Goal: Information Seeking & Learning: Learn about a topic

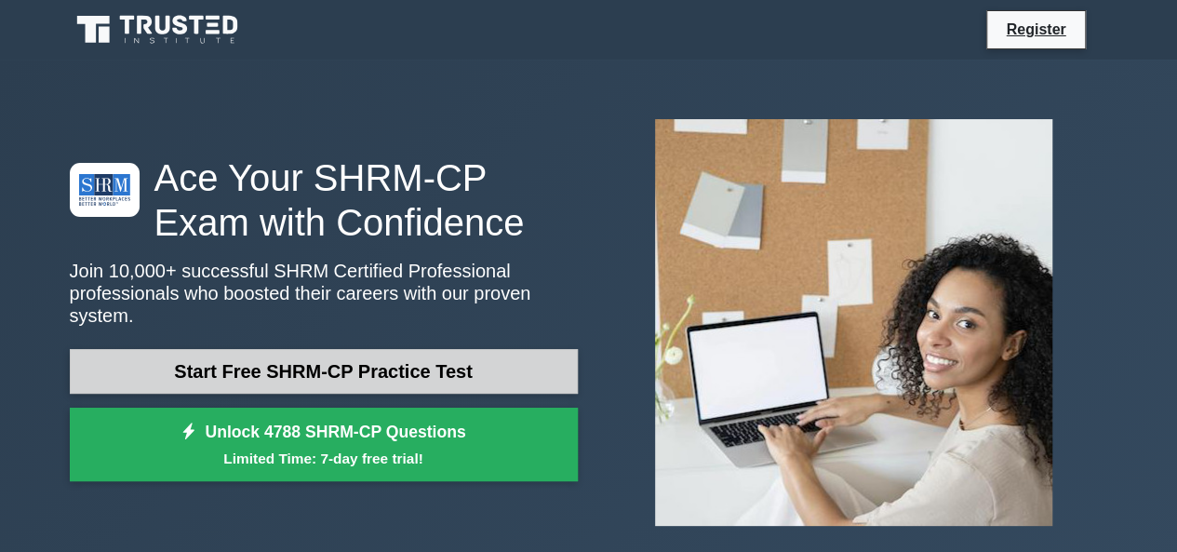
click at [341, 358] on link "Start Free SHRM-CP Practice Test" at bounding box center [324, 371] width 508 height 45
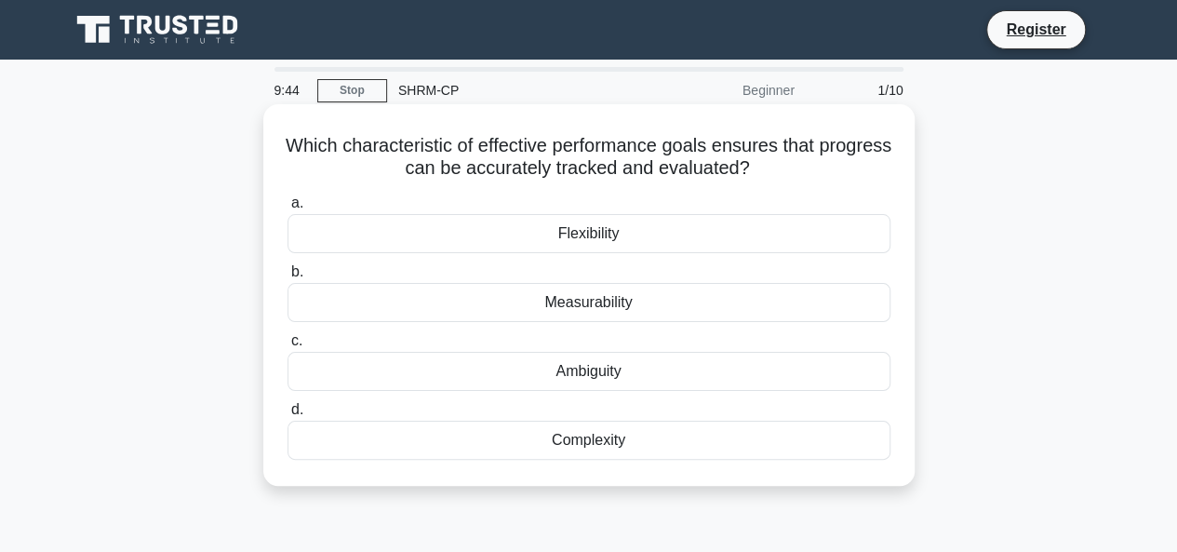
click at [558, 235] on div "Flexibility" at bounding box center [588, 233] width 603 height 39
click at [287, 209] on input "a. Flexibility" at bounding box center [287, 203] width 0 height 12
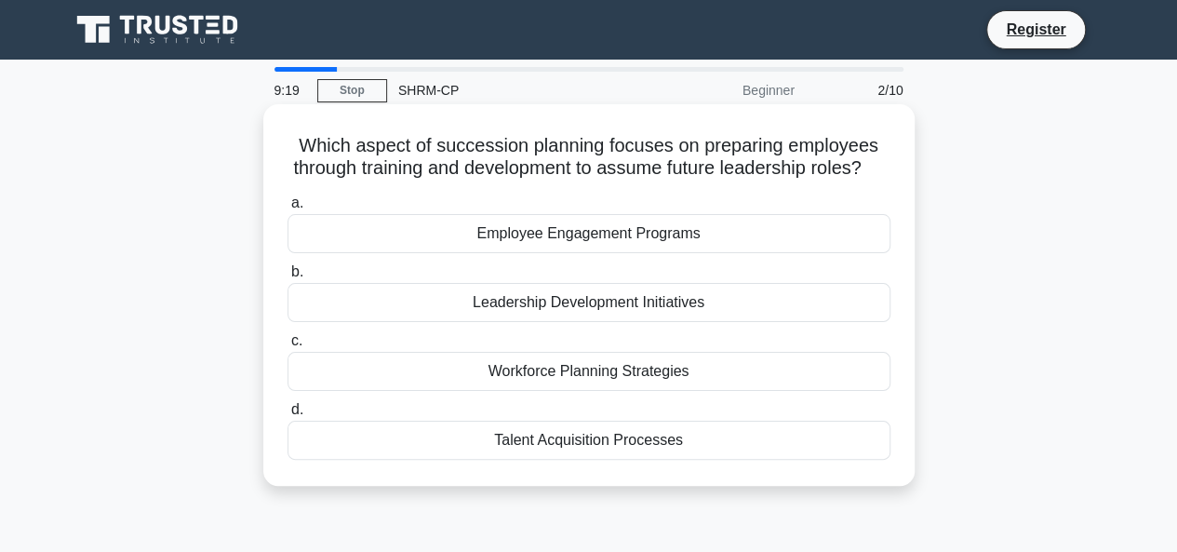
click at [581, 253] on div "Employee Engagement Programs" at bounding box center [588, 233] width 603 height 39
click at [287, 209] on input "a. Employee Engagement Programs" at bounding box center [287, 203] width 0 height 12
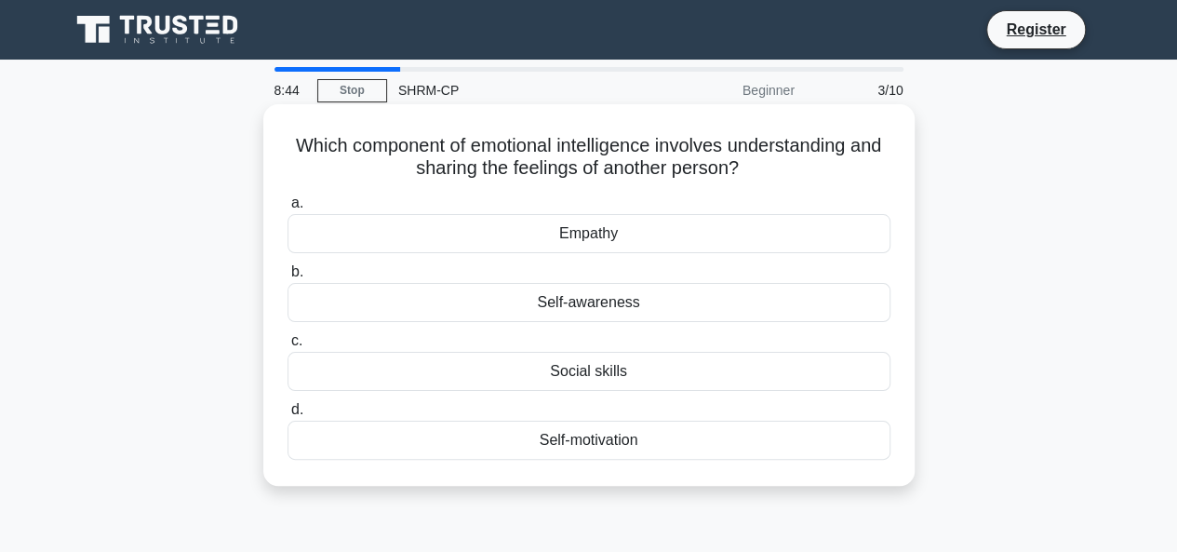
click at [599, 236] on div "Empathy" at bounding box center [588, 233] width 603 height 39
click at [287, 209] on input "a. Empathy" at bounding box center [287, 203] width 0 height 12
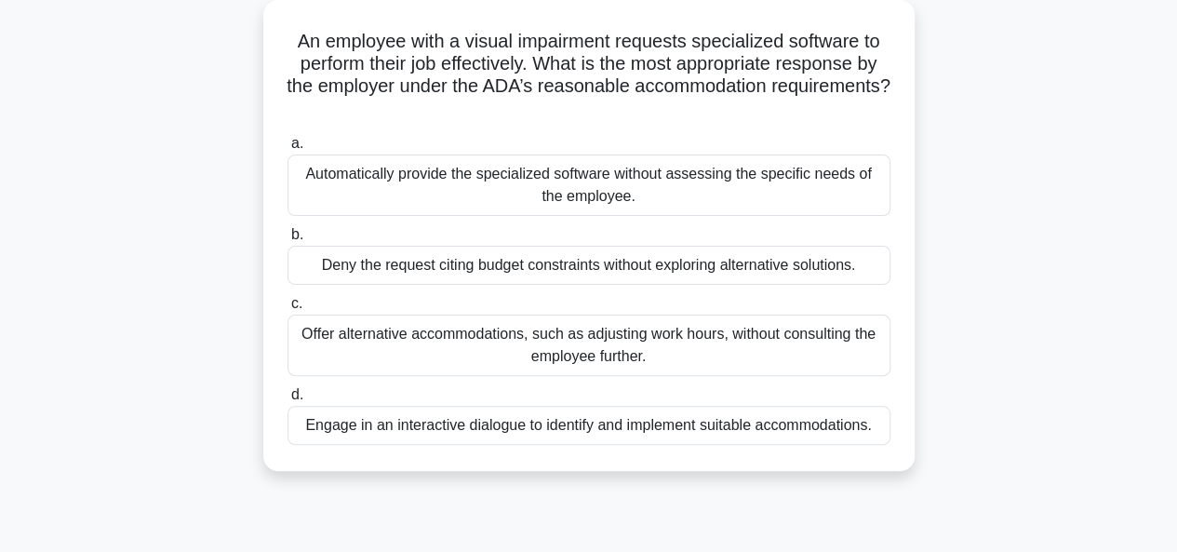
scroll to position [112, 0]
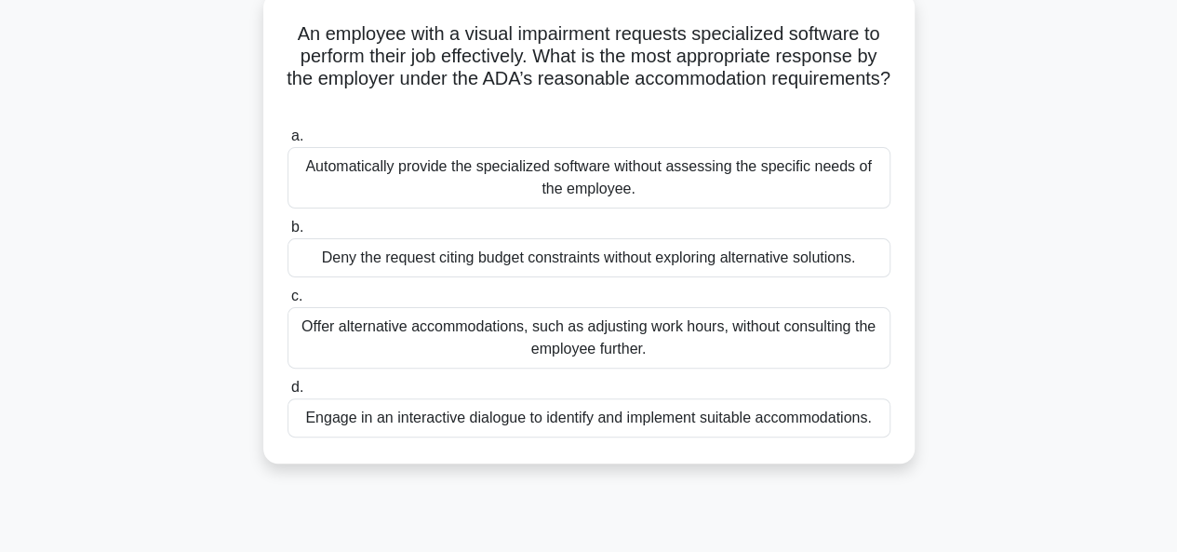
click at [826, 416] on div "Engage in an interactive dialogue to identify and implement suitable accommodat…" at bounding box center [588, 417] width 603 height 39
click at [287, 394] on input "d. Engage in an interactive dialogue to identify and implement suitable accommo…" at bounding box center [287, 387] width 0 height 12
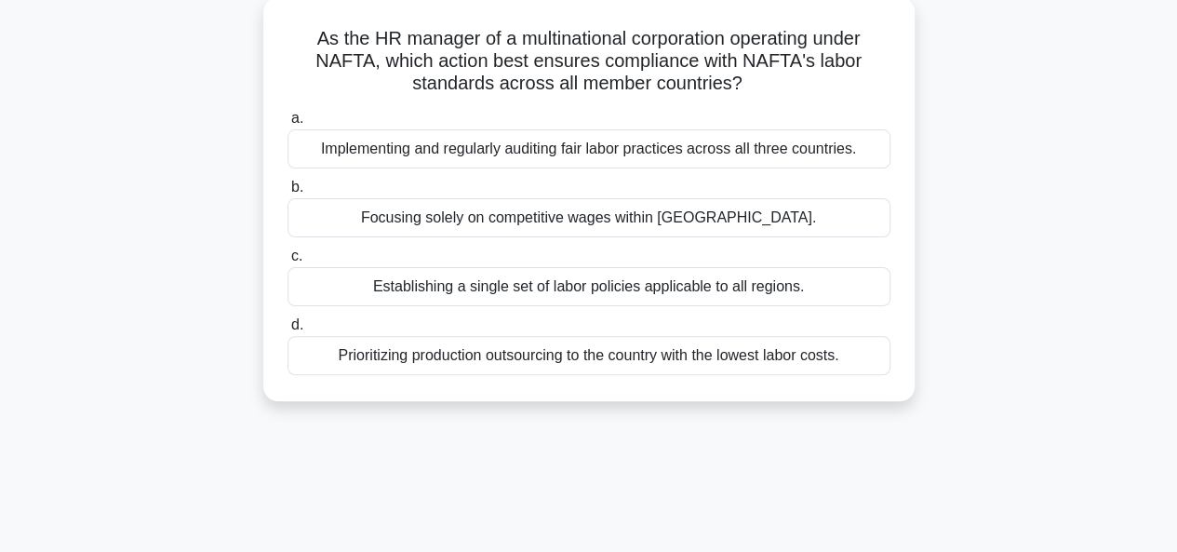
scroll to position [0, 0]
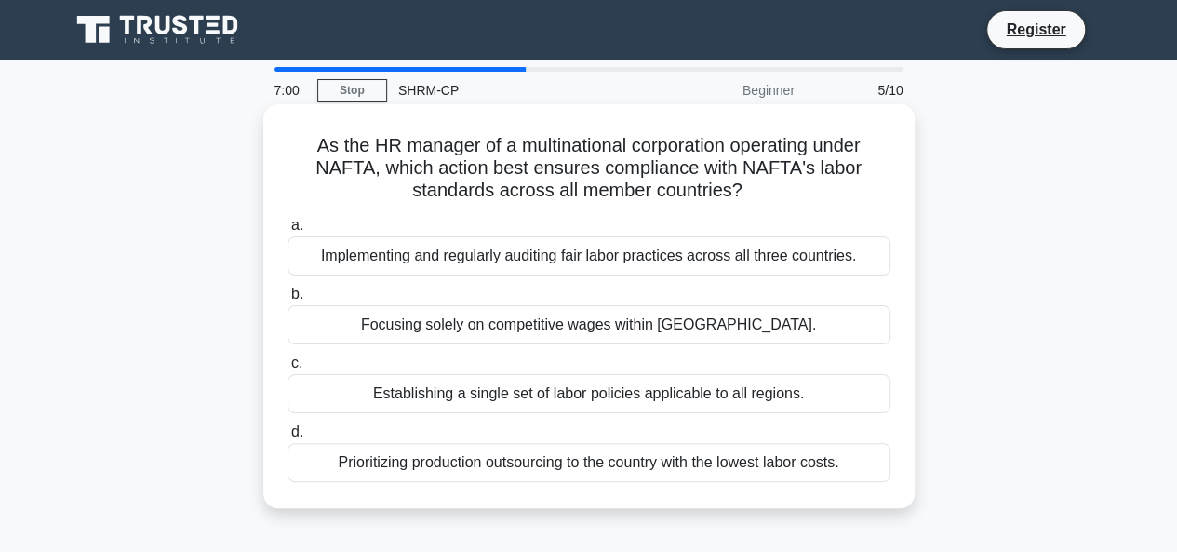
click at [852, 254] on div "Implementing and regularly auditing fair labor practices across all three count…" at bounding box center [588, 255] width 603 height 39
click at [287, 232] on input "a. Implementing and regularly auditing fair labor practices across all three co…" at bounding box center [287, 226] width 0 height 12
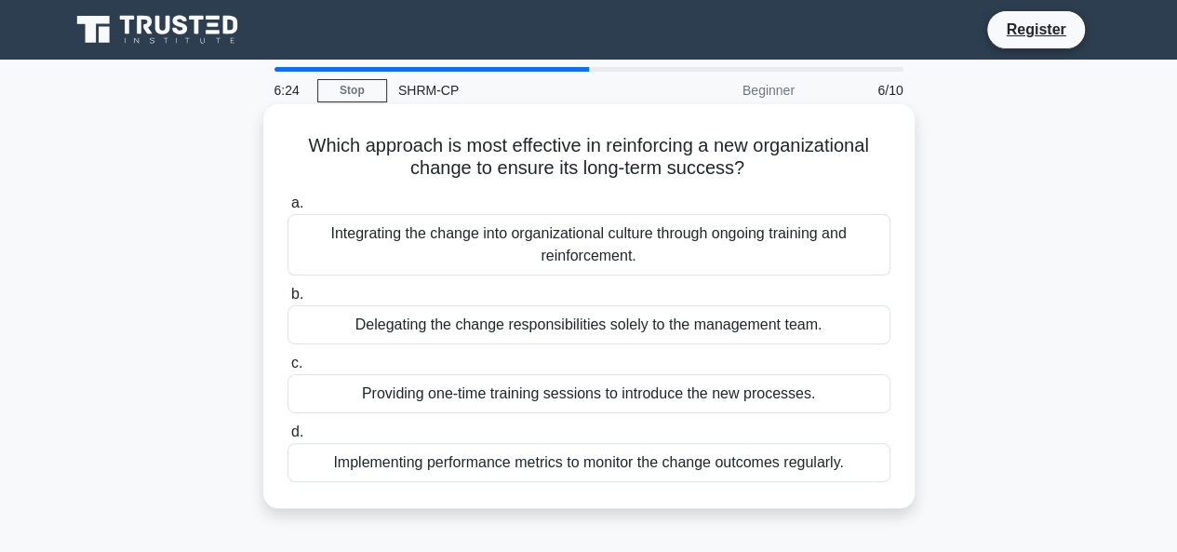
click at [634, 389] on div "Providing one-time training sessions to introduce the new processes." at bounding box center [588, 393] width 603 height 39
click at [287, 369] on input "c. Providing one-time training sessions to introduce the new processes." at bounding box center [287, 363] width 0 height 12
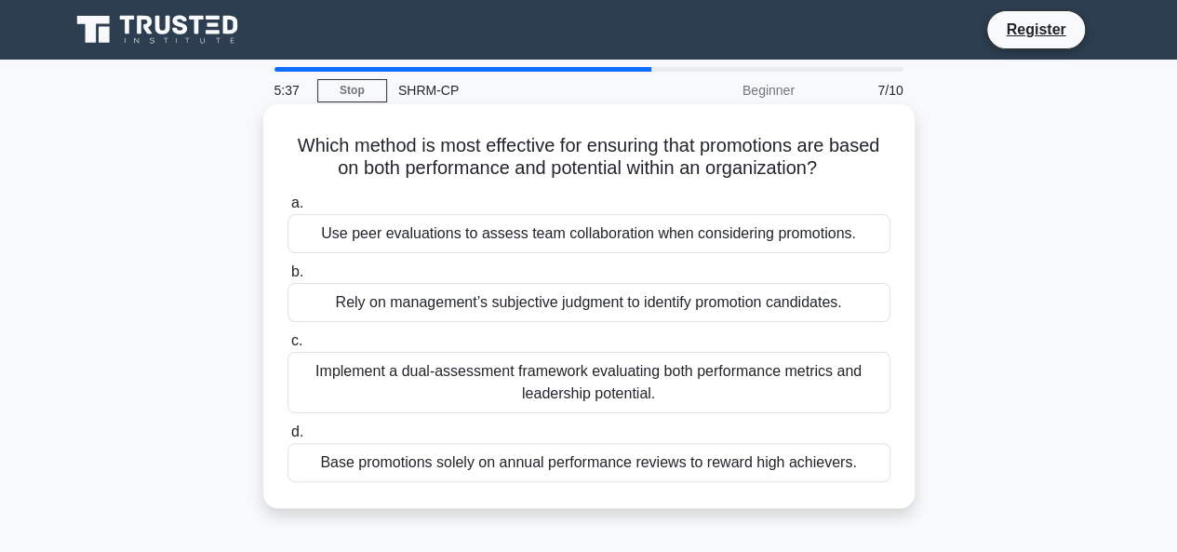
click at [657, 377] on div "Implement a dual-assessment framework evaluating both performance metrics and l…" at bounding box center [588, 382] width 603 height 61
click at [287, 347] on input "c. Implement a dual-assessment framework evaluating both performance metrics an…" at bounding box center [287, 341] width 0 height 12
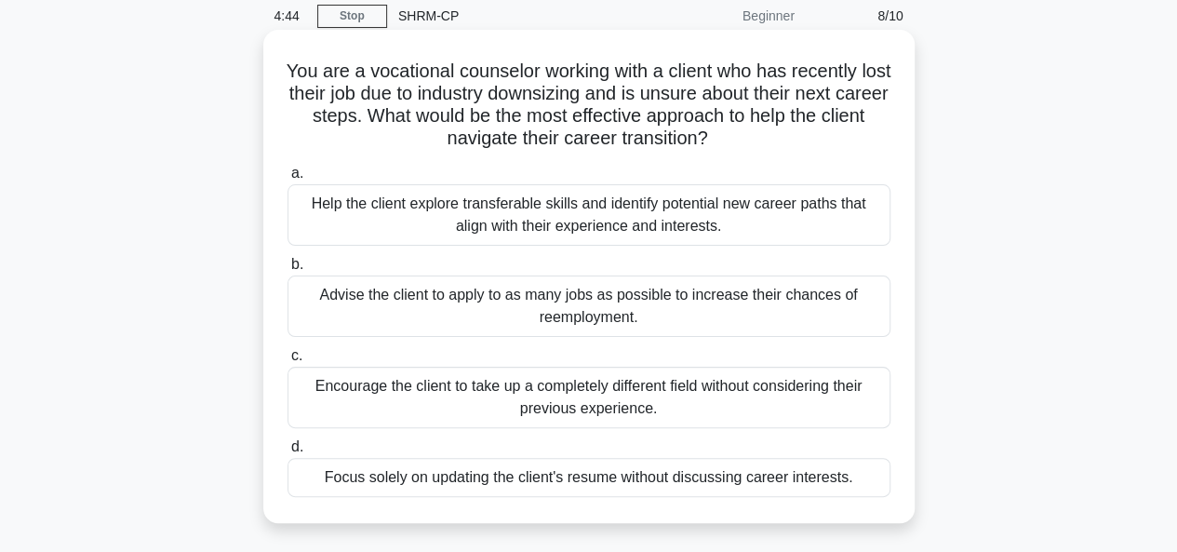
scroll to position [37, 0]
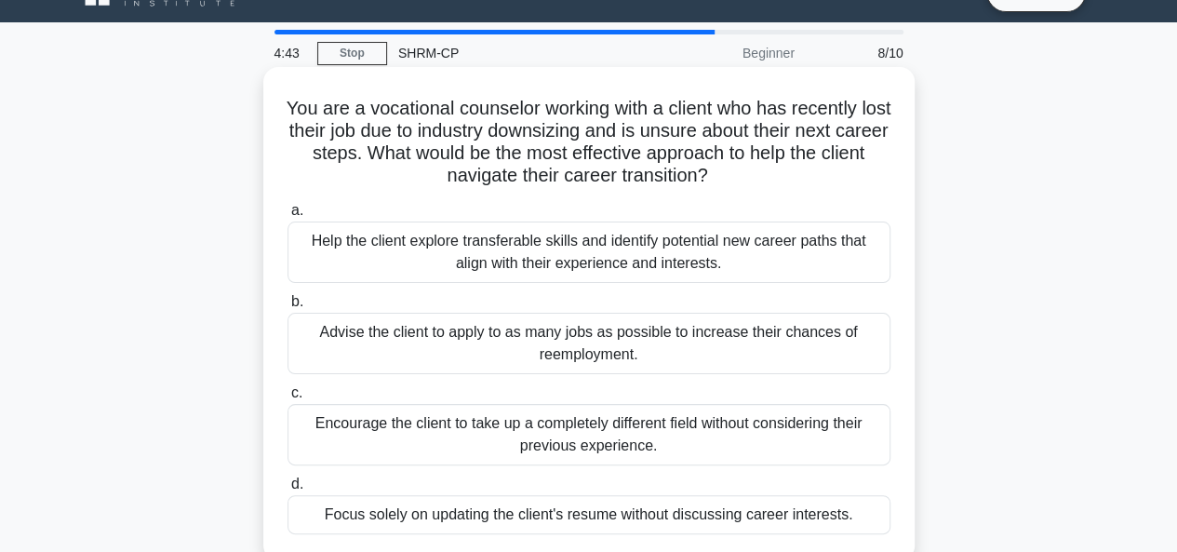
click at [588, 258] on div "Help the client explore transferable skills and identify potential new career p…" at bounding box center [588, 251] width 603 height 61
click at [287, 217] on input "a. Help the client explore transferable skills and identify potential new caree…" at bounding box center [287, 211] width 0 height 12
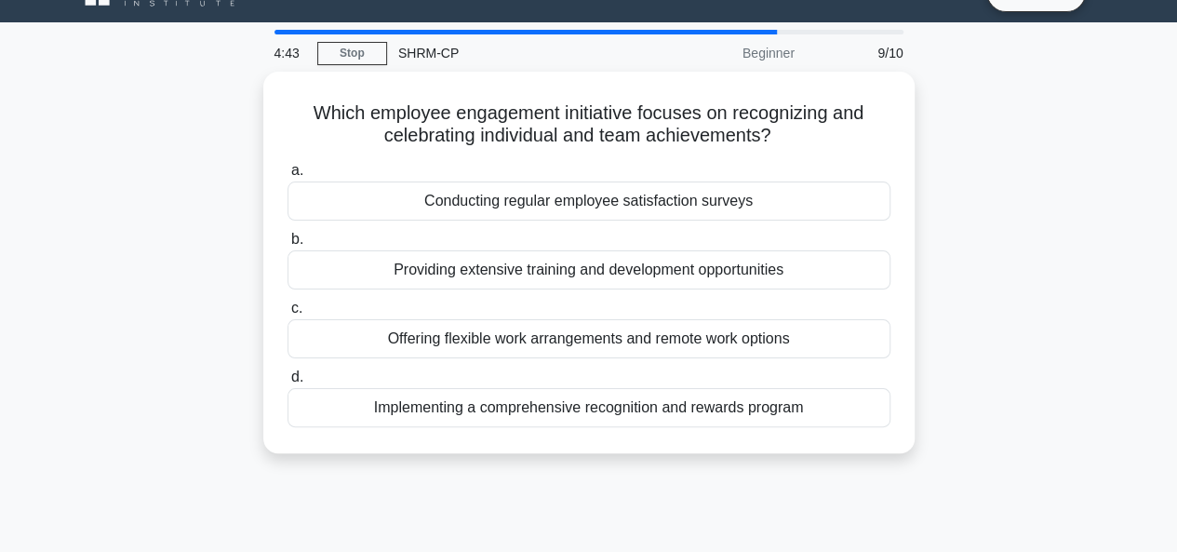
scroll to position [0, 0]
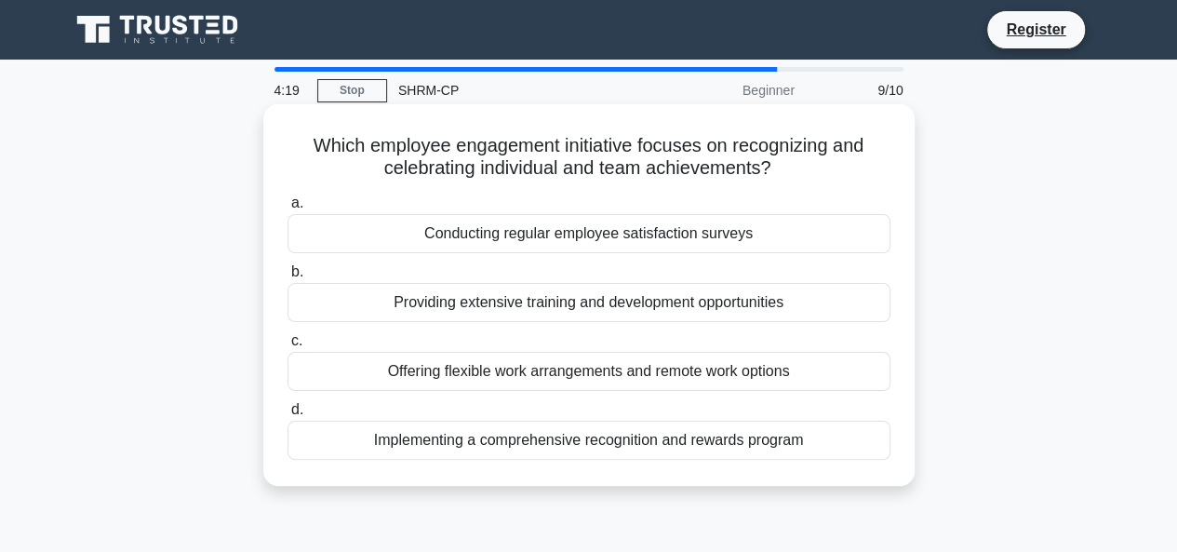
click at [582, 235] on div "Conducting regular employee satisfaction surveys" at bounding box center [588, 233] width 603 height 39
click at [287, 209] on input "a. Conducting regular employee satisfaction surveys" at bounding box center [287, 203] width 0 height 12
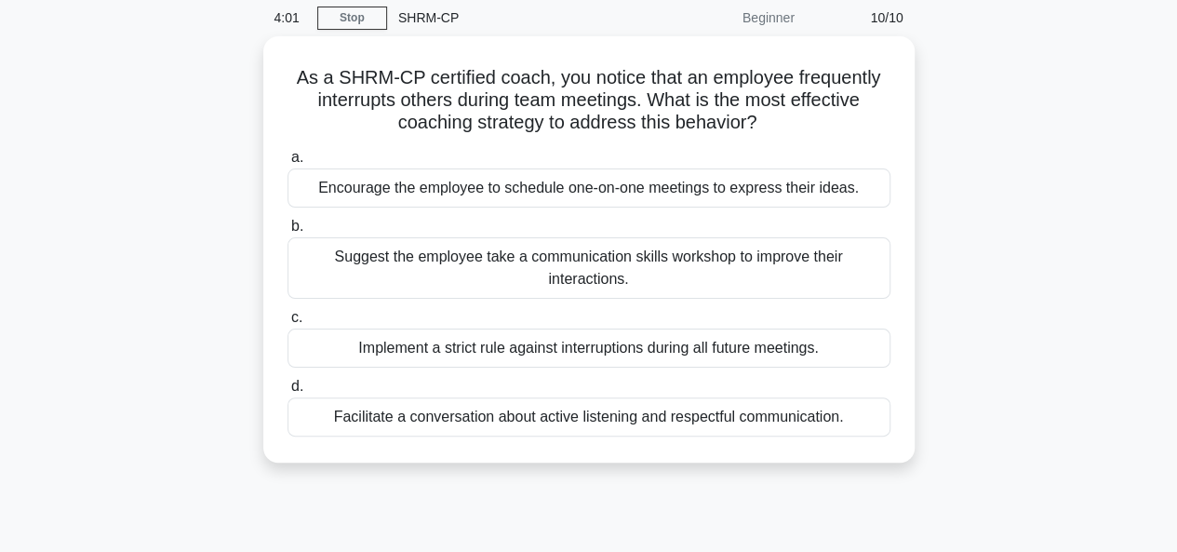
scroll to position [74, 0]
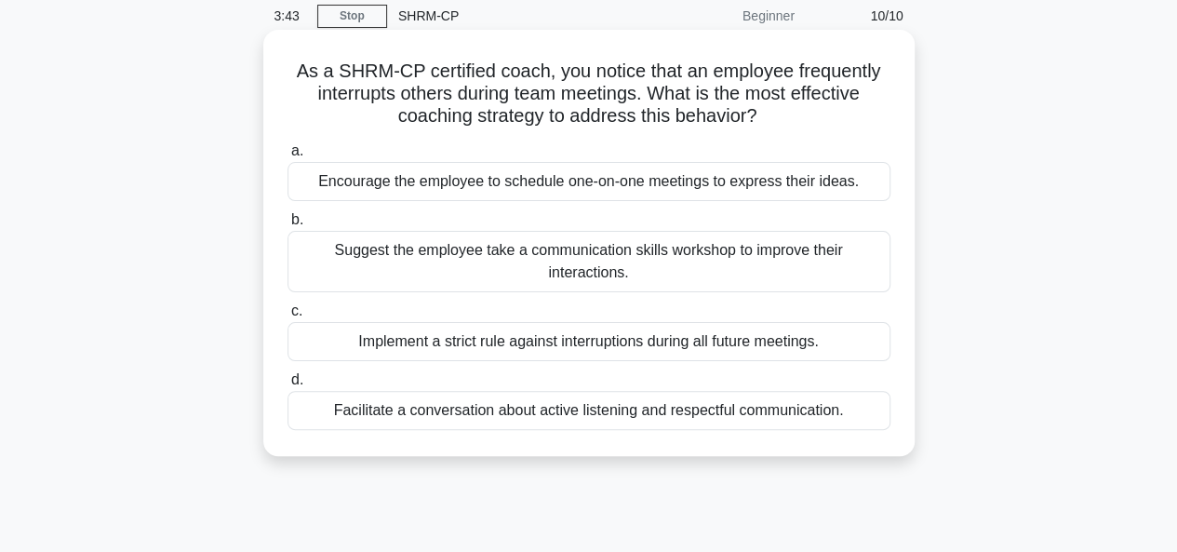
click at [688, 182] on div "Encourage the employee to schedule one-on-one meetings to express their ideas." at bounding box center [588, 181] width 603 height 39
click at [287, 157] on input "a. Encourage the employee to schedule one-on-one meetings to express their idea…" at bounding box center [287, 151] width 0 height 12
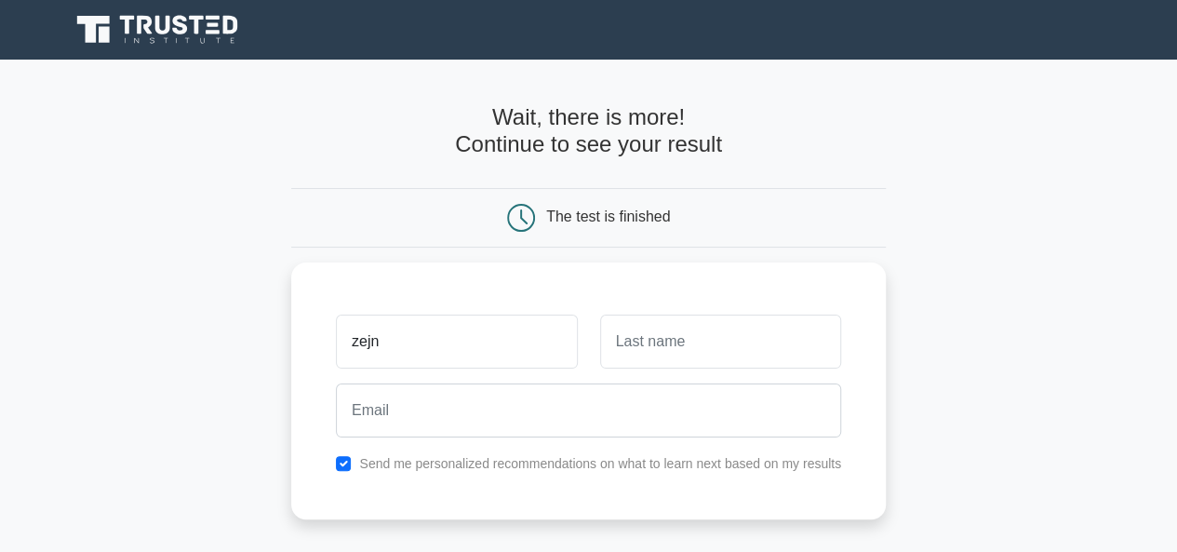
type input "zejnije"
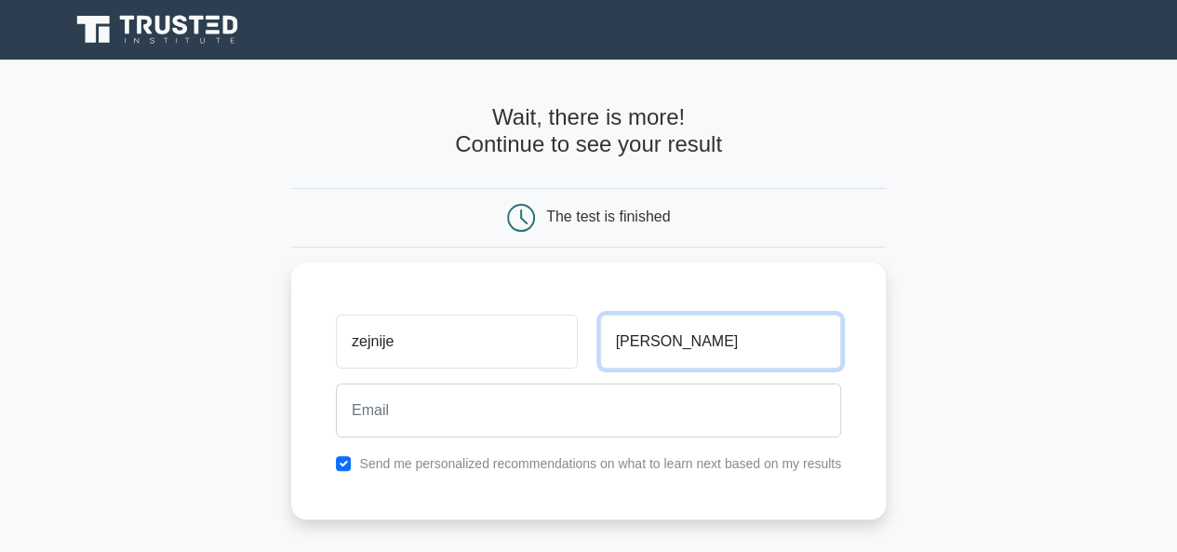
type input "zogjani"
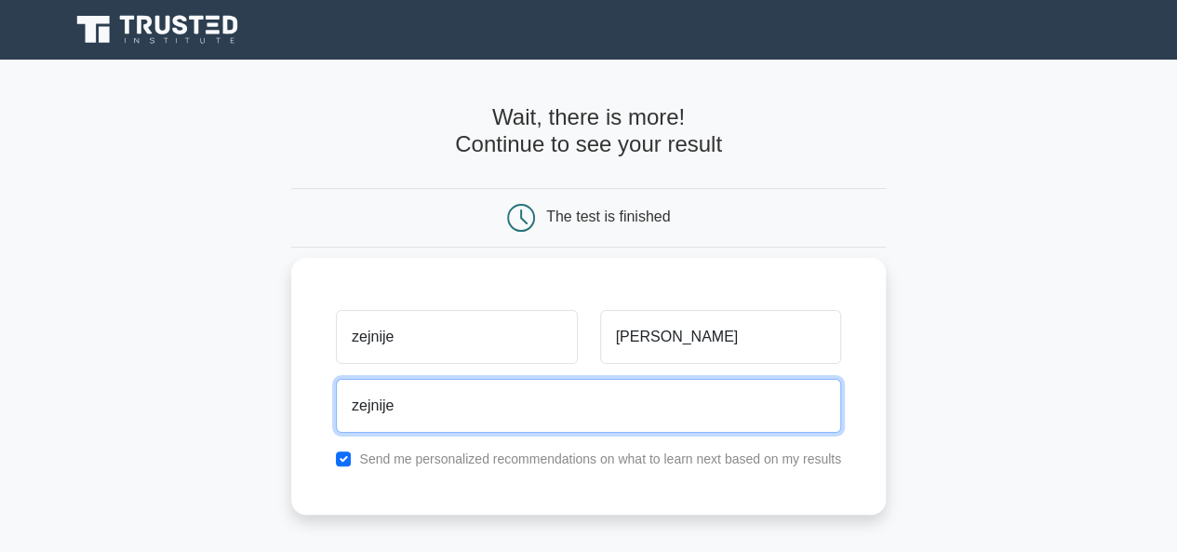
type input "zejnije@gmail.com"
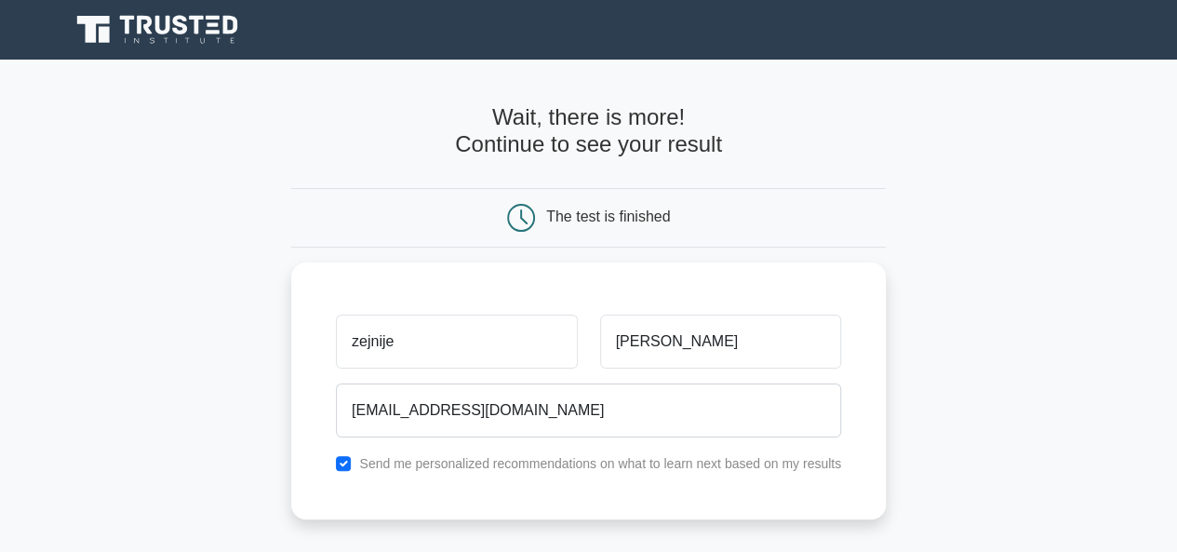
click at [966, 368] on main "Wait, there is more! Continue to see your result The test is finished zejnije" at bounding box center [588, 395] width 1177 height 670
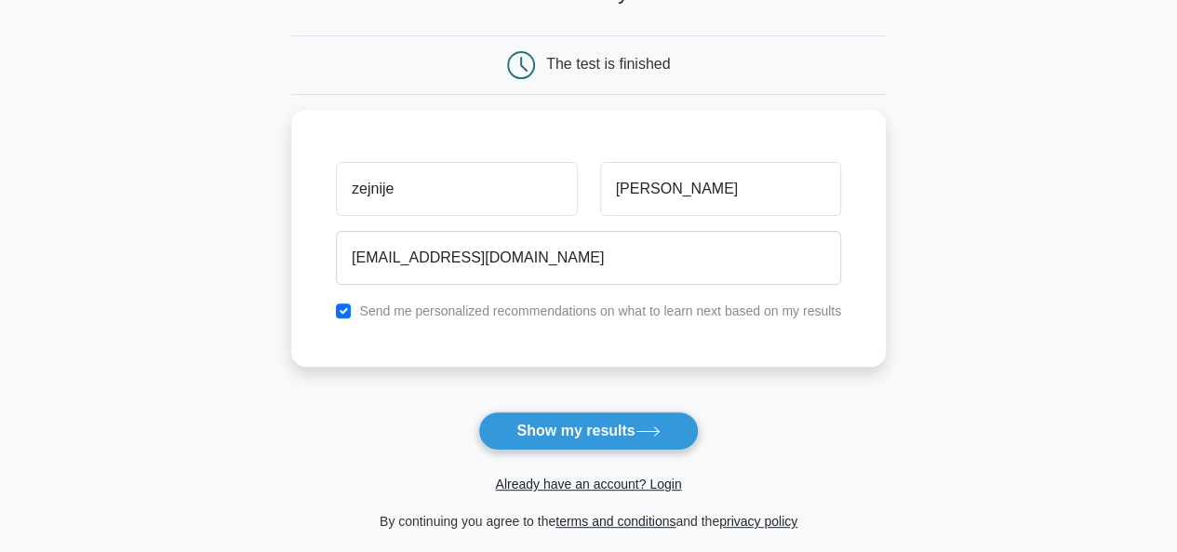
scroll to position [186, 0]
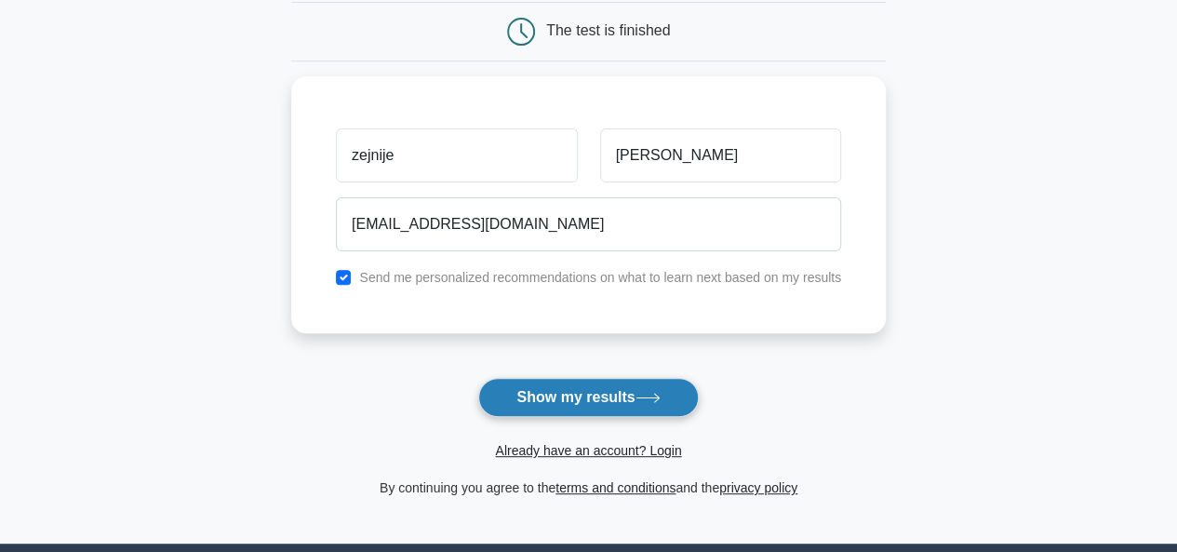
click at [634, 397] on button "Show my results" at bounding box center [588, 397] width 220 height 39
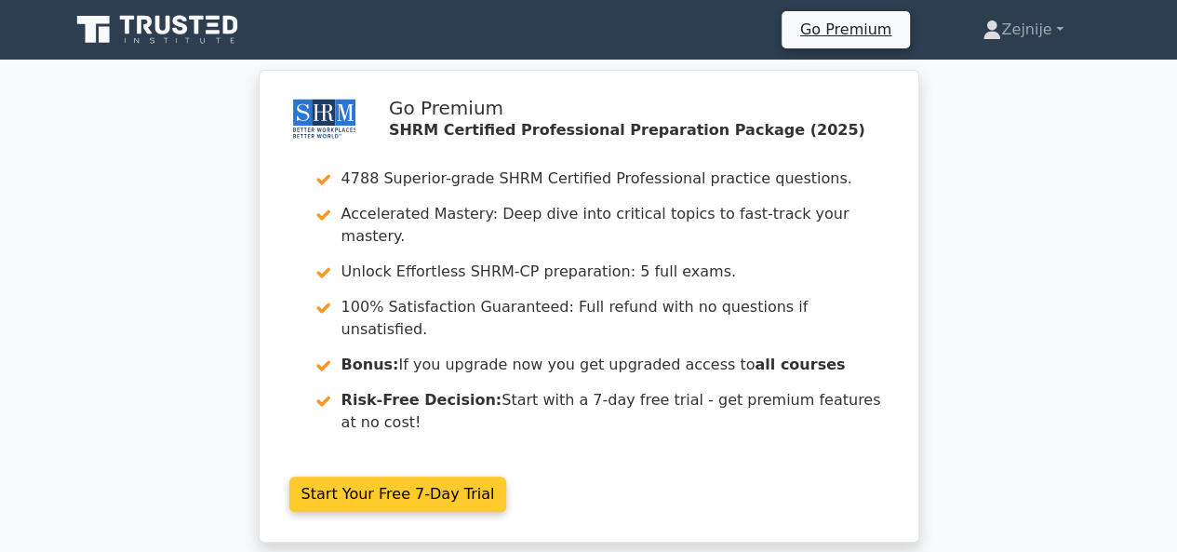
click at [410, 476] on link "Start Your Free 7-Day Trial" at bounding box center [398, 493] width 218 height 35
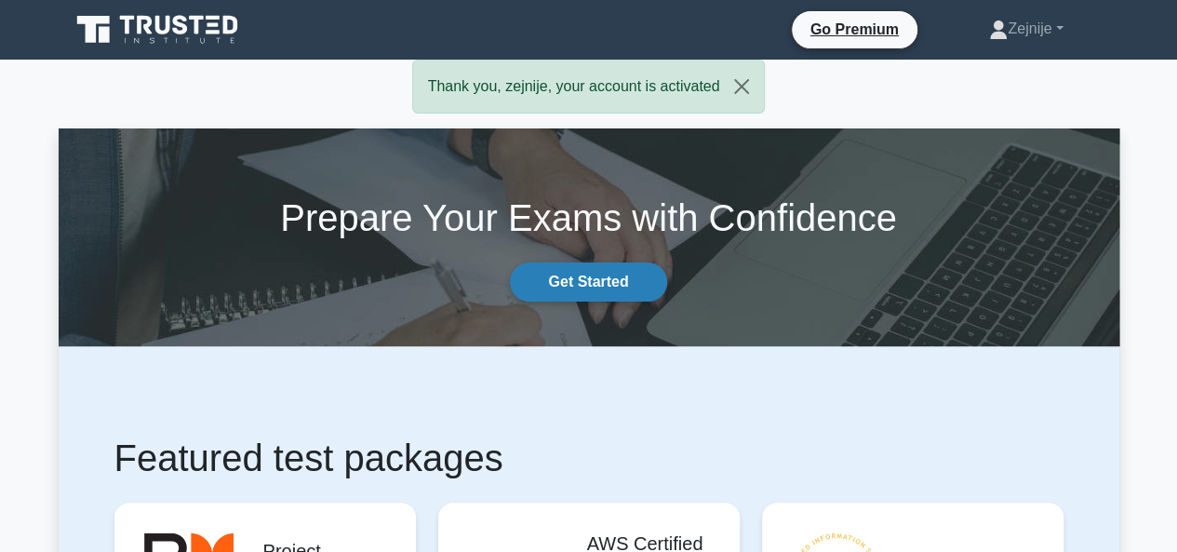
click at [585, 280] on link "Get Started" at bounding box center [588, 281] width 156 height 39
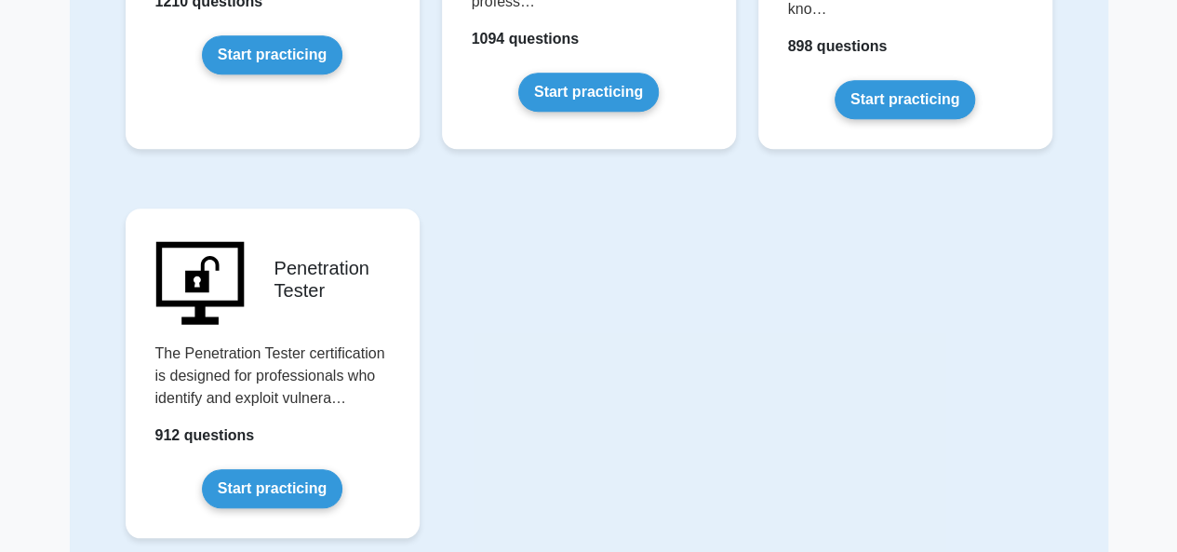
scroll to position [4155, 0]
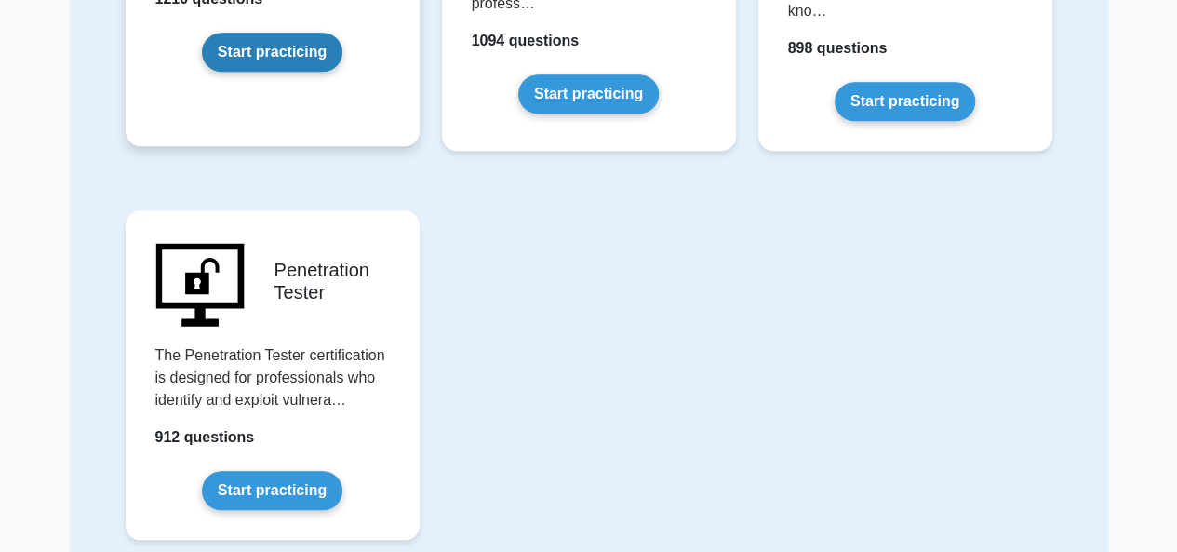
click at [253, 33] on link "Start practicing" at bounding box center [272, 52] width 140 height 39
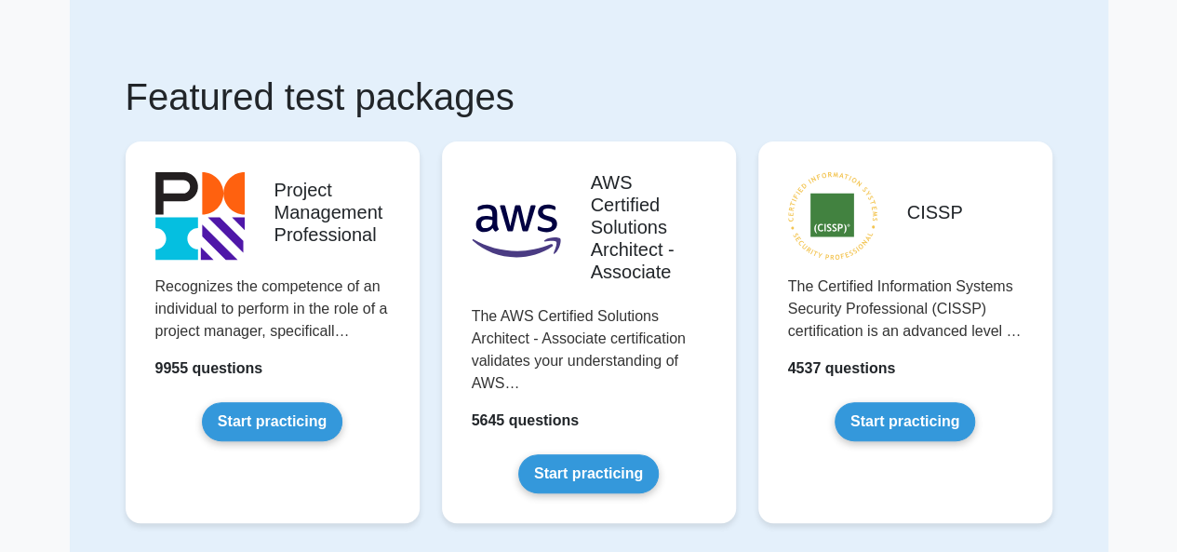
scroll to position [112, 0]
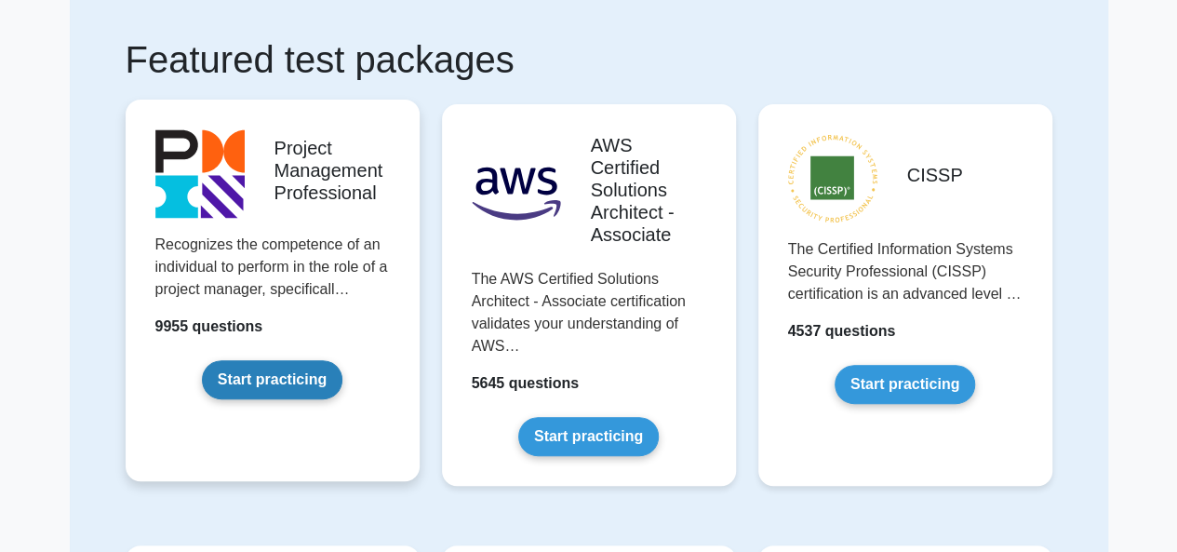
click at [277, 376] on link "Start practicing" at bounding box center [272, 379] width 140 height 39
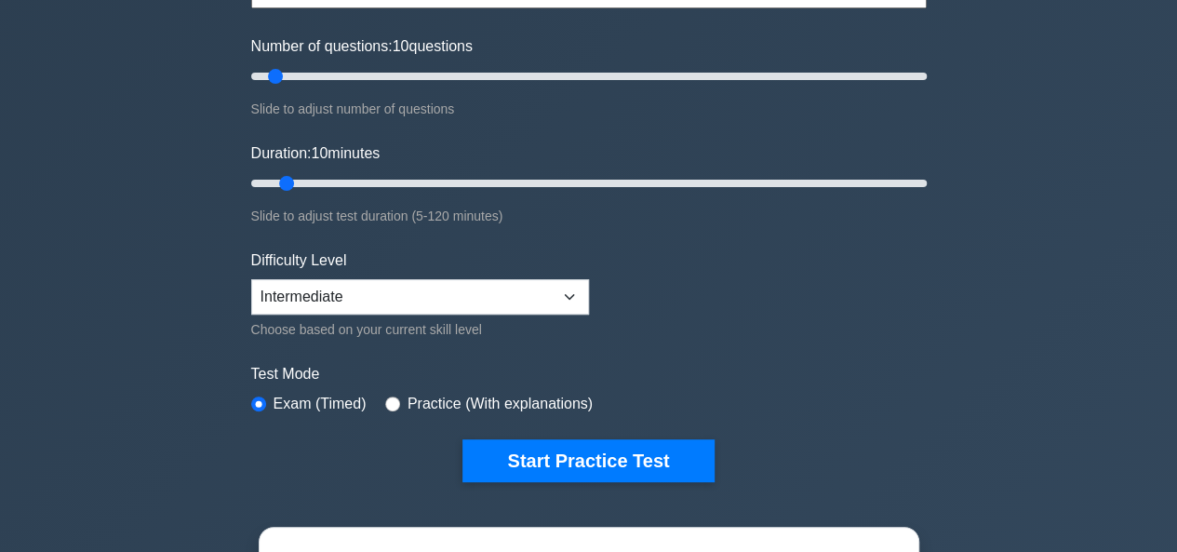
scroll to position [223, 0]
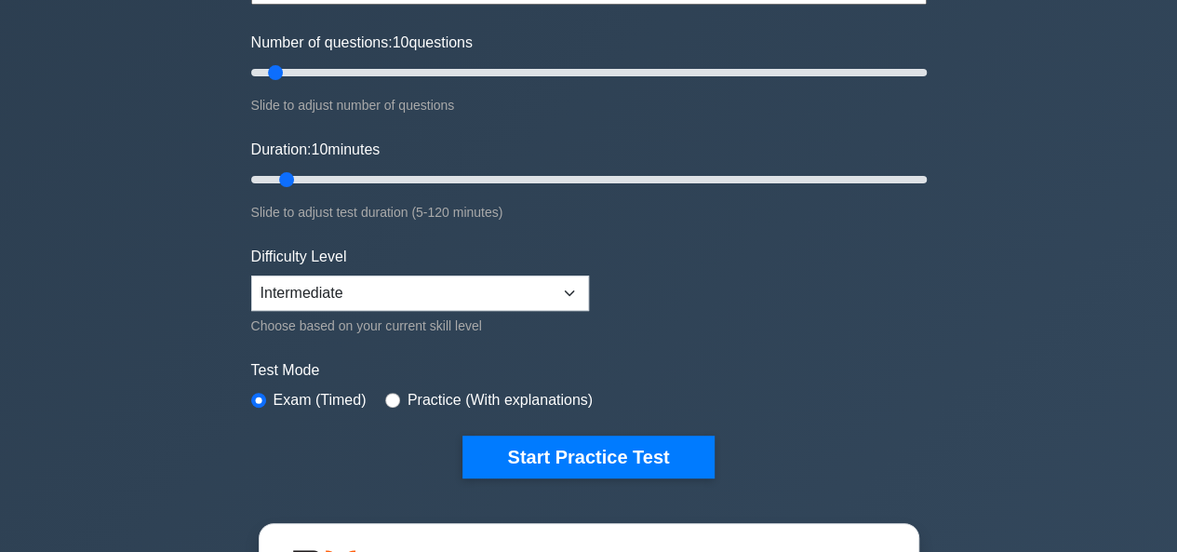
click at [591, 458] on button "Start Practice Test" at bounding box center [587, 456] width 251 height 43
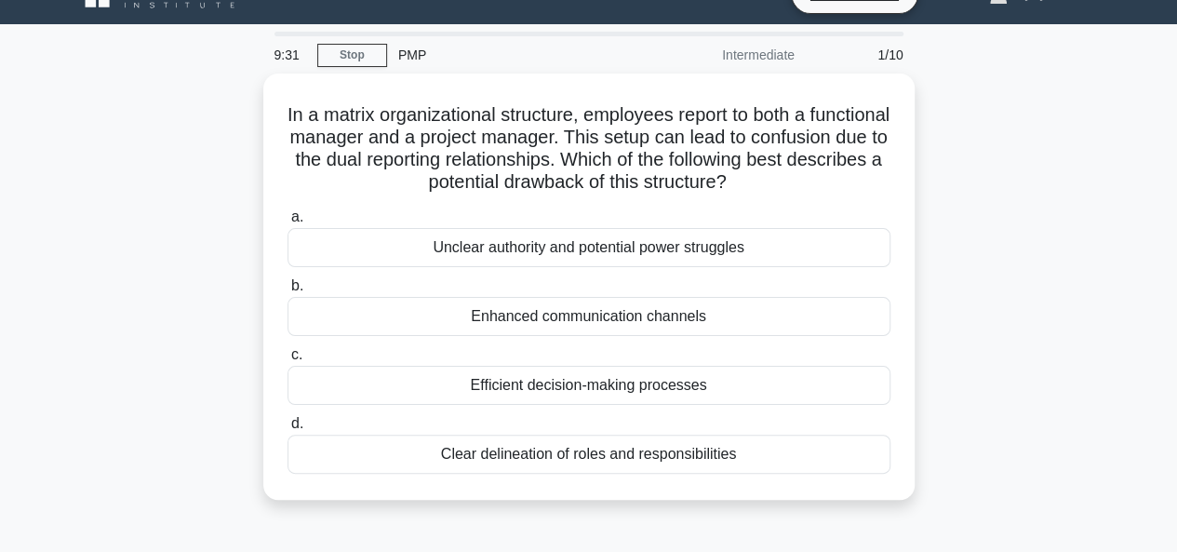
scroll to position [37, 0]
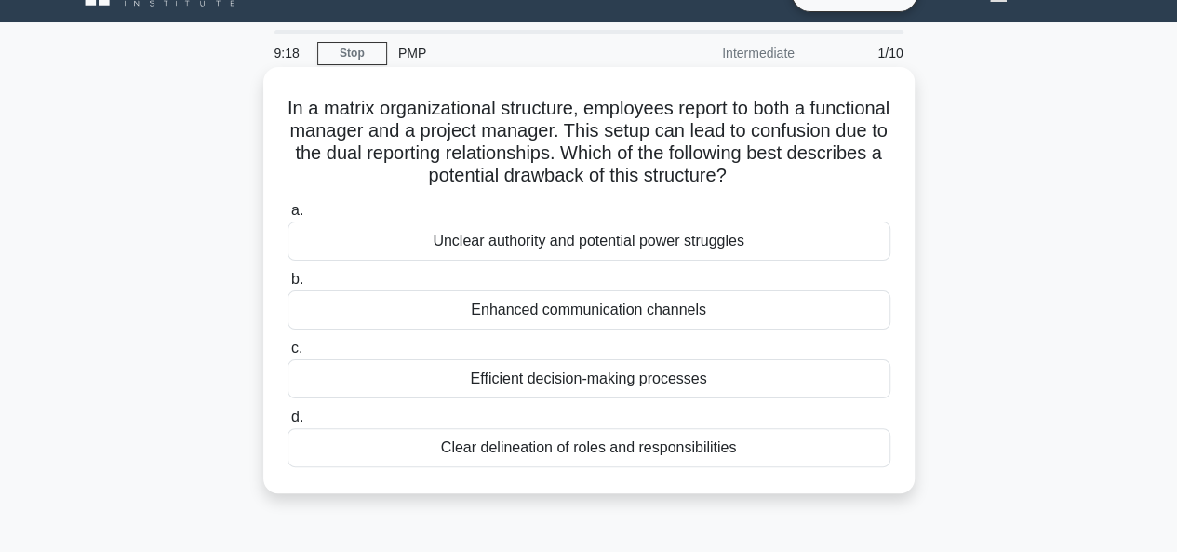
click at [623, 321] on div "Enhanced communication channels" at bounding box center [588, 309] width 603 height 39
click at [287, 286] on input "b. Enhanced communication channels" at bounding box center [287, 280] width 0 height 12
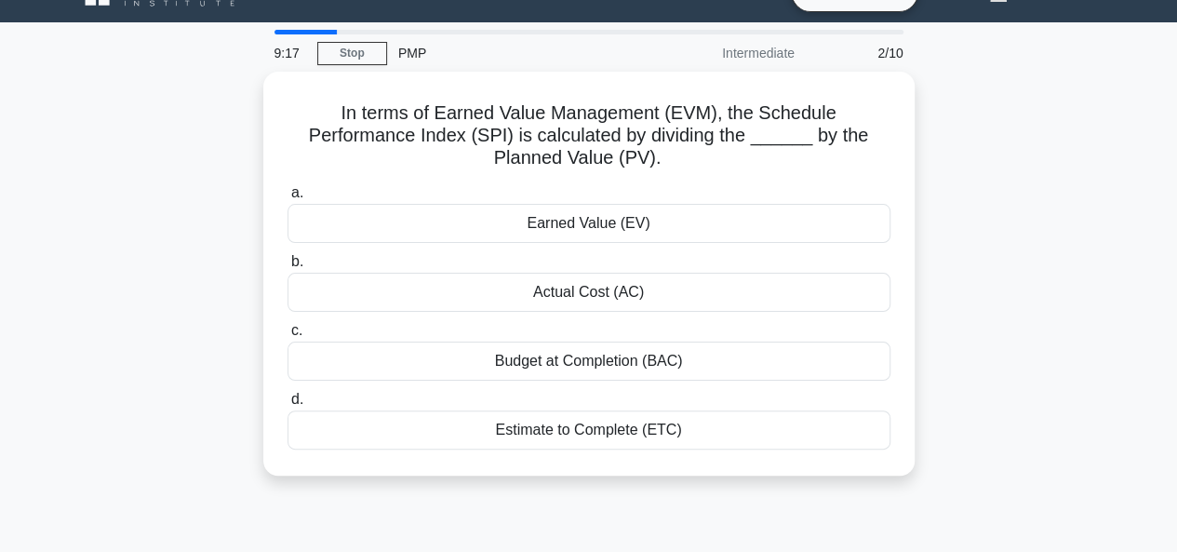
scroll to position [0, 0]
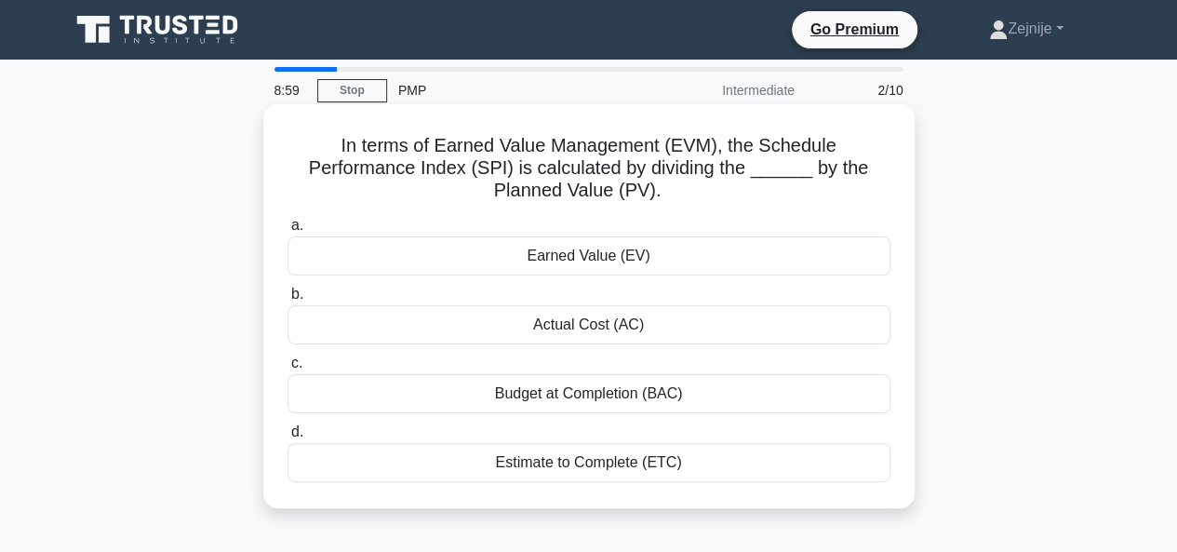
click at [558, 464] on div "Estimate to Complete (ETC)" at bounding box center [588, 462] width 603 height 39
click at [287, 438] on input "d. Estimate to Complete (ETC)" at bounding box center [287, 432] width 0 height 12
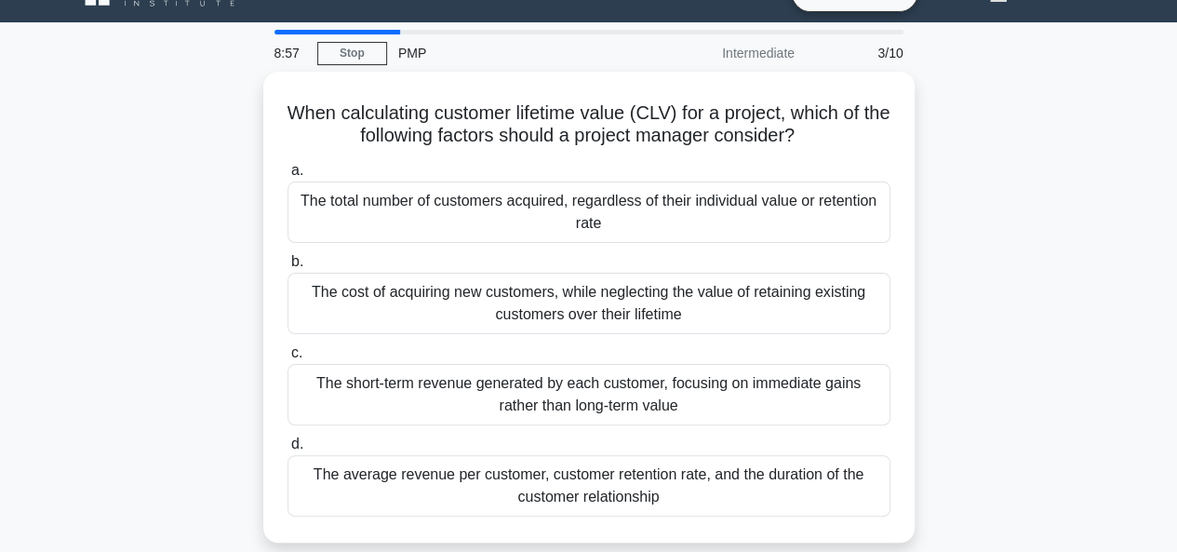
scroll to position [74, 0]
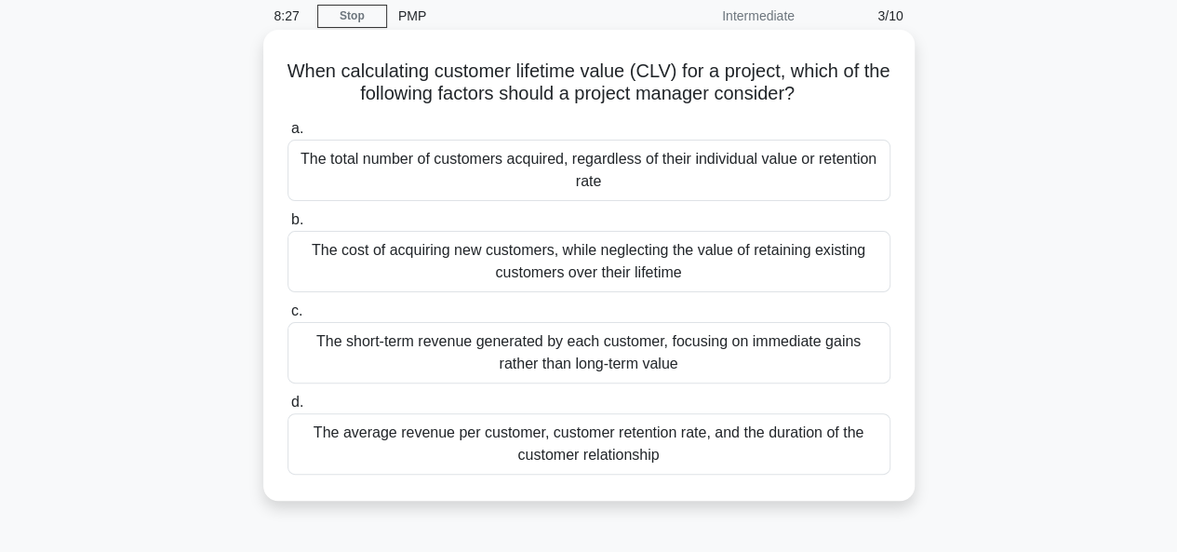
click at [660, 176] on div "The total number of customers acquired, regardless of their individual value or…" at bounding box center [588, 170] width 603 height 61
click at [287, 135] on input "a. The total number of customers acquired, regardless of their individual value…" at bounding box center [287, 129] width 0 height 12
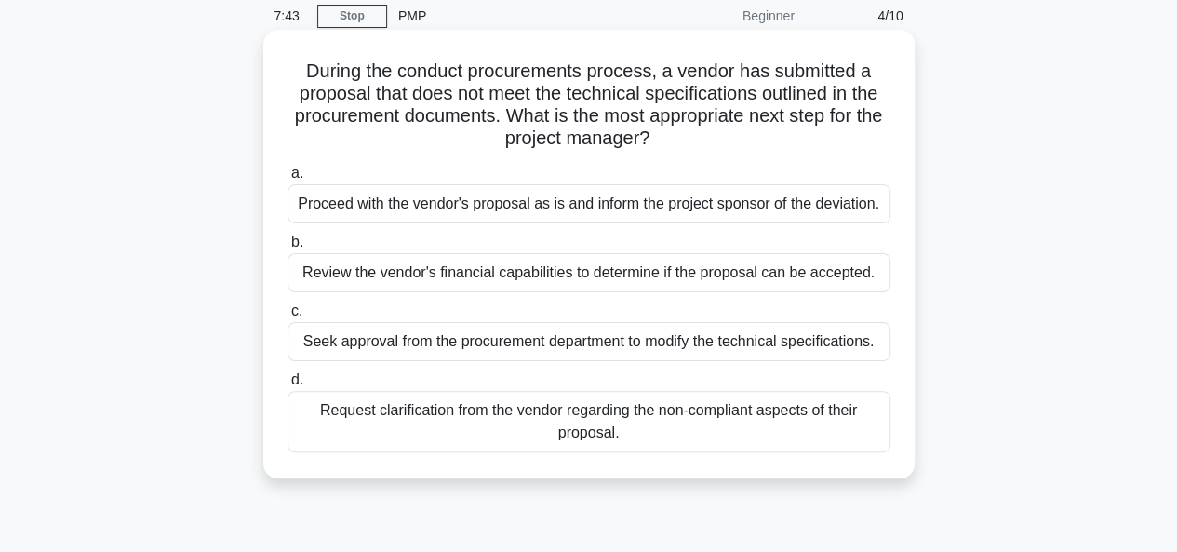
scroll to position [112, 0]
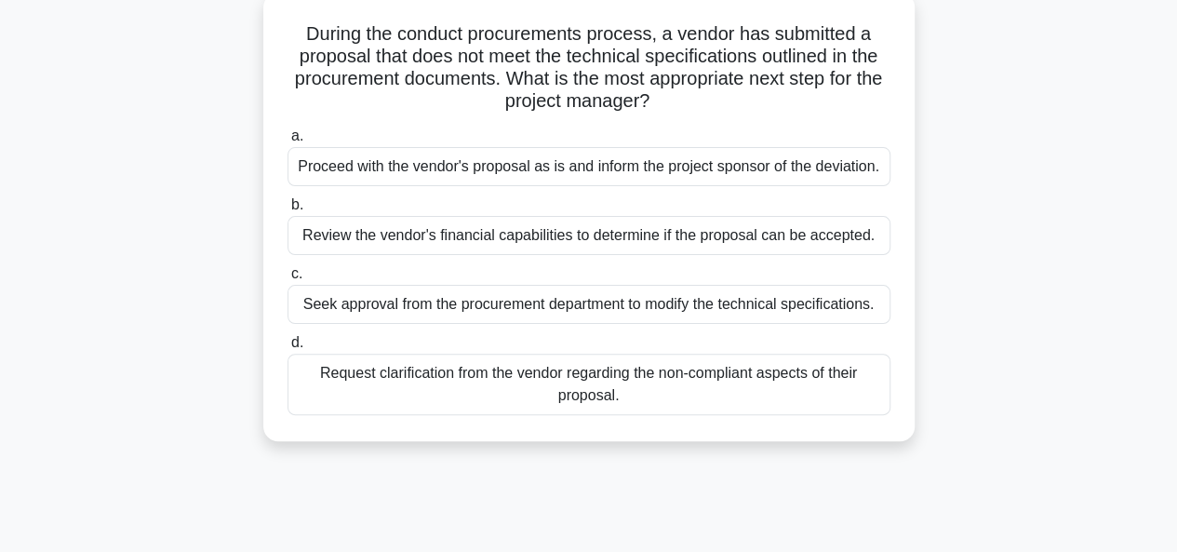
click at [523, 381] on div "Request clarification from the vendor regarding the non-compliant aspects of th…" at bounding box center [588, 384] width 603 height 61
click at [287, 349] on input "d. Request clarification from the vendor regarding the non-compliant aspects of…" at bounding box center [287, 343] width 0 height 12
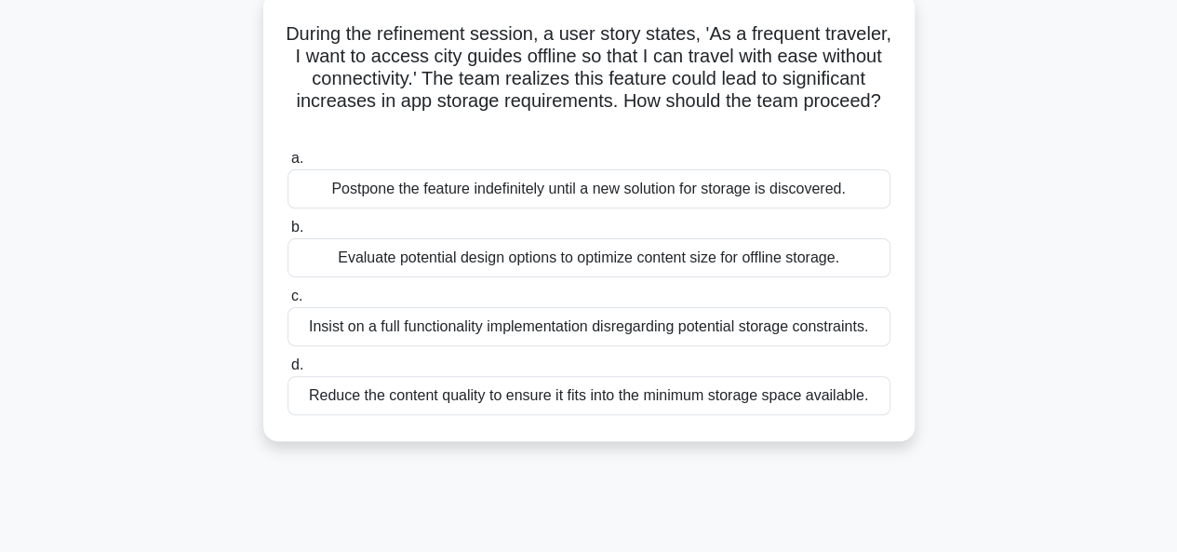
click at [482, 252] on div "Evaluate potential design options to optimize content size for offline storage." at bounding box center [588, 257] width 603 height 39
click at [287, 234] on input "b. Evaluate potential design options to optimize content size for offline stora…" at bounding box center [287, 227] width 0 height 12
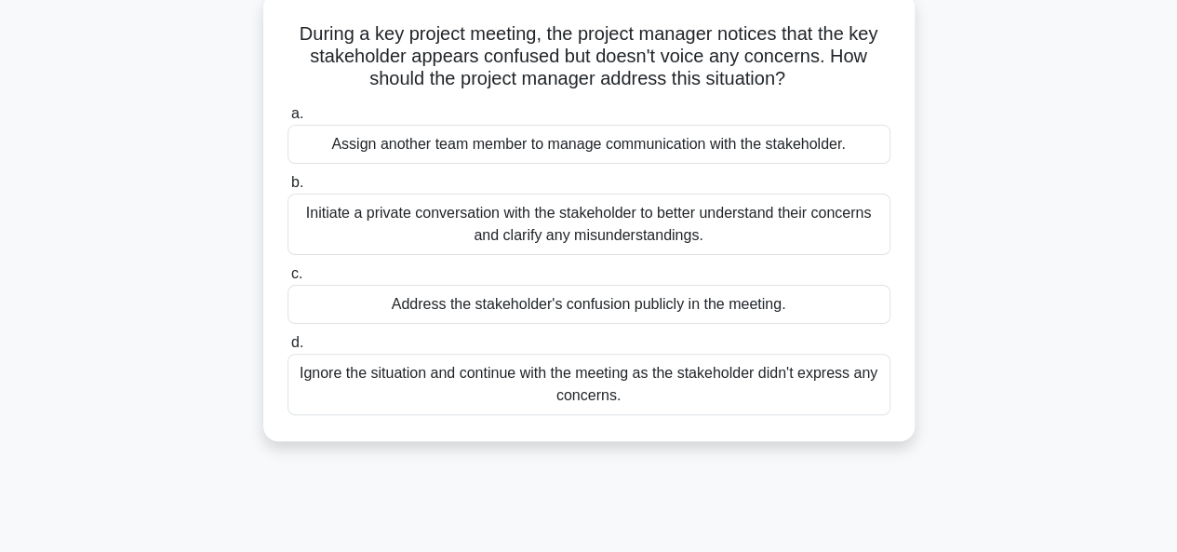
click at [523, 147] on div "Assign another team member to manage communication with the stakeholder." at bounding box center [588, 144] width 603 height 39
click at [287, 120] on input "a. Assign another team member to manage communication with the stakeholder." at bounding box center [287, 114] width 0 height 12
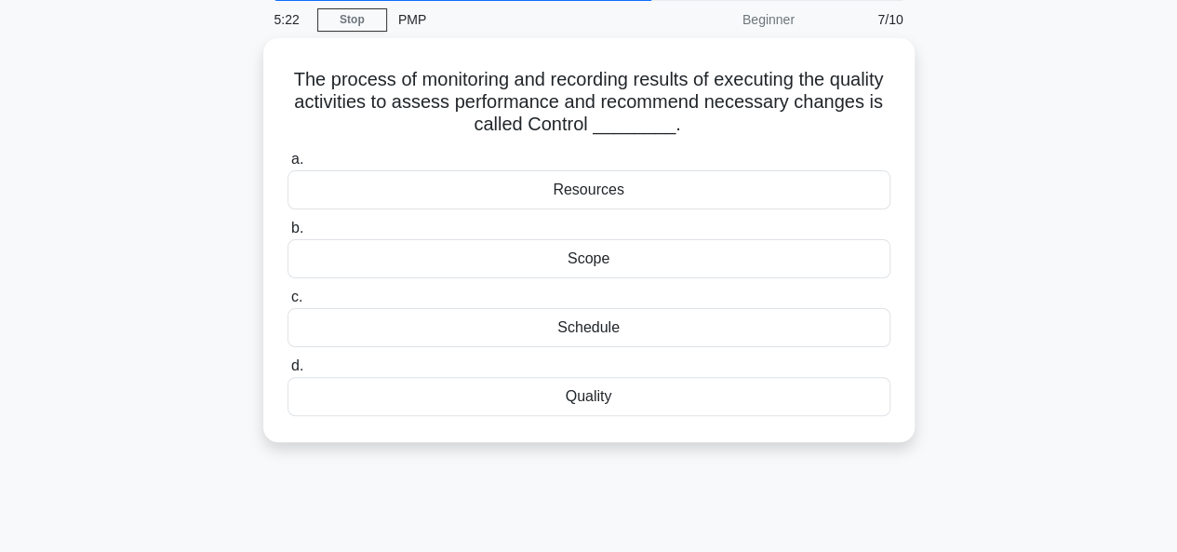
scroll to position [74, 0]
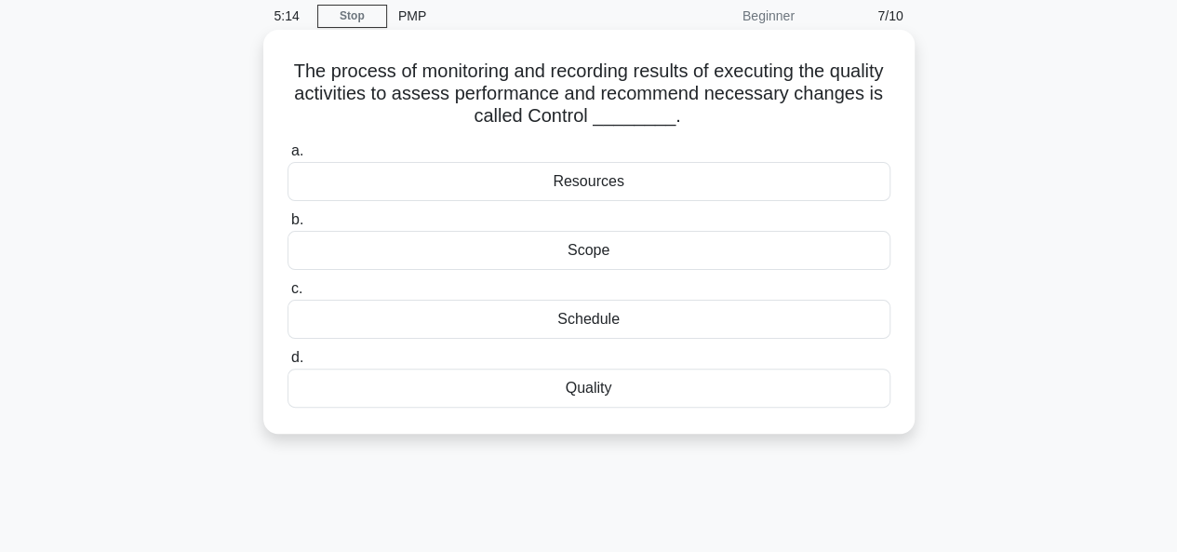
click at [594, 260] on div "Scope" at bounding box center [588, 250] width 603 height 39
click at [287, 226] on input "b. Scope" at bounding box center [287, 220] width 0 height 12
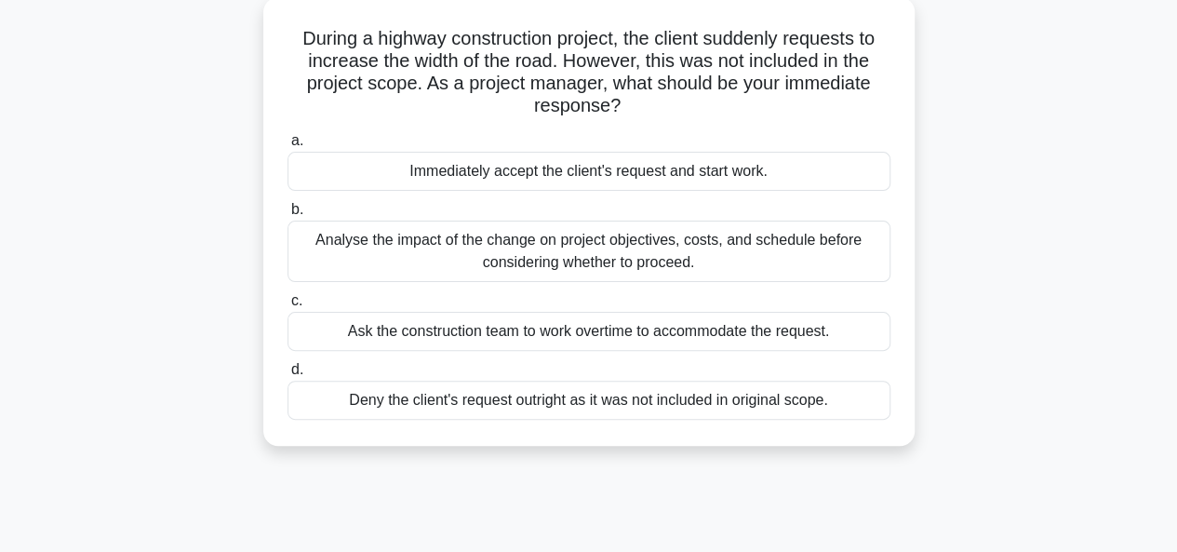
scroll to position [149, 0]
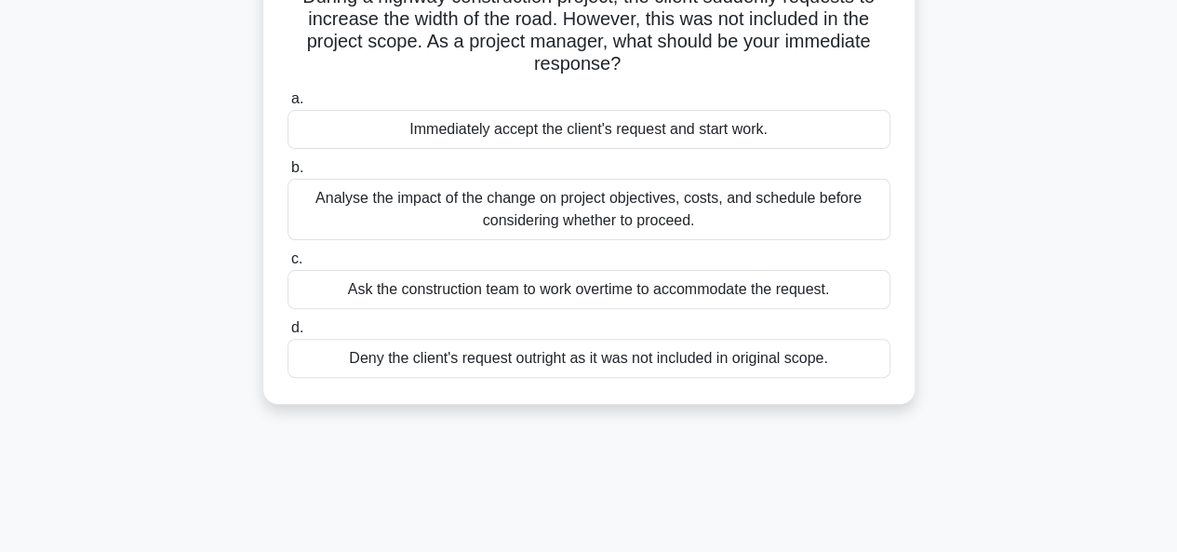
click at [564, 224] on div "Analyse the impact of the change on project objectives, costs, and schedule bef…" at bounding box center [588, 209] width 603 height 61
click at [287, 174] on input "b. Analyse the impact of the change on project objectives, costs, and schedule …" at bounding box center [287, 168] width 0 height 12
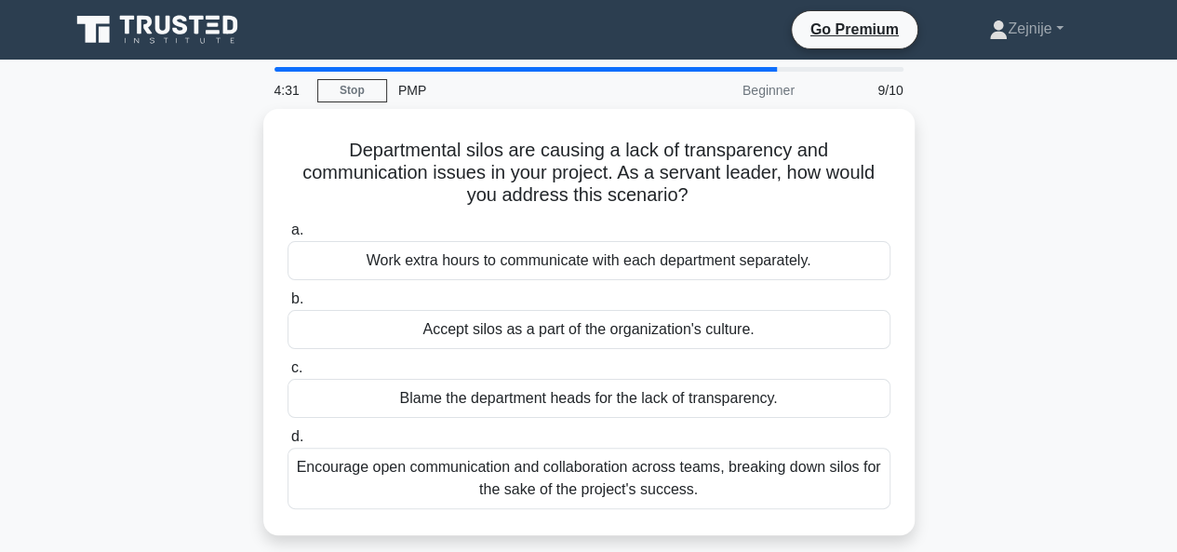
scroll to position [0, 0]
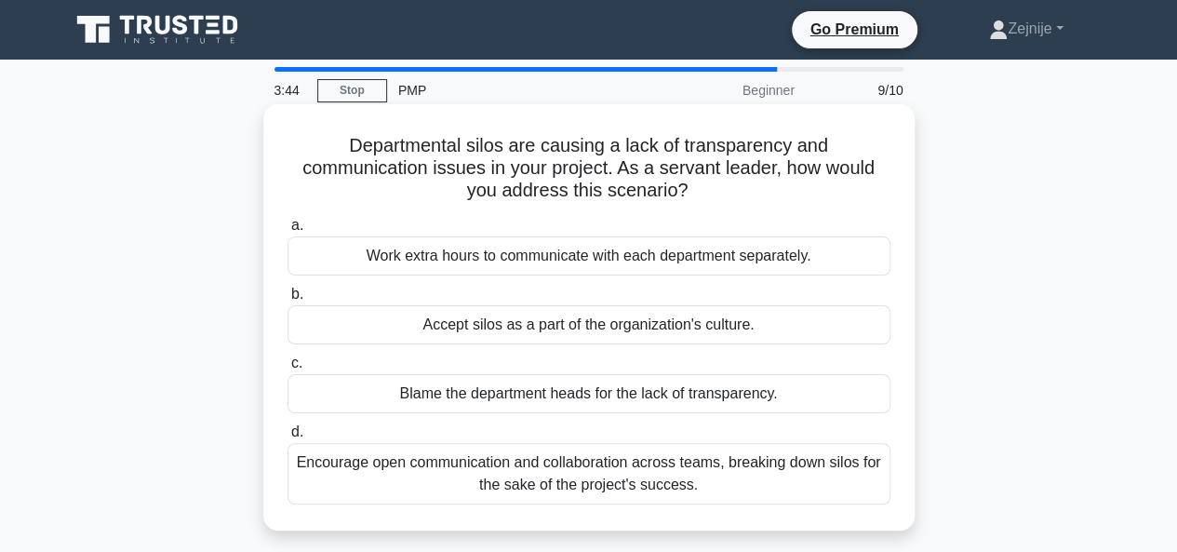
click at [612, 463] on div "Encourage open communication and collaboration across teams, breaking down silo…" at bounding box center [588, 473] width 603 height 61
click at [287, 438] on input "d. Encourage open communication and collaboration across teams, breaking down s…" at bounding box center [287, 432] width 0 height 12
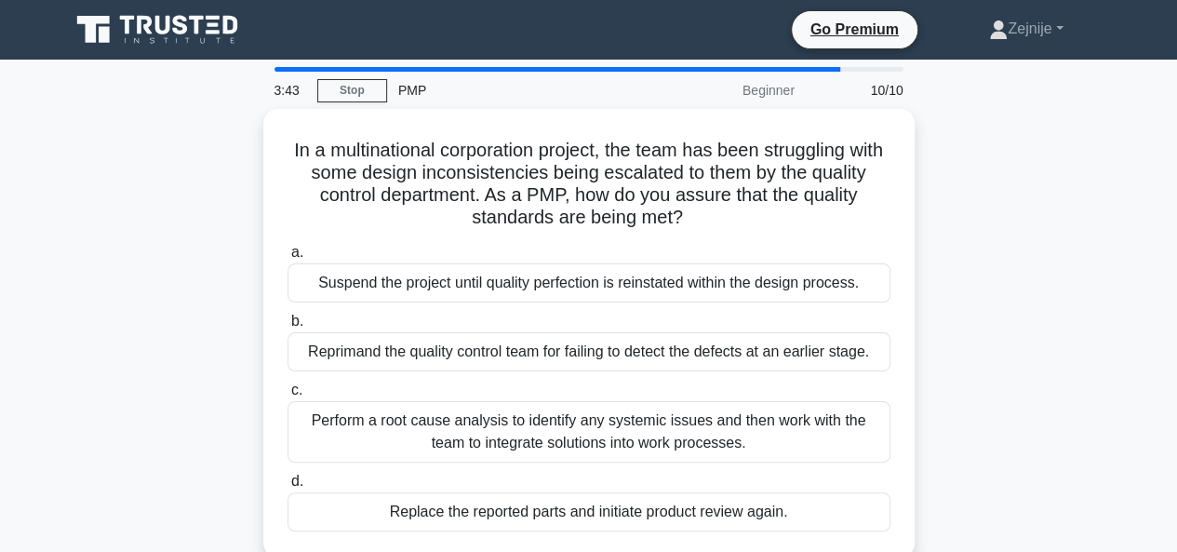
scroll to position [37, 0]
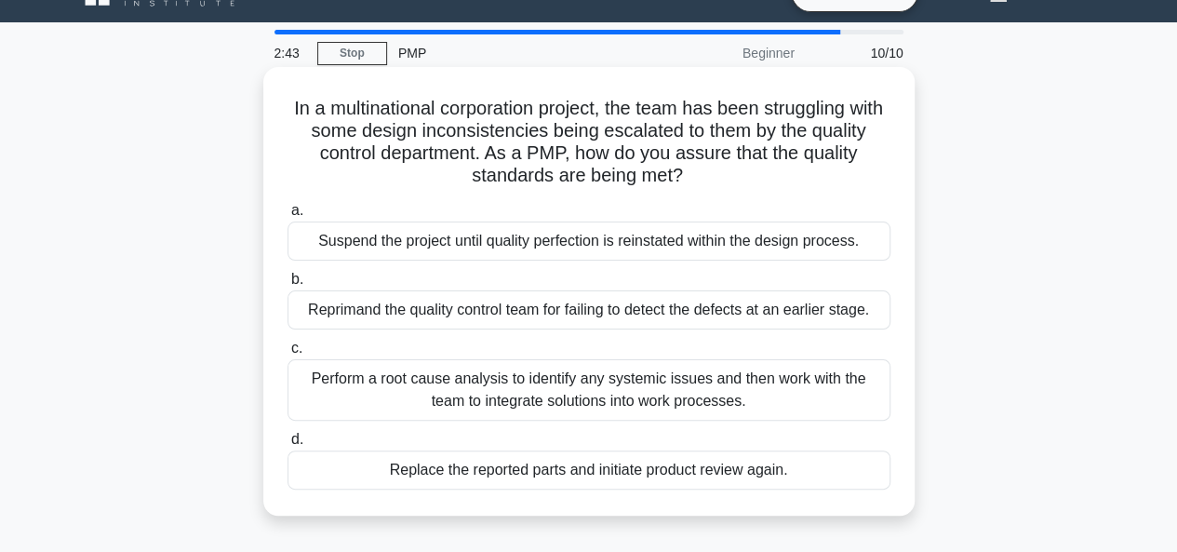
click at [542, 247] on div "Suspend the project until quality perfection is reinstated within the design pr…" at bounding box center [588, 240] width 603 height 39
click at [287, 217] on input "a. Suspend the project until quality perfection is reinstated within the design…" at bounding box center [287, 211] width 0 height 12
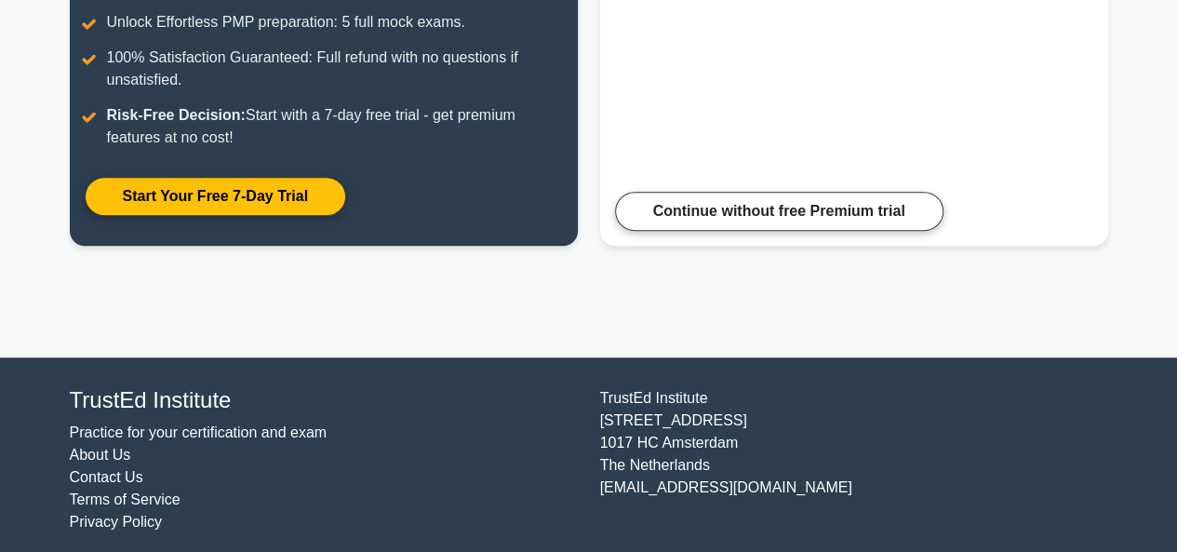
scroll to position [456, 0]
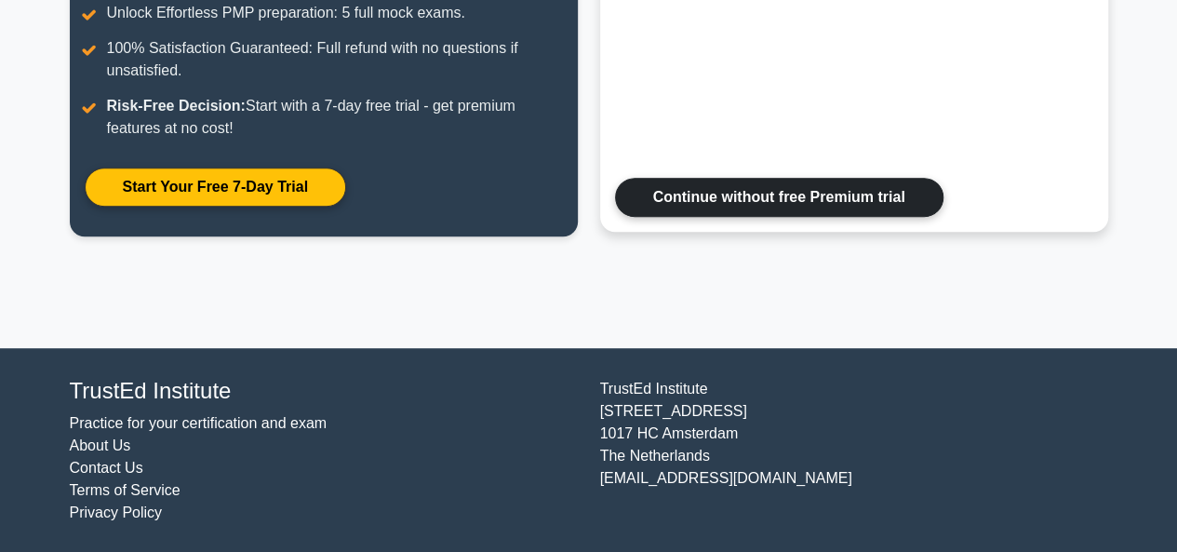
click at [687, 190] on link "Continue without free Premium trial" at bounding box center [779, 197] width 328 height 39
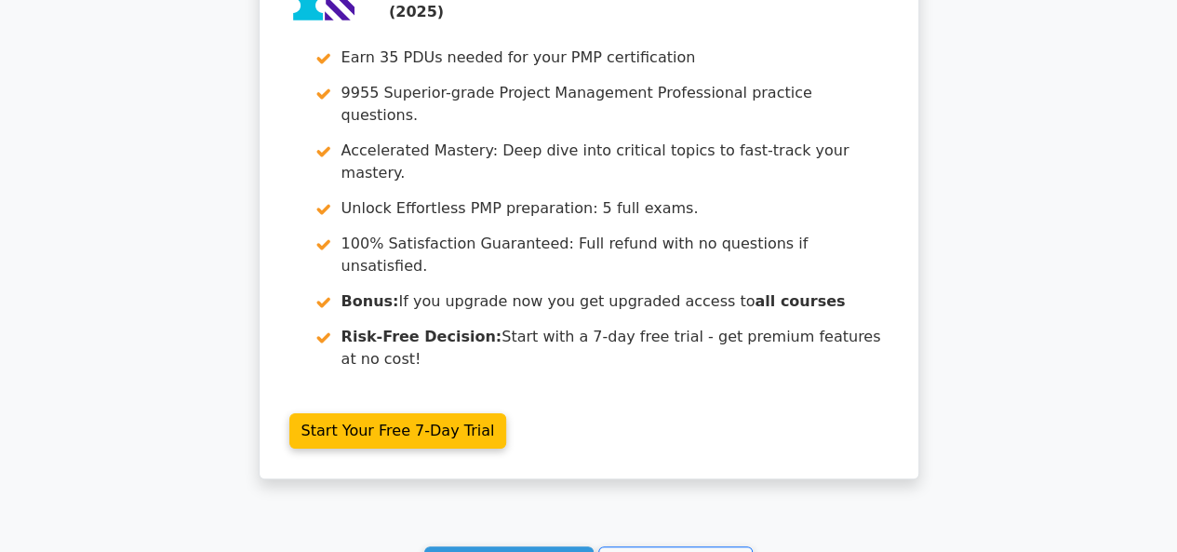
scroll to position [3498, 0]
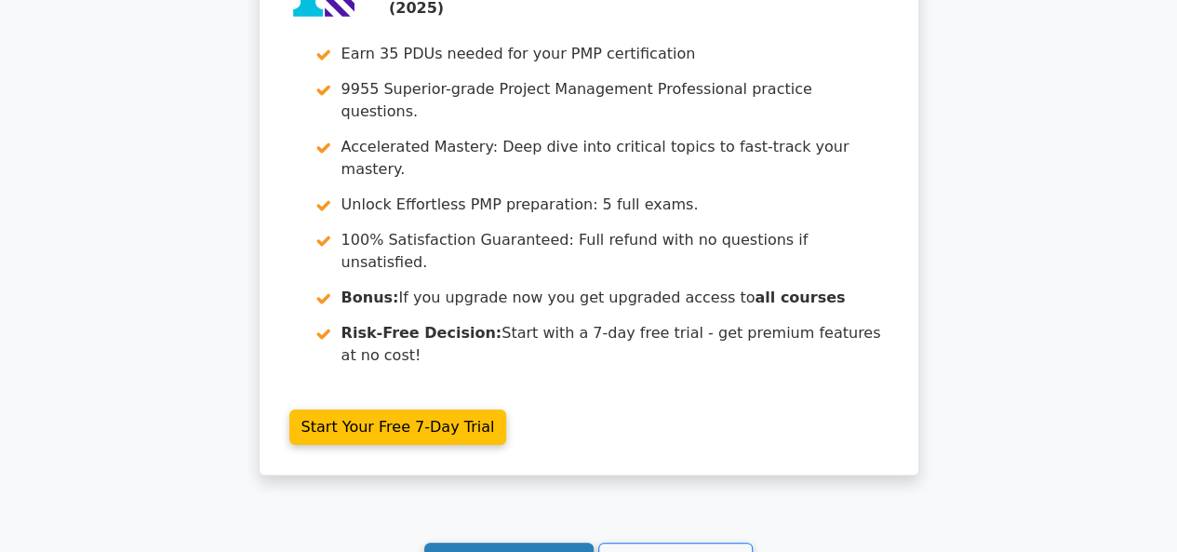
click at [534, 542] on link "Continue practicing" at bounding box center [509, 559] width 170 height 35
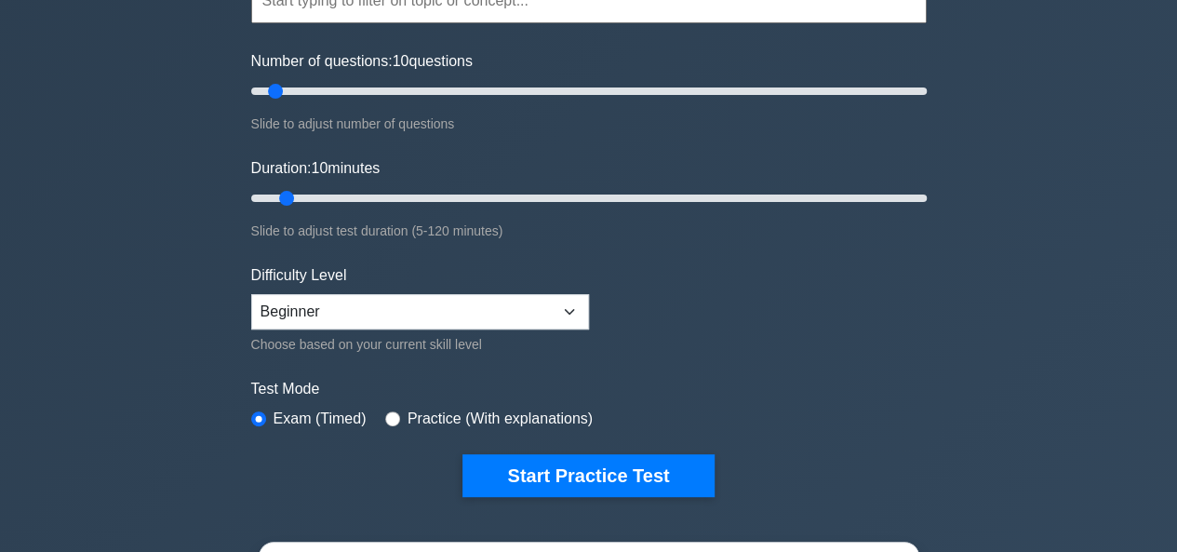
scroll to position [223, 0]
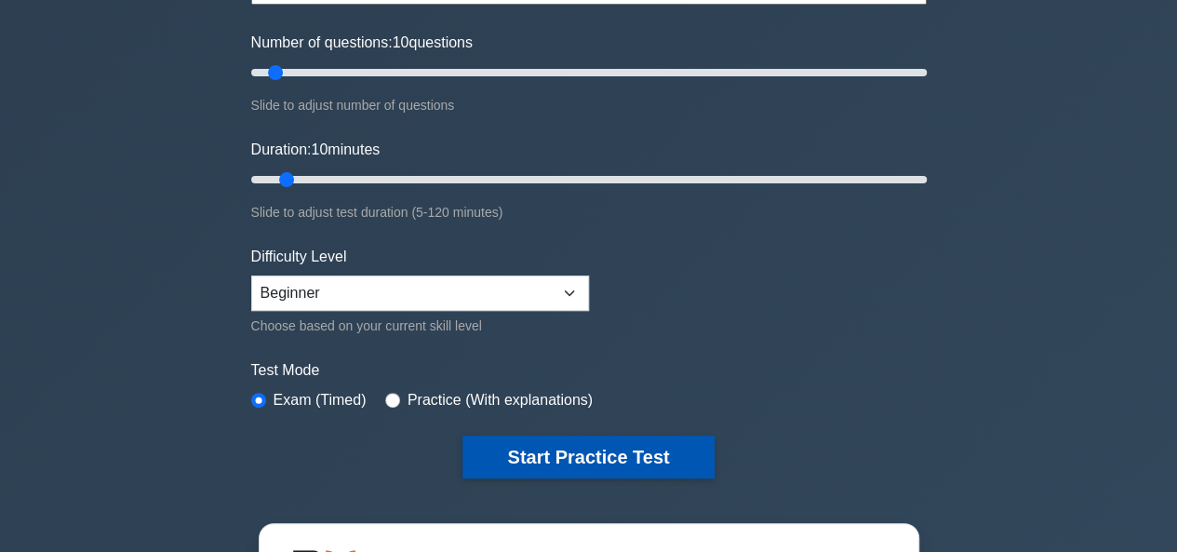
click at [596, 457] on button "Start Practice Test" at bounding box center [587, 456] width 251 height 43
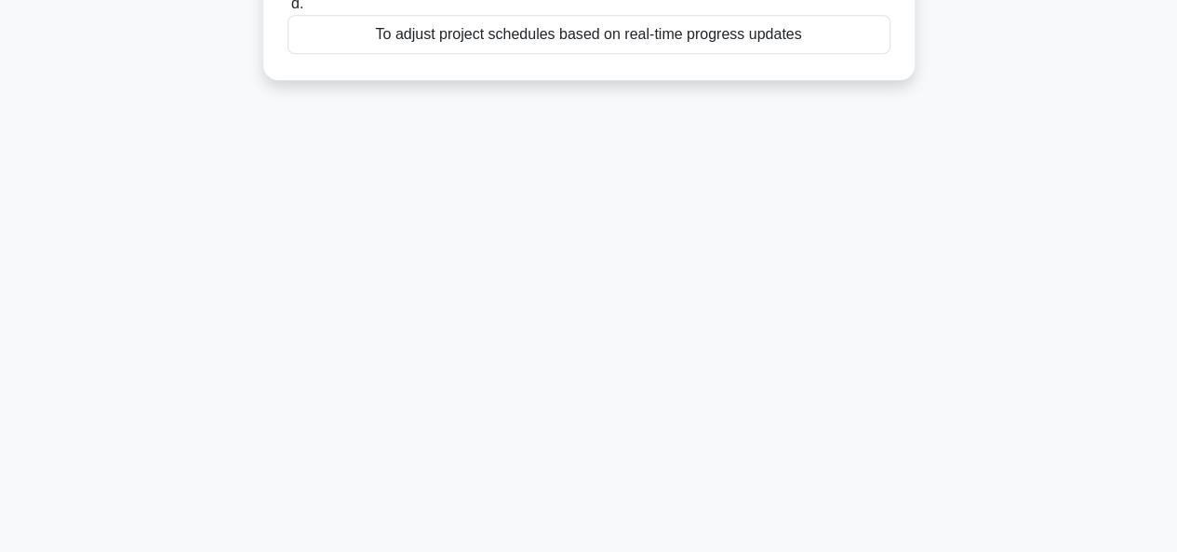
scroll to position [453, 0]
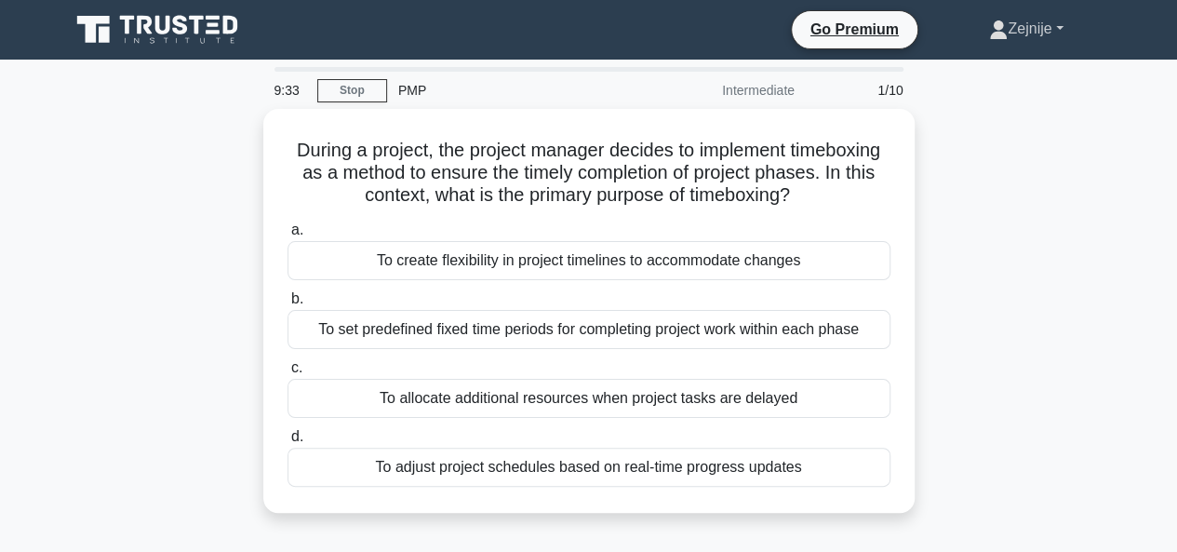
click at [1012, 32] on link "Zejnije" at bounding box center [1025, 28] width 163 height 37
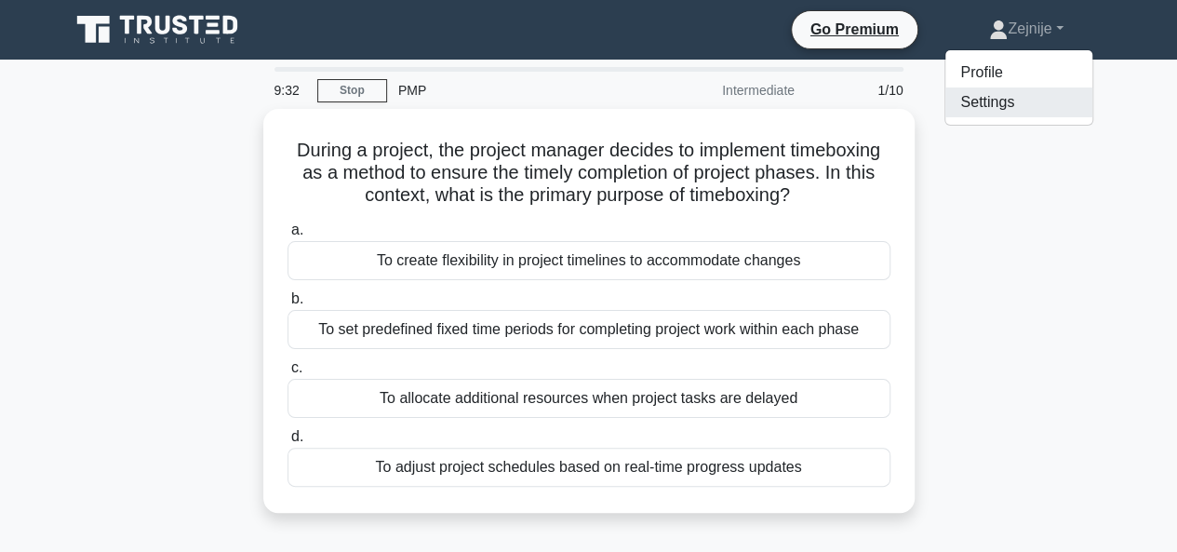
click at [998, 113] on link "Settings" at bounding box center [1018, 102] width 147 height 30
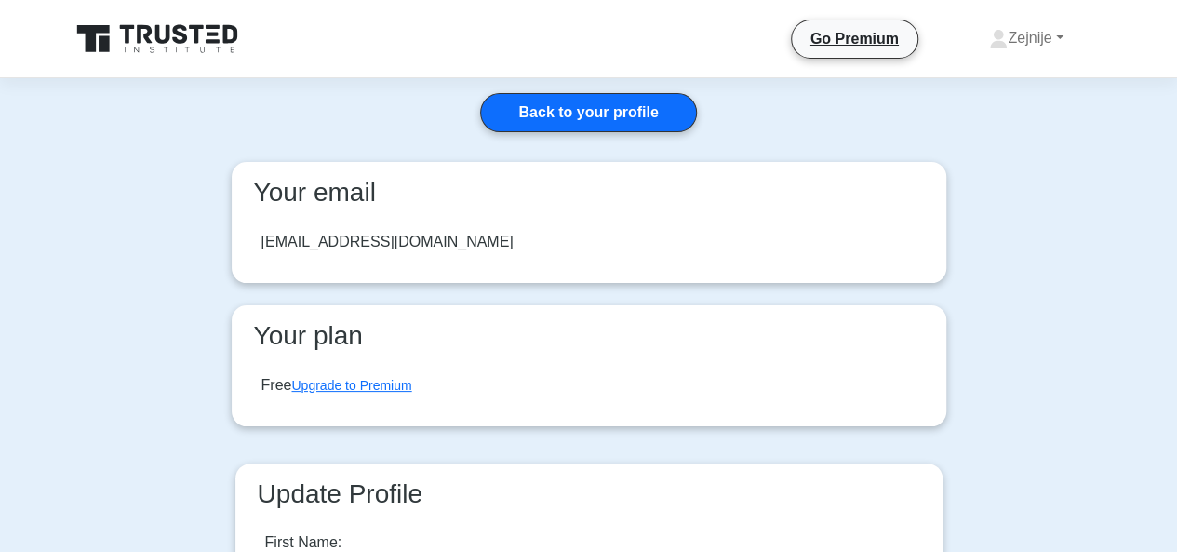
click at [121, 33] on icon at bounding box center [159, 38] width 179 height 35
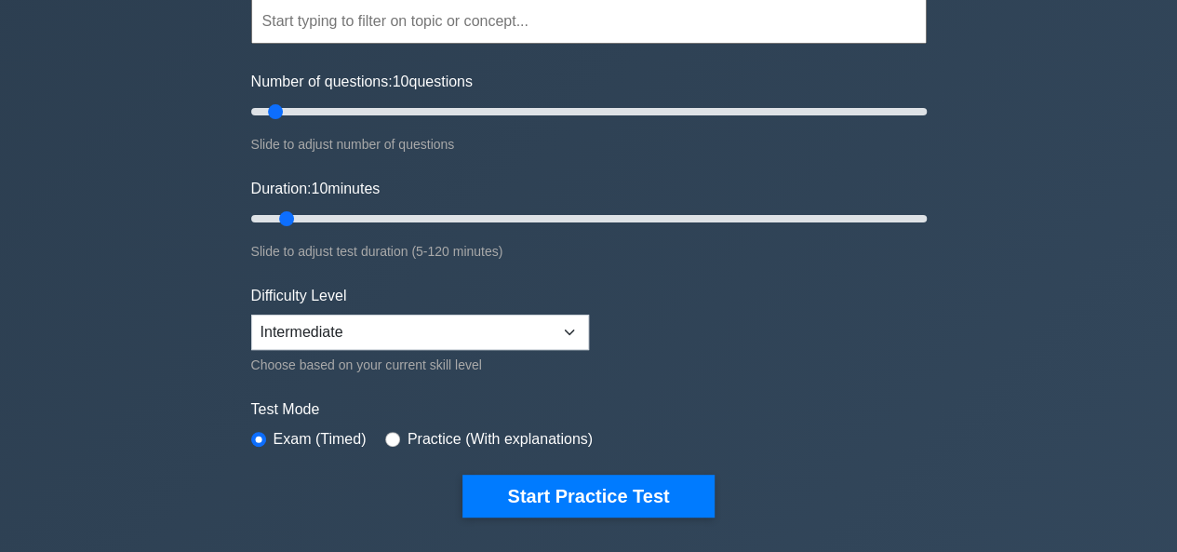
scroll to position [186, 0]
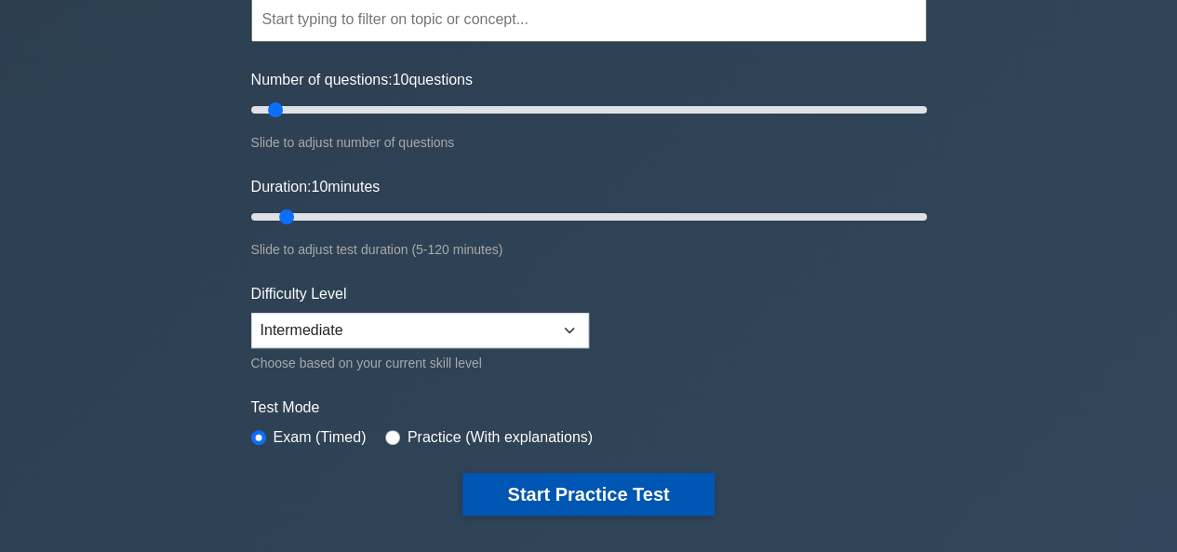
click at [655, 476] on button "Start Practice Test" at bounding box center [587, 494] width 251 height 43
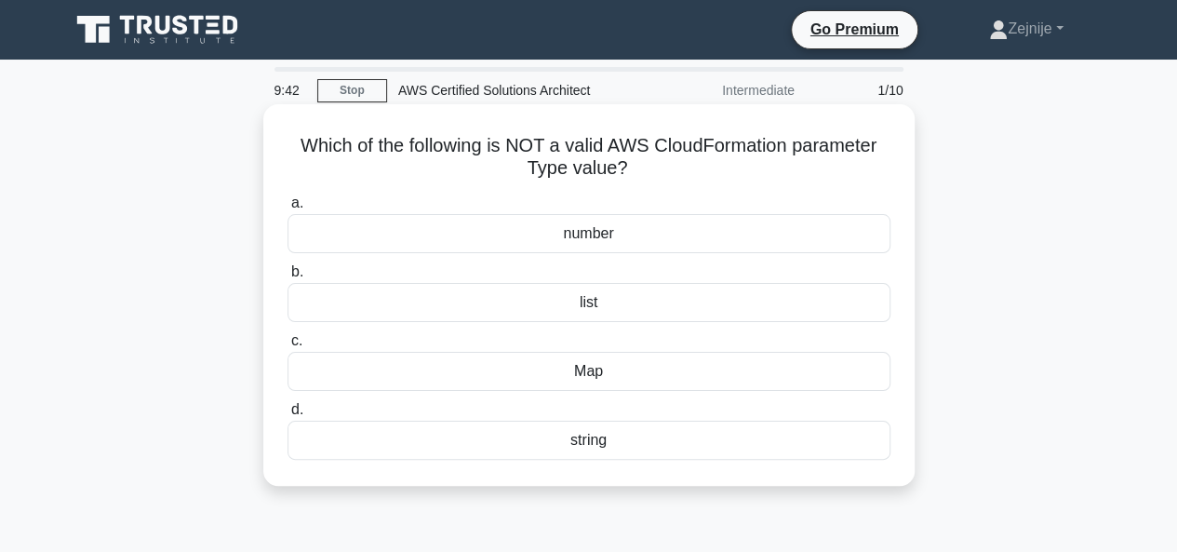
click at [651, 225] on div "number" at bounding box center [588, 233] width 603 height 39
click at [287, 209] on input "a. number" at bounding box center [287, 203] width 0 height 12
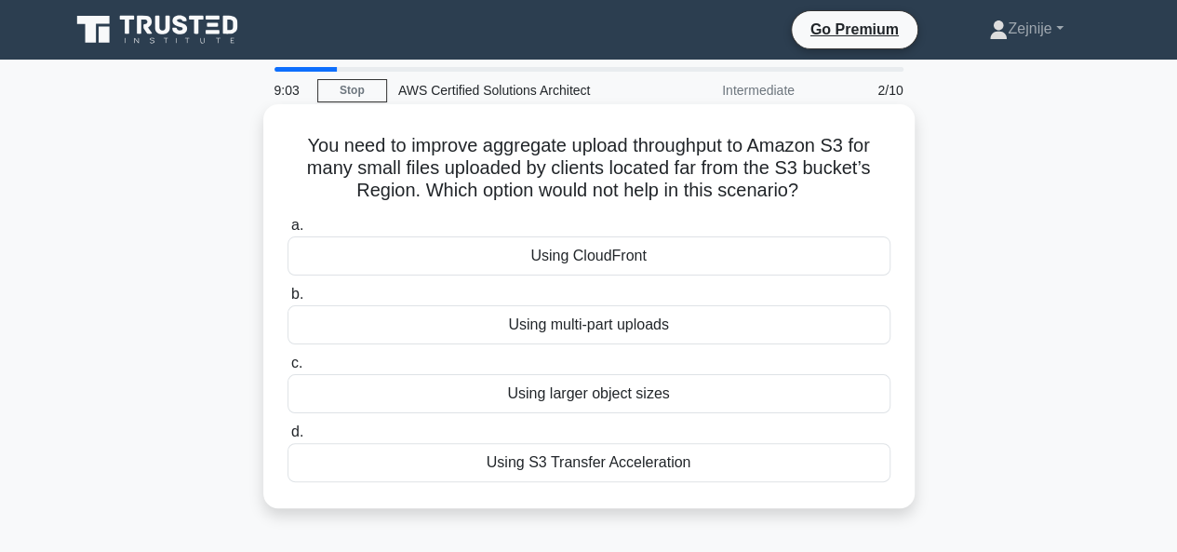
click at [623, 394] on div "Using larger object sizes" at bounding box center [588, 393] width 603 height 39
click at [287, 369] on input "c. Using larger object sizes" at bounding box center [287, 363] width 0 height 12
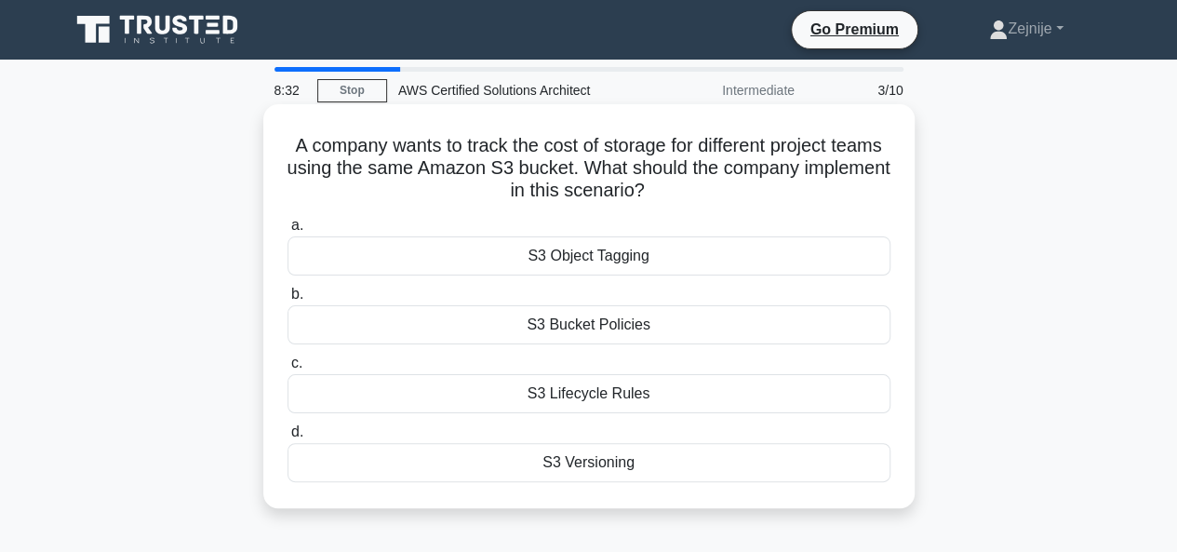
click at [627, 327] on div "S3 Bucket Policies" at bounding box center [588, 324] width 603 height 39
click at [287, 301] on input "b. S3 Bucket Policies" at bounding box center [287, 294] width 0 height 12
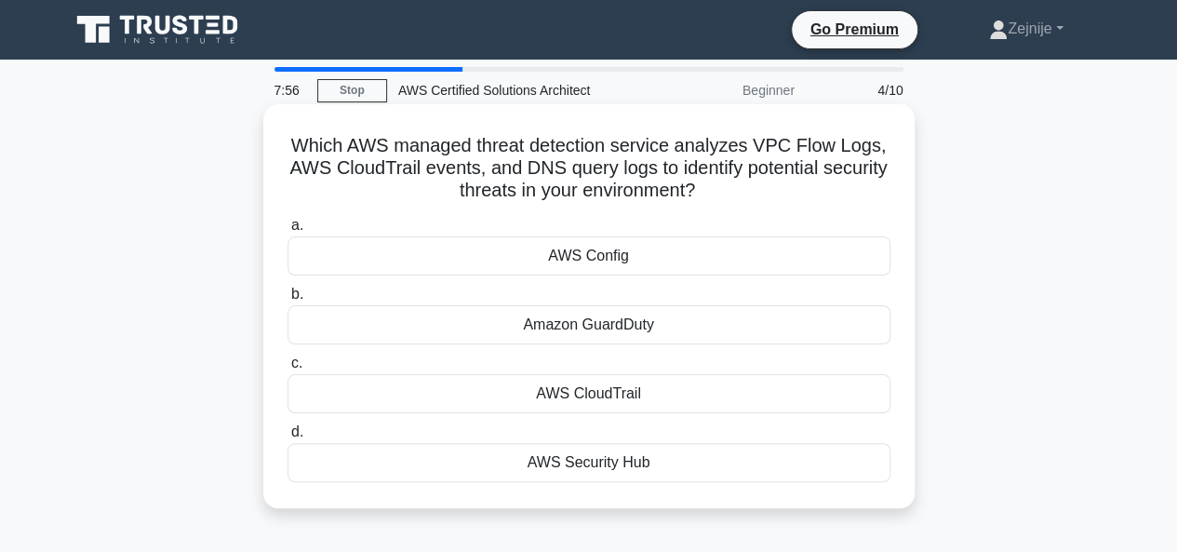
click at [610, 466] on div "AWS Security Hub" at bounding box center [588, 462] width 603 height 39
click at [287, 438] on input "d. AWS Security Hub" at bounding box center [287, 432] width 0 height 12
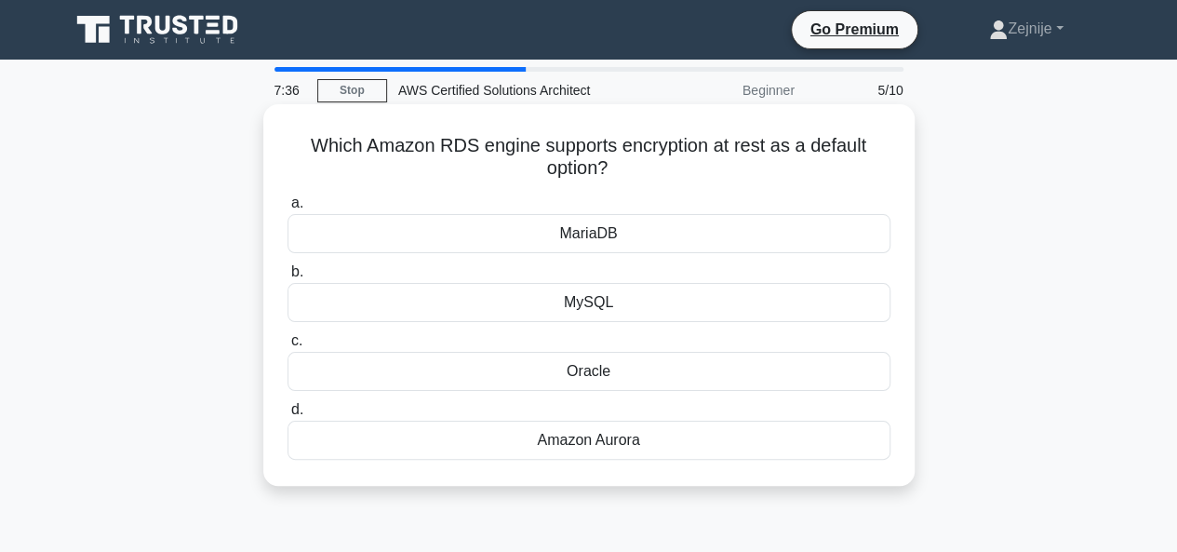
click at [598, 370] on div "Oracle" at bounding box center [588, 371] width 603 height 39
click at [287, 347] on input "c. Oracle" at bounding box center [287, 341] width 0 height 12
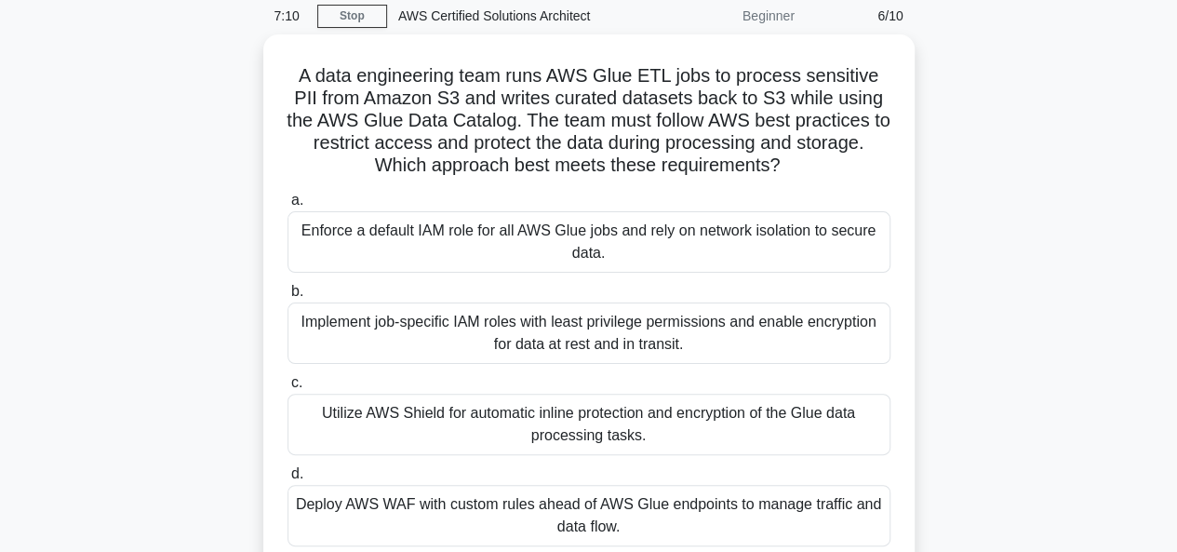
scroll to position [112, 0]
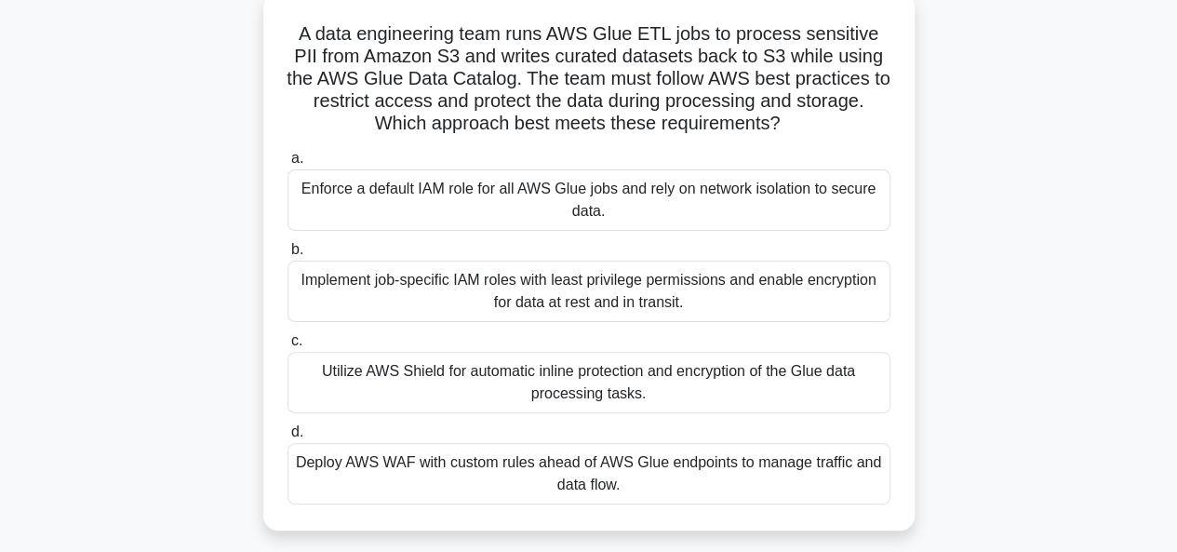
click at [603, 377] on div "Utilize AWS Shield for automatic inline protection and encryption of the Glue d…" at bounding box center [588, 382] width 603 height 61
click at [287, 347] on input "c. Utilize AWS Shield for automatic inline protection and encryption of the Glu…" at bounding box center [287, 341] width 0 height 12
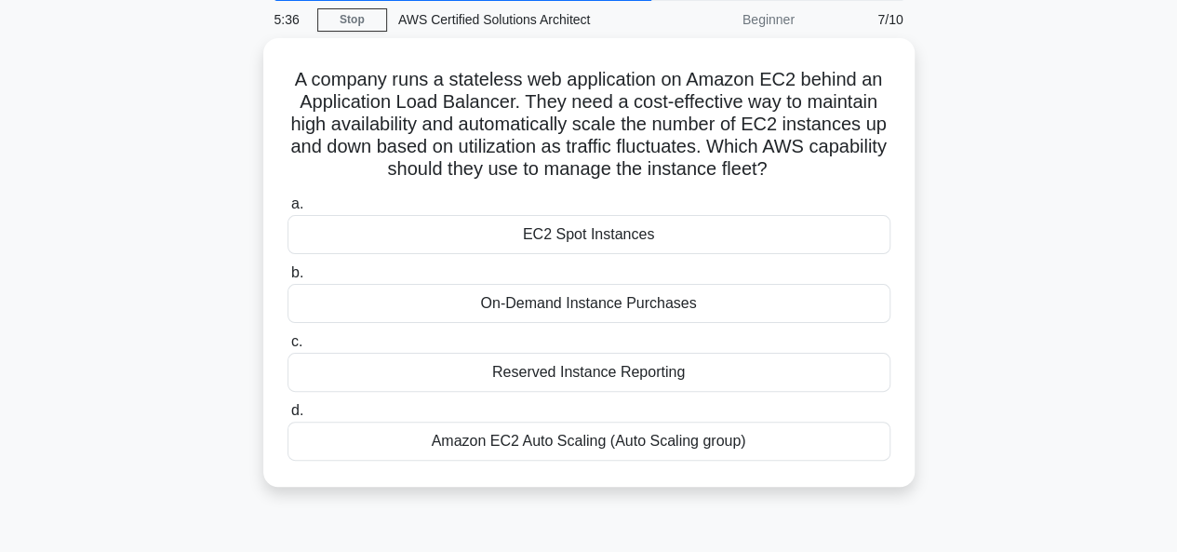
scroll to position [74, 0]
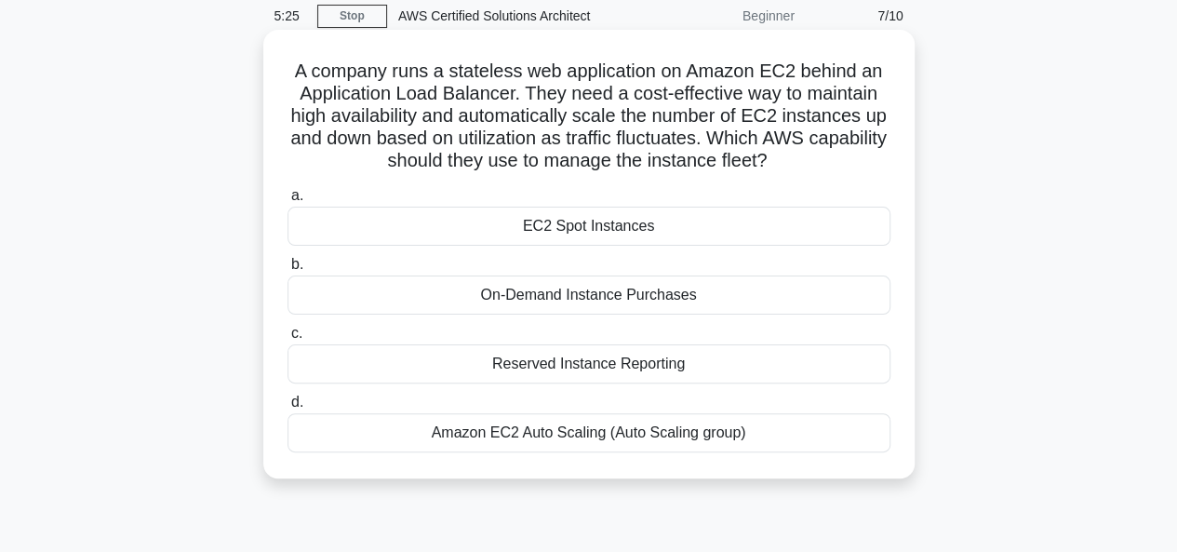
click at [568, 434] on div "Amazon EC2 Auto Scaling (Auto Scaling group)" at bounding box center [588, 432] width 603 height 39
click at [287, 408] on input "d. Amazon EC2 Auto Scaling (Auto Scaling group)" at bounding box center [287, 402] width 0 height 12
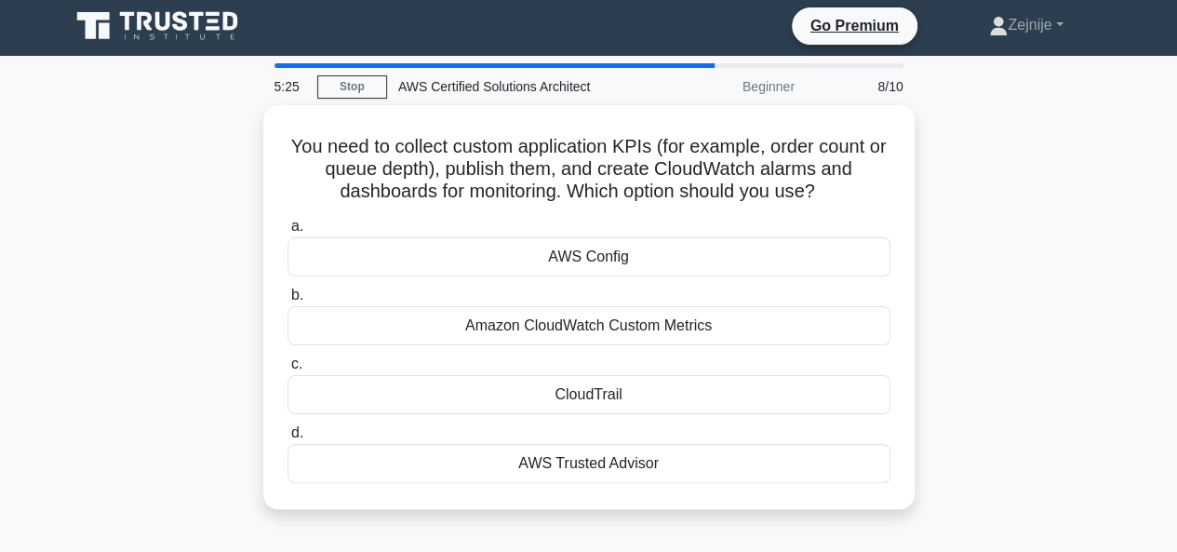
scroll to position [0, 0]
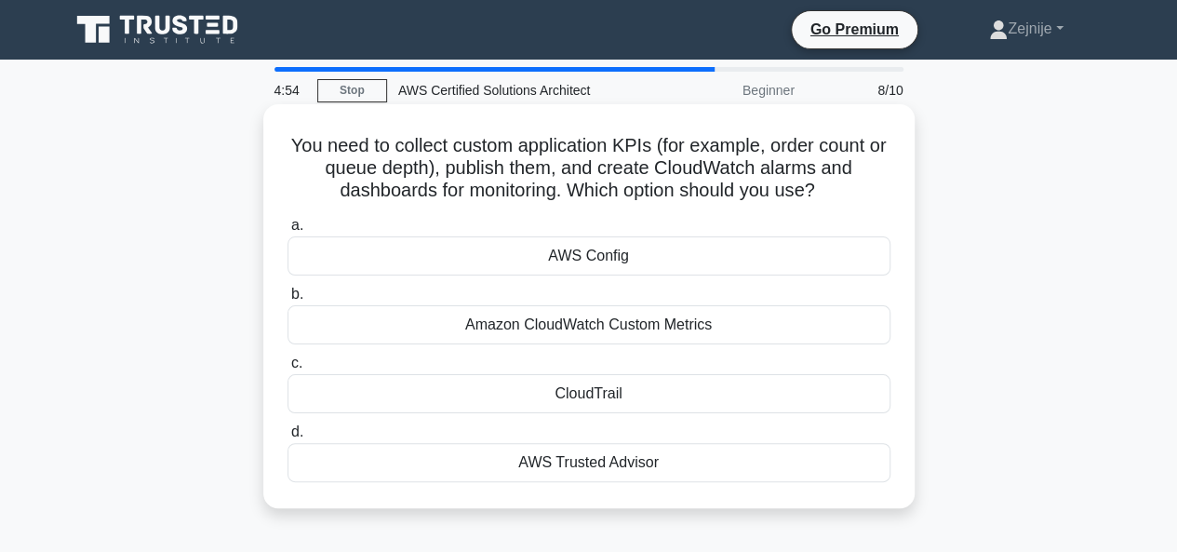
click at [617, 463] on div "AWS Trusted Advisor" at bounding box center [588, 462] width 603 height 39
click at [287, 438] on input "d. AWS Trusted Advisor" at bounding box center [287, 432] width 0 height 12
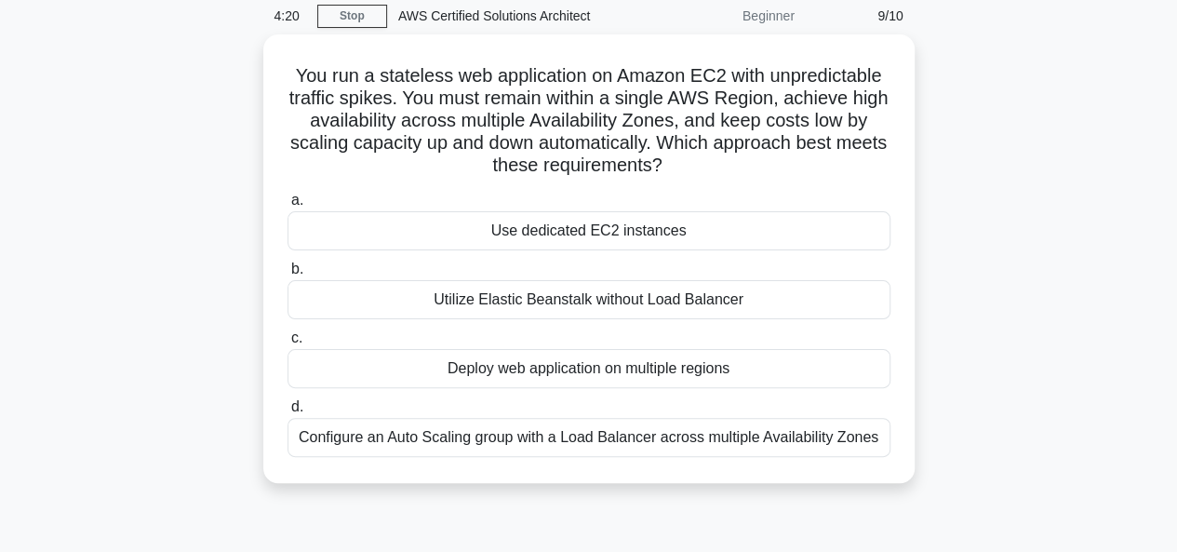
scroll to position [112, 0]
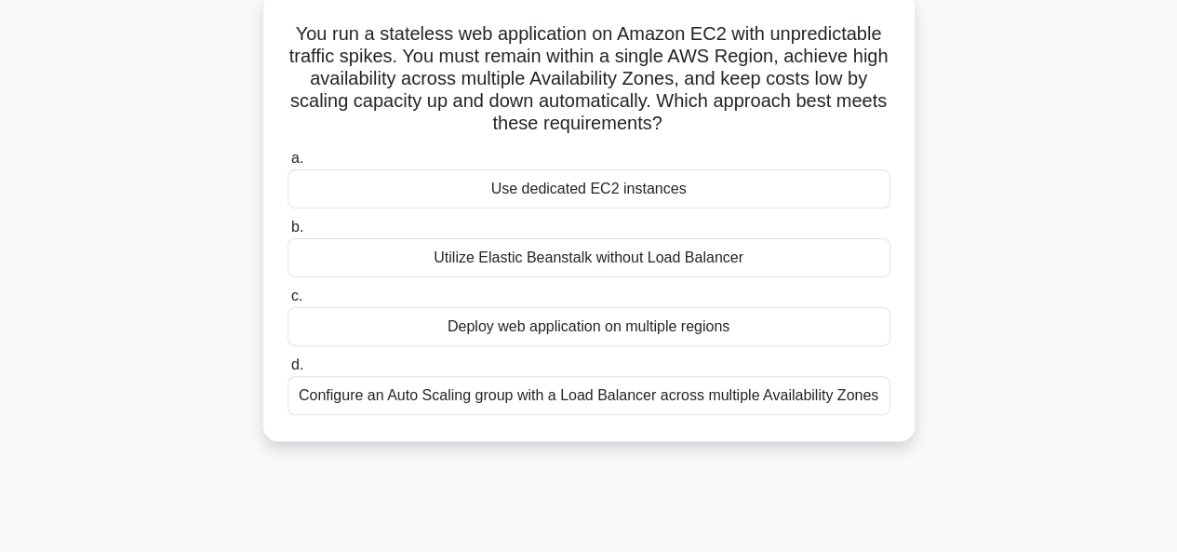
click at [623, 389] on div "Configure an Auto Scaling group with a Load Balancer across multiple Availabili…" at bounding box center [588, 395] width 603 height 39
click at [287, 371] on input "d. Configure an Auto Scaling group with a Load Balancer across multiple Availab…" at bounding box center [287, 365] width 0 height 12
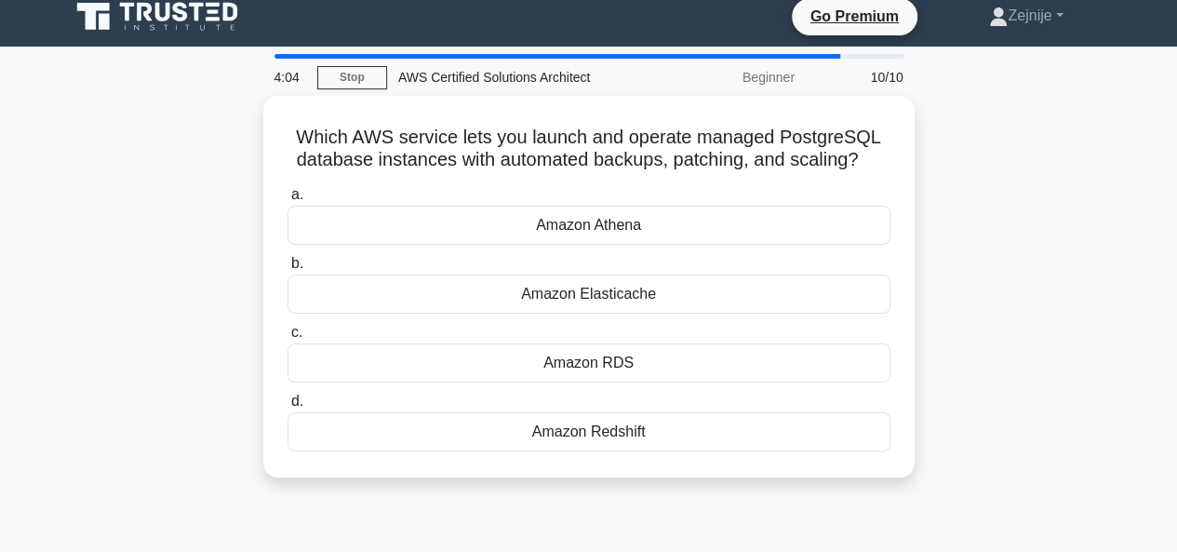
scroll to position [0, 0]
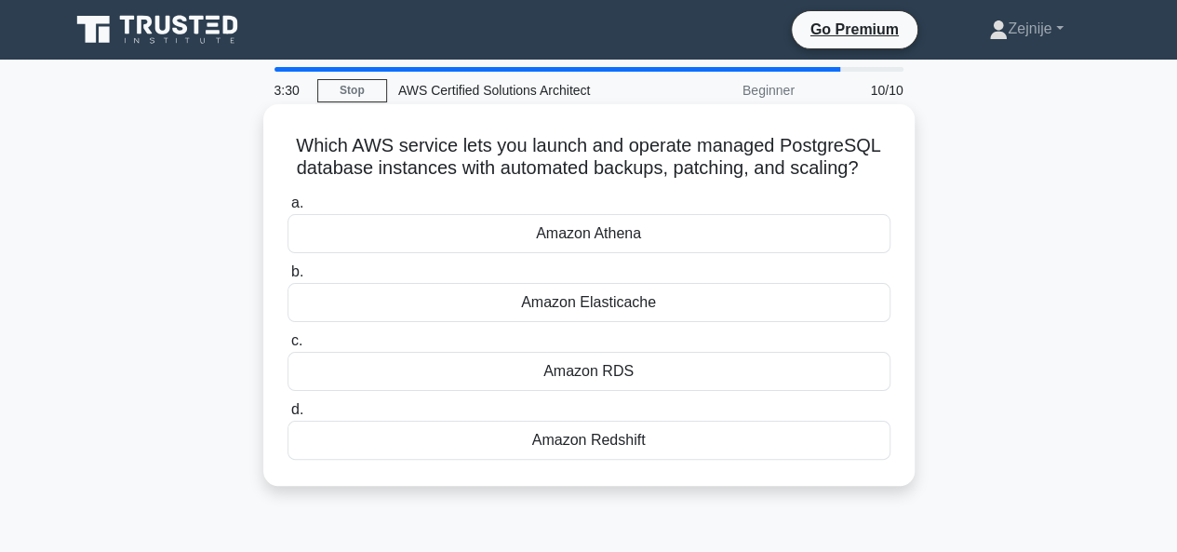
click at [630, 369] on div "Amazon RDS" at bounding box center [588, 371] width 603 height 39
click at [287, 347] on input "c. Amazon RDS" at bounding box center [287, 341] width 0 height 12
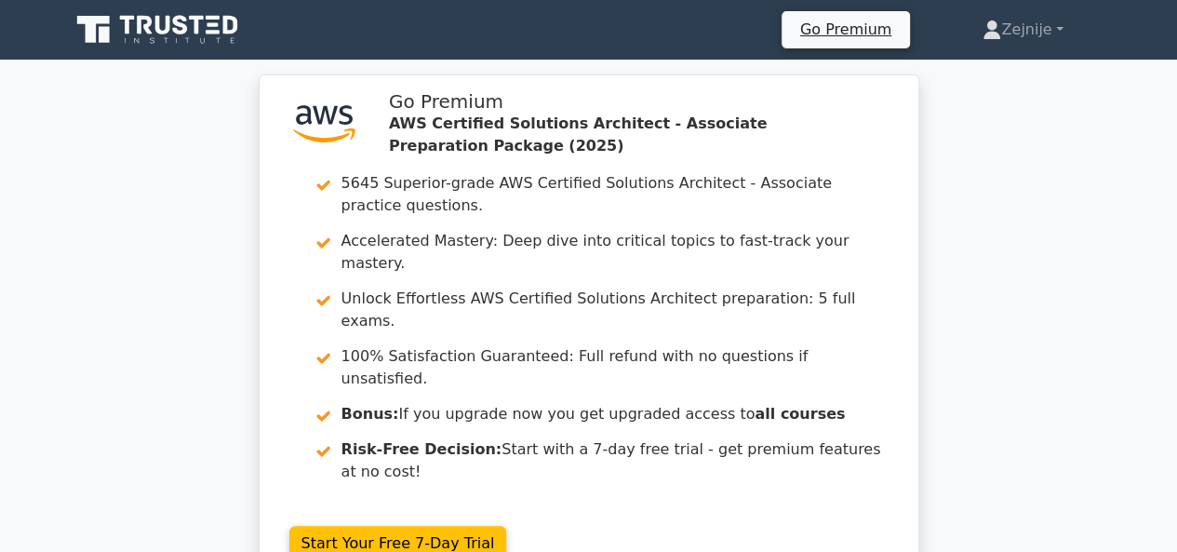
click at [201, 13] on icon at bounding box center [159, 29] width 179 height 35
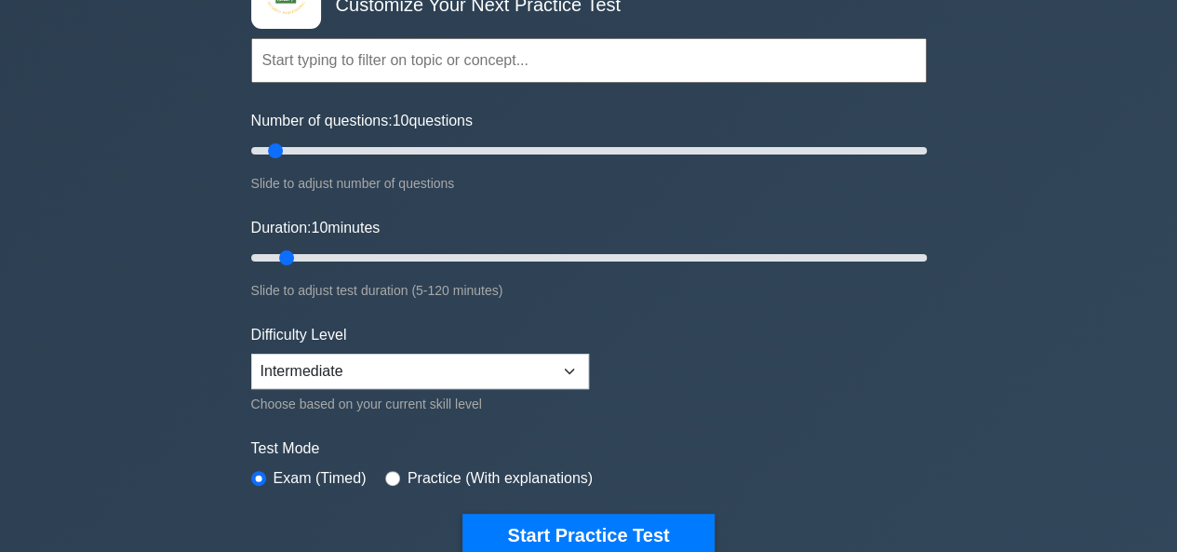
scroll to position [149, 0]
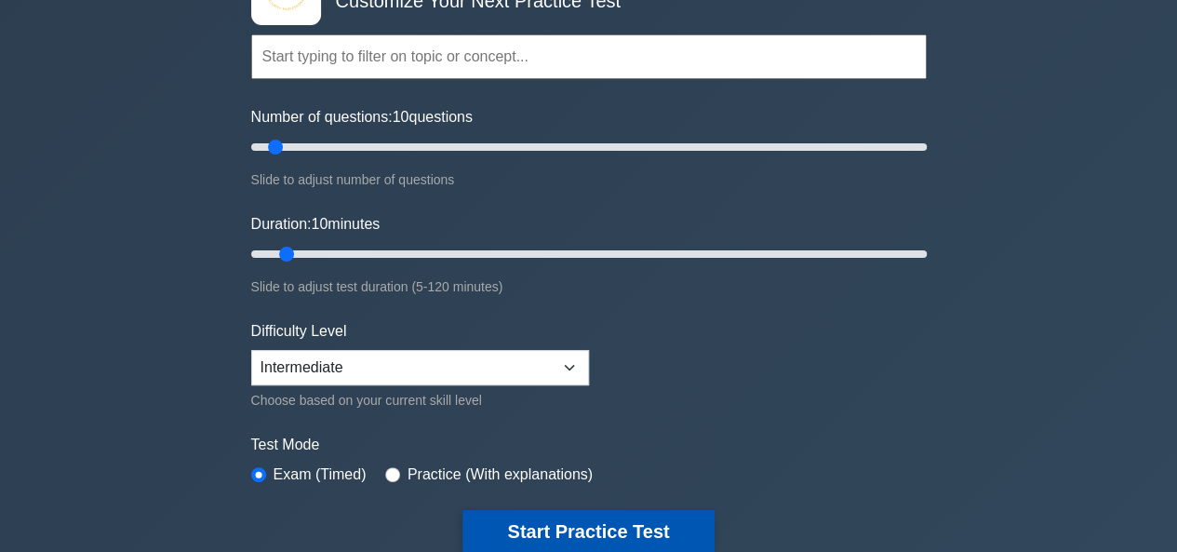
click at [674, 544] on button "Start Practice Test" at bounding box center [587, 531] width 251 height 43
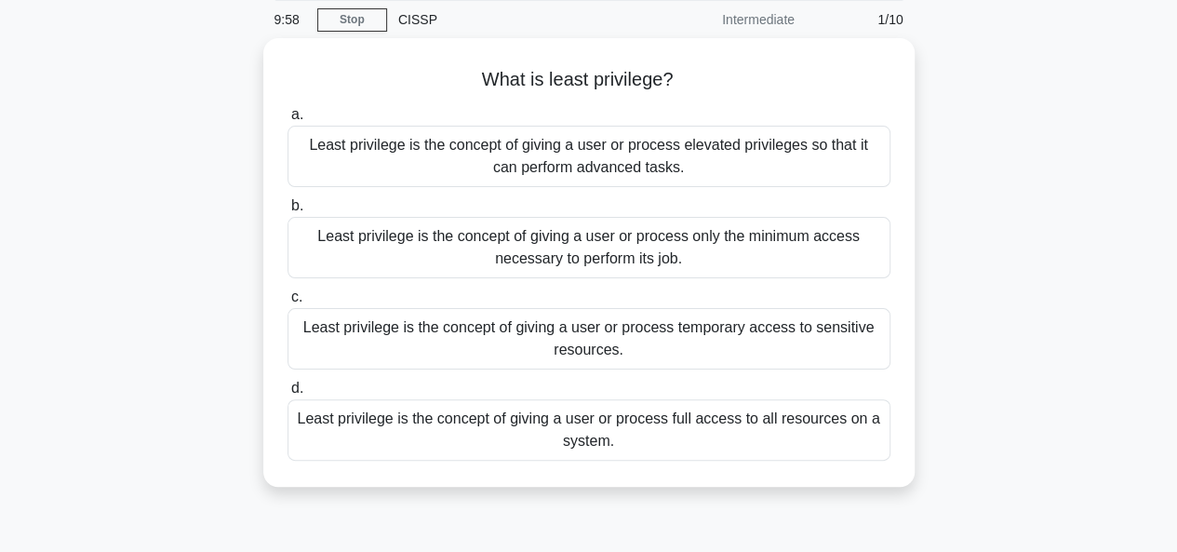
scroll to position [74, 0]
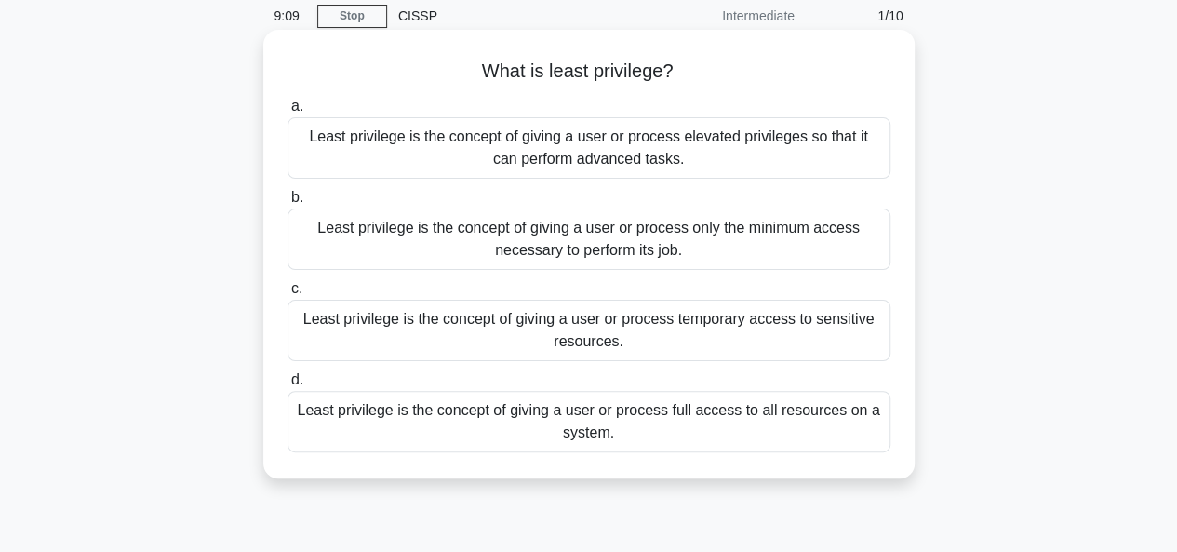
click at [690, 416] on div "Least privilege is the concept of giving a user or process full access to all r…" at bounding box center [588, 421] width 603 height 61
click at [287, 386] on input "d. Least privilege is the concept of giving a user or process full access to al…" at bounding box center [287, 380] width 0 height 12
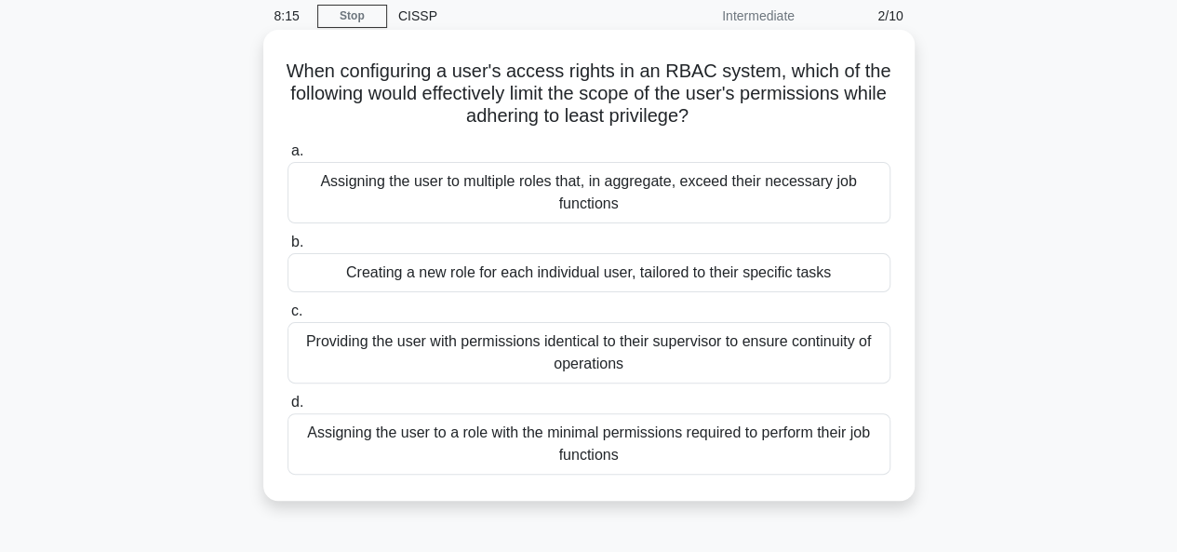
click at [601, 452] on div "Assigning the user to a role with the minimal permissions required to perform t…" at bounding box center [588, 443] width 603 height 61
click at [287, 408] on input "d. Assigning the user to a role with the minimal permissions required to perfor…" at bounding box center [287, 402] width 0 height 12
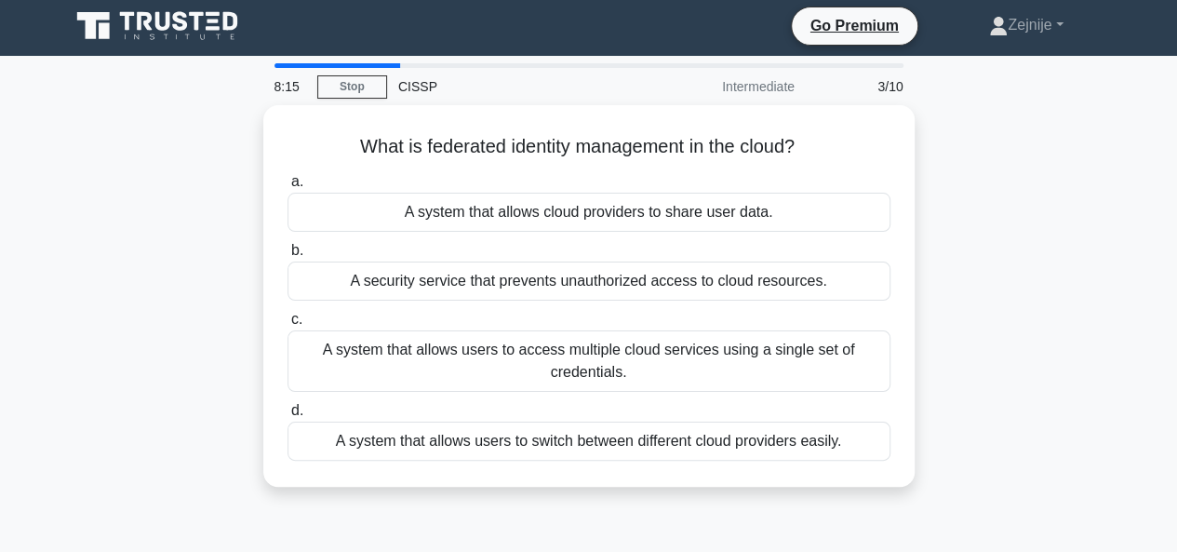
scroll to position [0, 0]
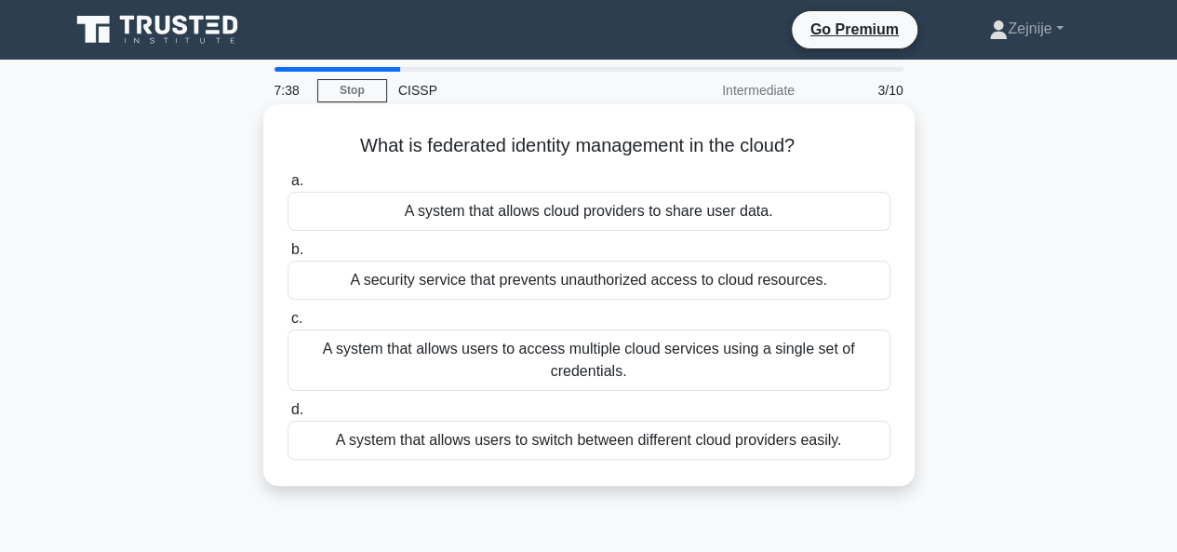
click at [681, 199] on div "A system that allows cloud providers to share user data." at bounding box center [588, 211] width 603 height 39
click at [287, 187] on input "a. A system that allows cloud providers to share user data." at bounding box center [287, 181] width 0 height 12
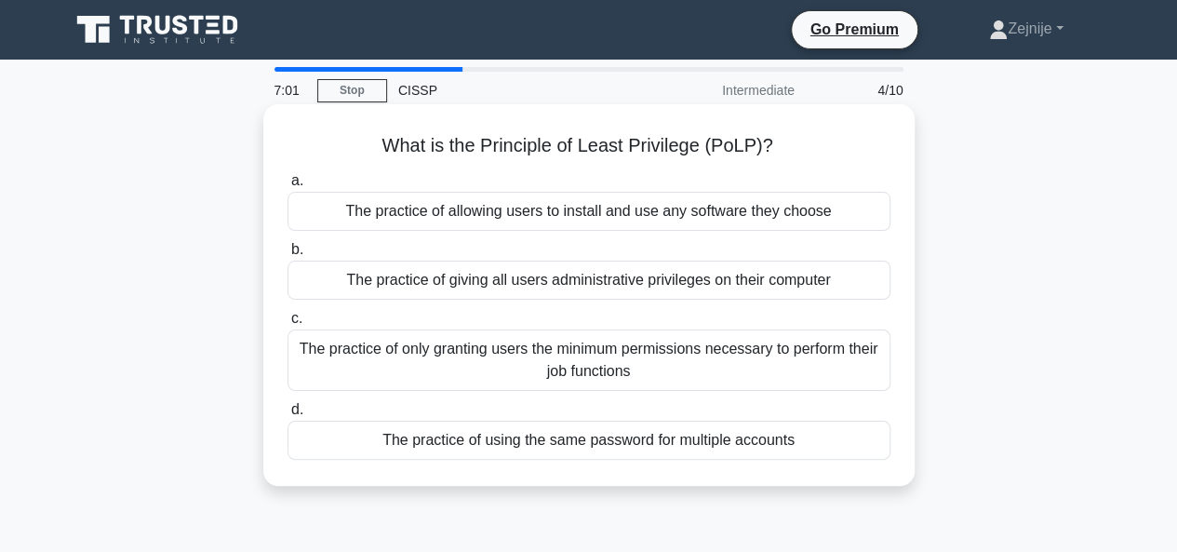
click at [617, 370] on div "The practice of only granting users the minimum permissions necessary to perfor…" at bounding box center [588, 359] width 603 height 61
click at [287, 325] on input "c. The practice of only granting users the minimum permissions necessary to per…" at bounding box center [287, 319] width 0 height 12
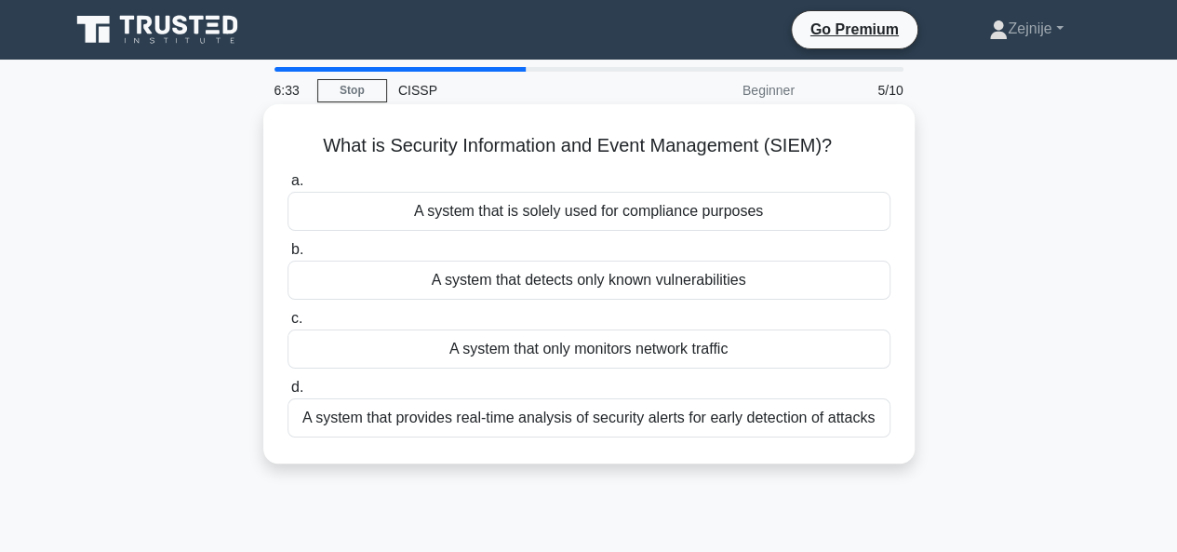
click at [614, 216] on div "A system that is solely used for compliance purposes" at bounding box center [588, 211] width 603 height 39
click at [287, 187] on input "a. A system that is solely used for compliance purposes" at bounding box center [287, 181] width 0 height 12
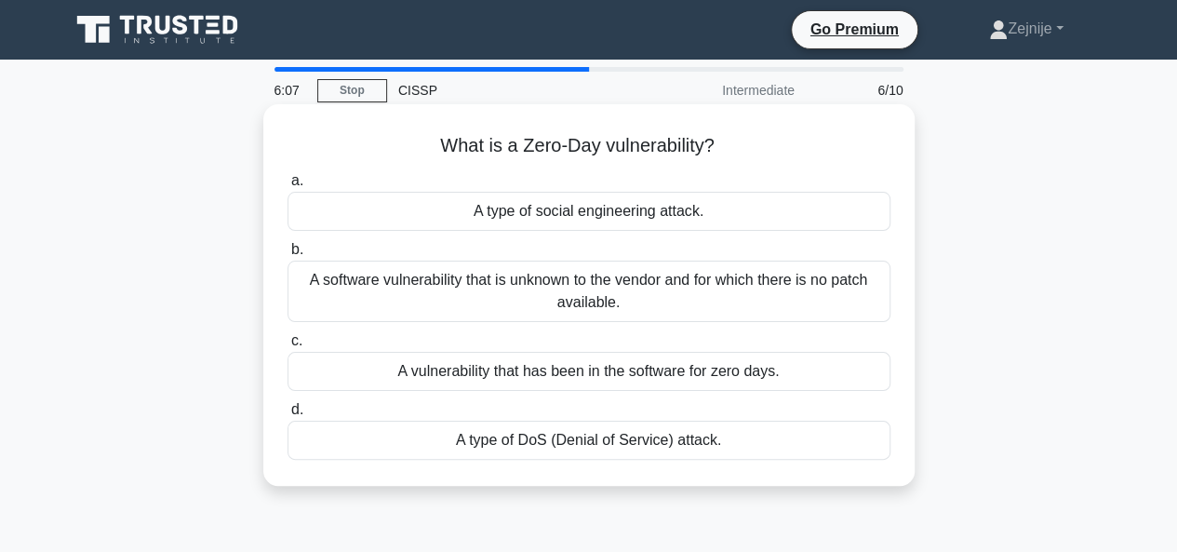
click at [654, 433] on div "A type of DoS (Denial of Service) attack." at bounding box center [588, 440] width 603 height 39
click at [287, 416] on input "d. A type of DoS (Denial of Service) attack." at bounding box center [287, 410] width 0 height 12
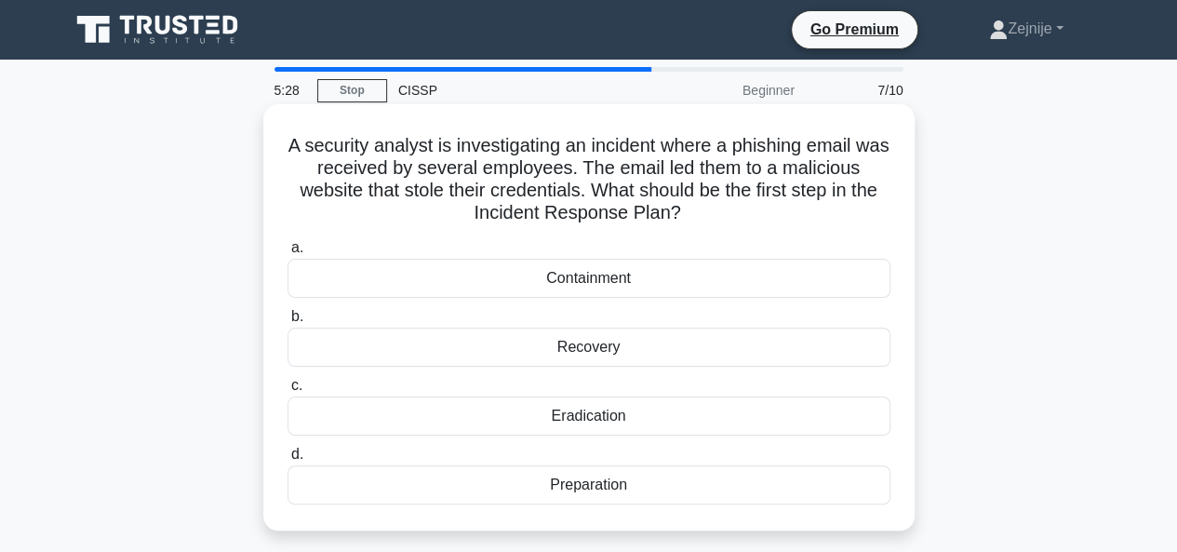
click at [587, 279] on div "Containment" at bounding box center [588, 278] width 603 height 39
click at [287, 254] on input "a. Containment" at bounding box center [287, 248] width 0 height 12
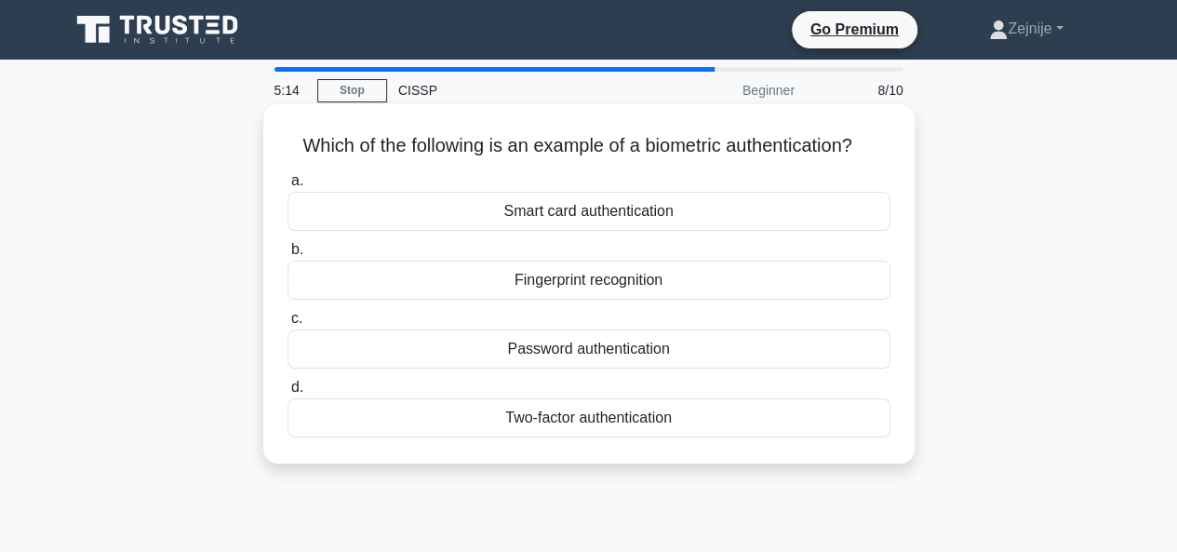
click at [621, 417] on div "Two-factor authentication" at bounding box center [588, 417] width 603 height 39
click at [287, 394] on input "d. Two-factor authentication" at bounding box center [287, 387] width 0 height 12
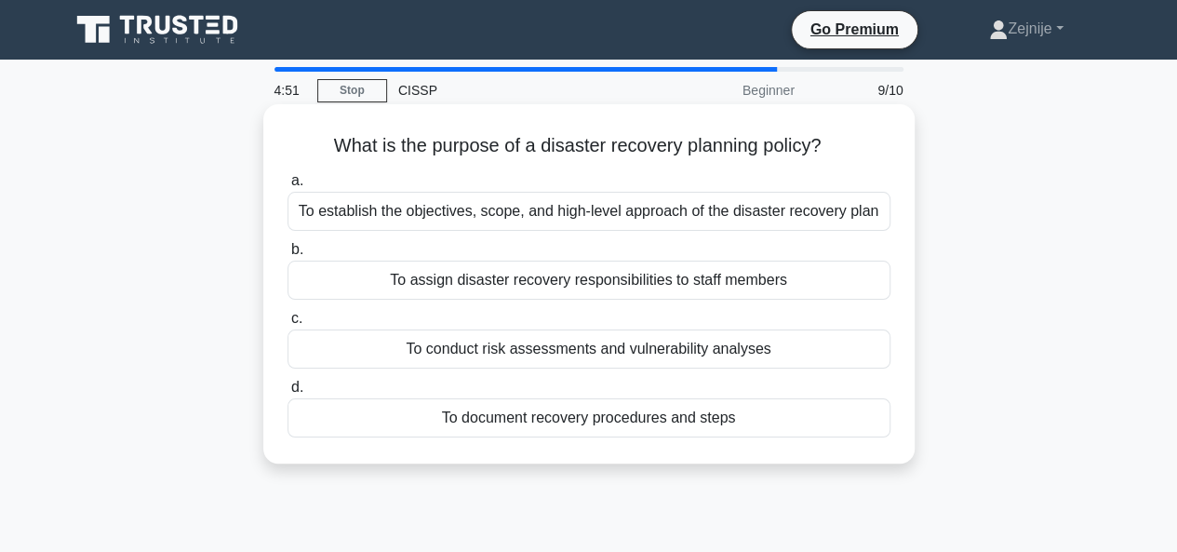
click at [681, 216] on div "To establish the objectives, scope, and high-level approach of the disaster rec…" at bounding box center [588, 211] width 603 height 39
click at [287, 187] on input "a. To establish the objectives, scope, and high-level approach of the disaster …" at bounding box center [287, 181] width 0 height 12
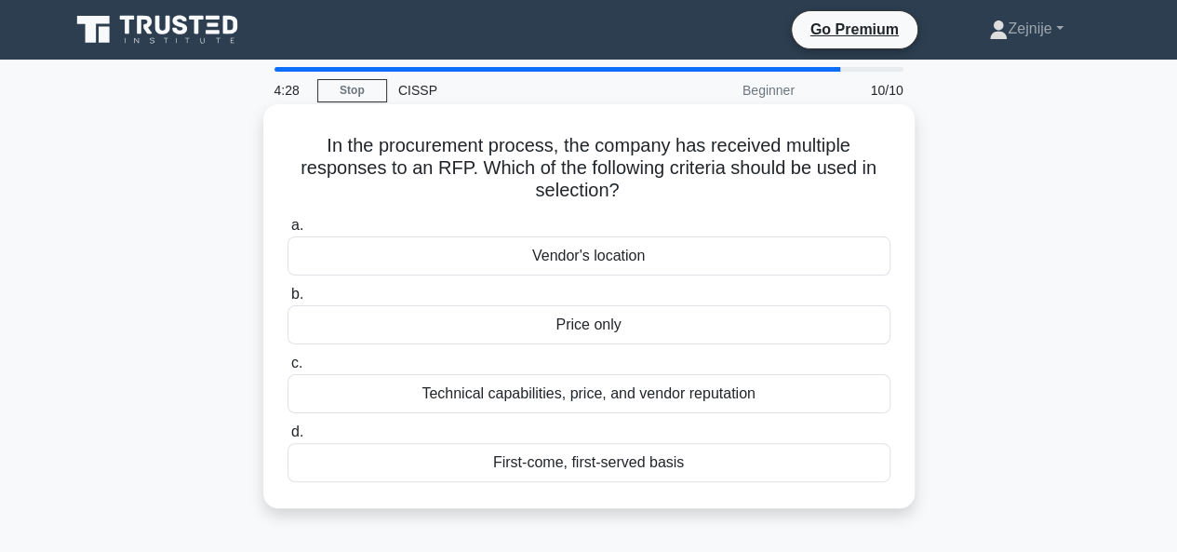
click at [616, 468] on div "First-come, first-served basis" at bounding box center [588, 462] width 603 height 39
click at [287, 438] on input "d. First-come, first-served basis" at bounding box center [287, 432] width 0 height 12
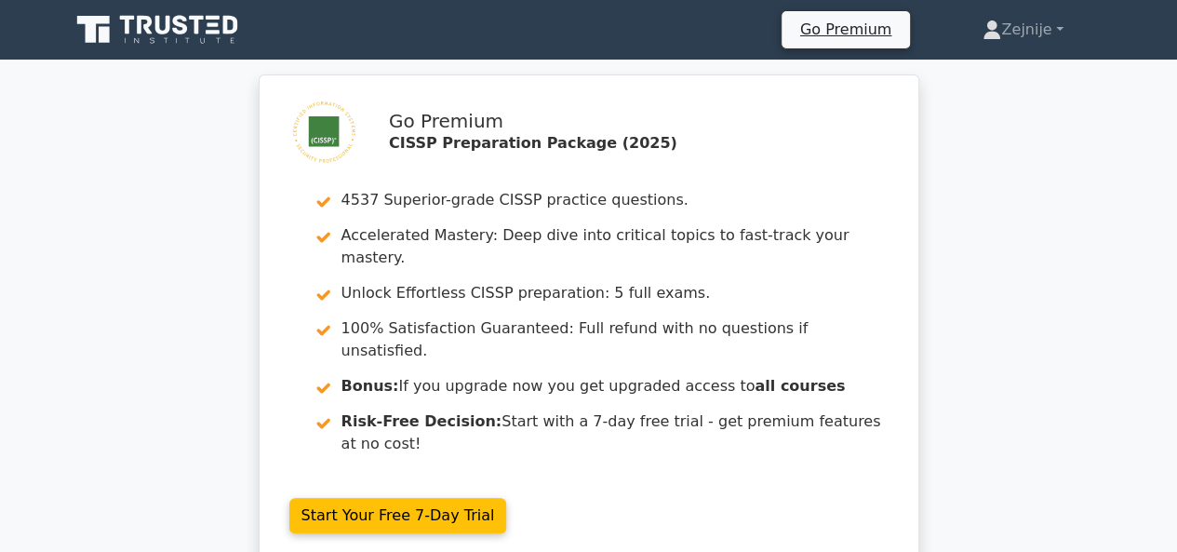
click at [179, 33] on icon at bounding box center [180, 25] width 15 height 20
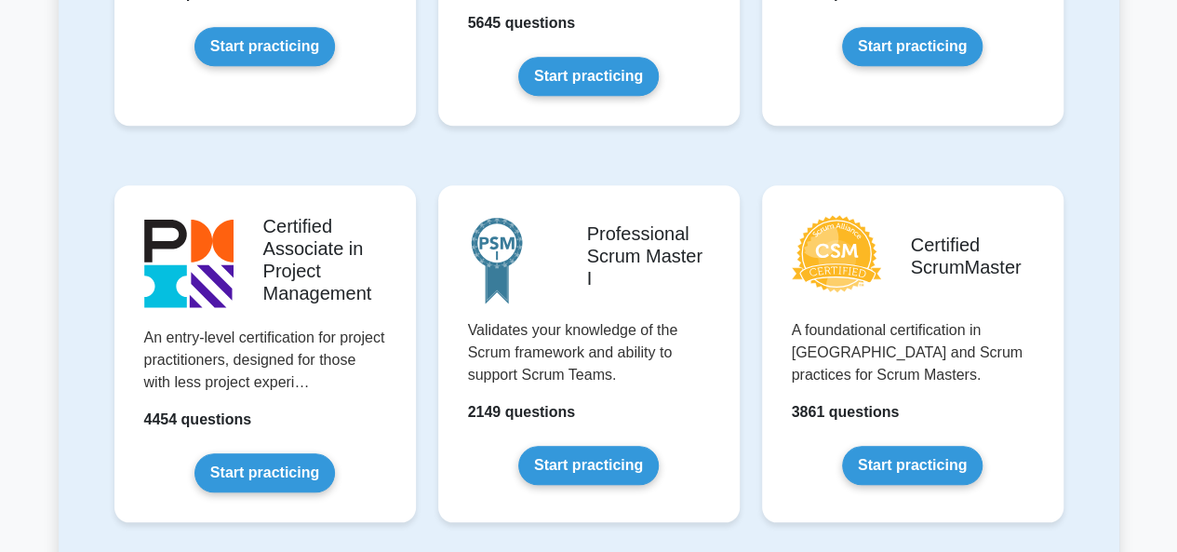
scroll to position [670, 0]
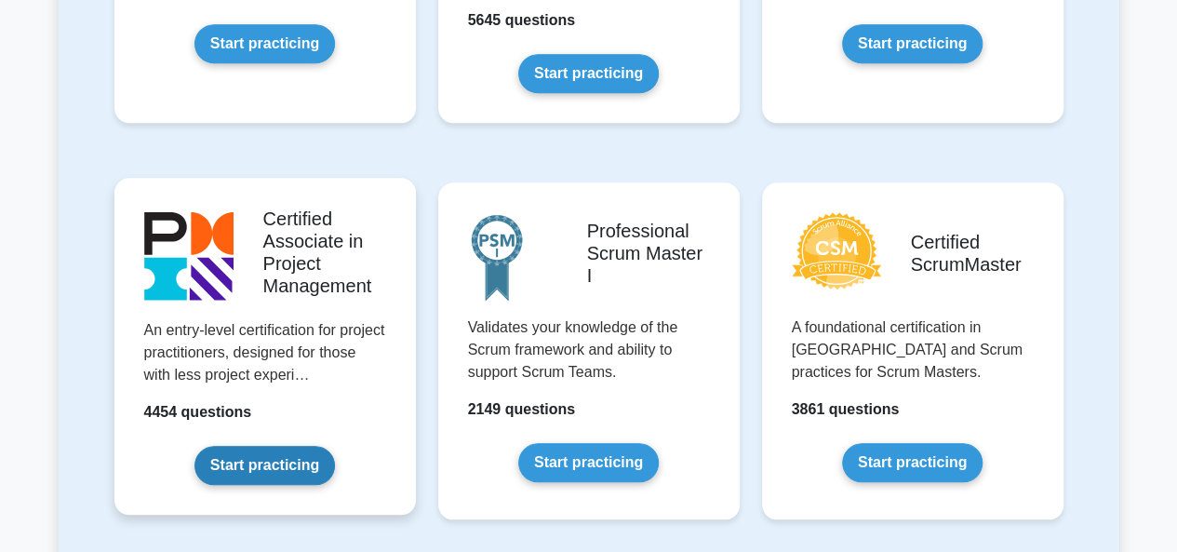
click at [273, 480] on link "Start practicing" at bounding box center [264, 465] width 140 height 39
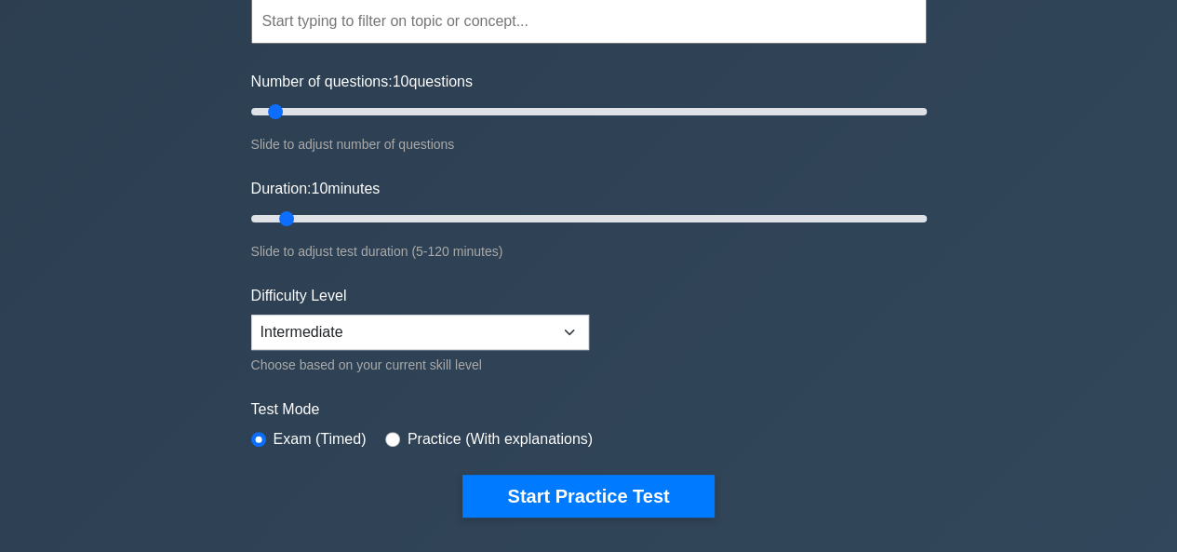
scroll to position [186, 0]
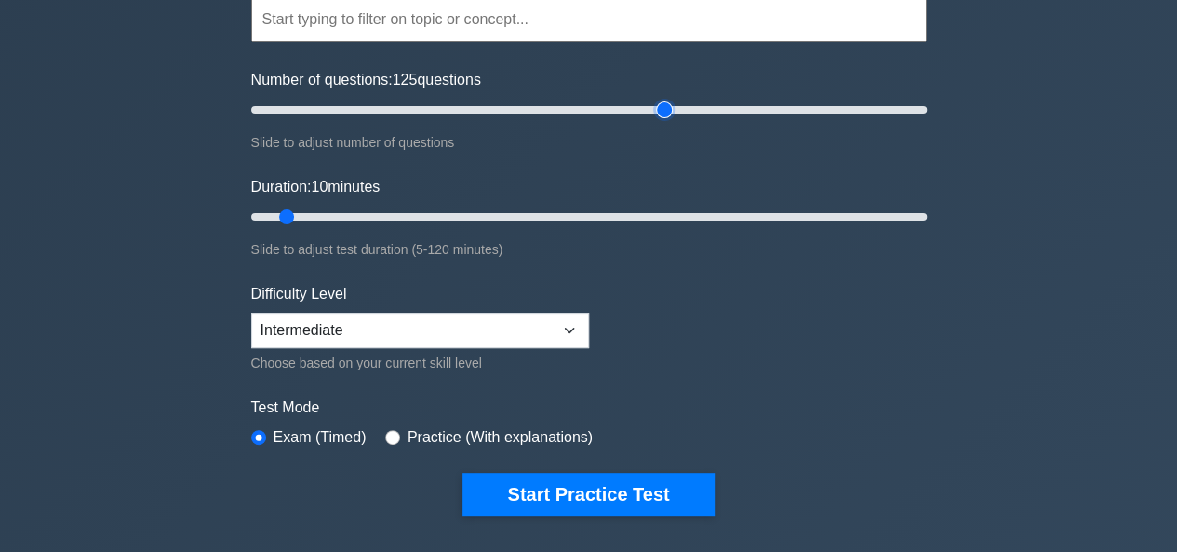
click at [670, 114] on input "Number of questions: 125 questions" at bounding box center [588, 110] width 675 height 22
click at [561, 107] on input "Number of questions: 95 questions" at bounding box center [588, 110] width 675 height 22
click at [430, 104] on input "Number of questions: 95 questions" at bounding box center [588, 110] width 675 height 22
click at [329, 106] on input "Number of questions: 25 questions" at bounding box center [588, 110] width 675 height 22
click at [288, 111] on input "Number of questions: 15 questions" at bounding box center [588, 110] width 675 height 22
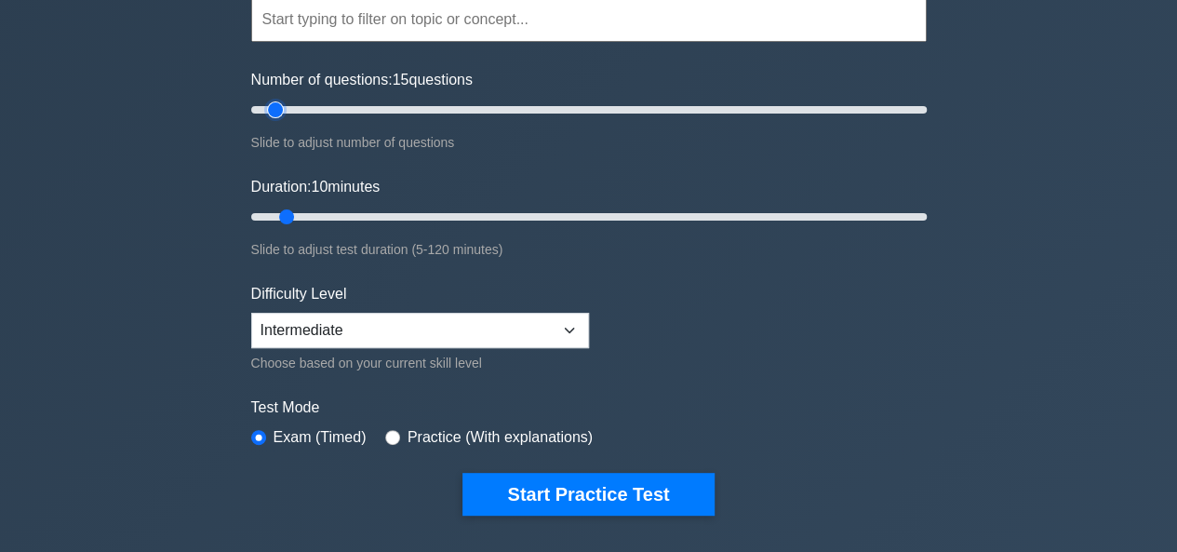
type input "10"
click at [277, 113] on input "Number of questions: 15 questions" at bounding box center [588, 110] width 675 height 22
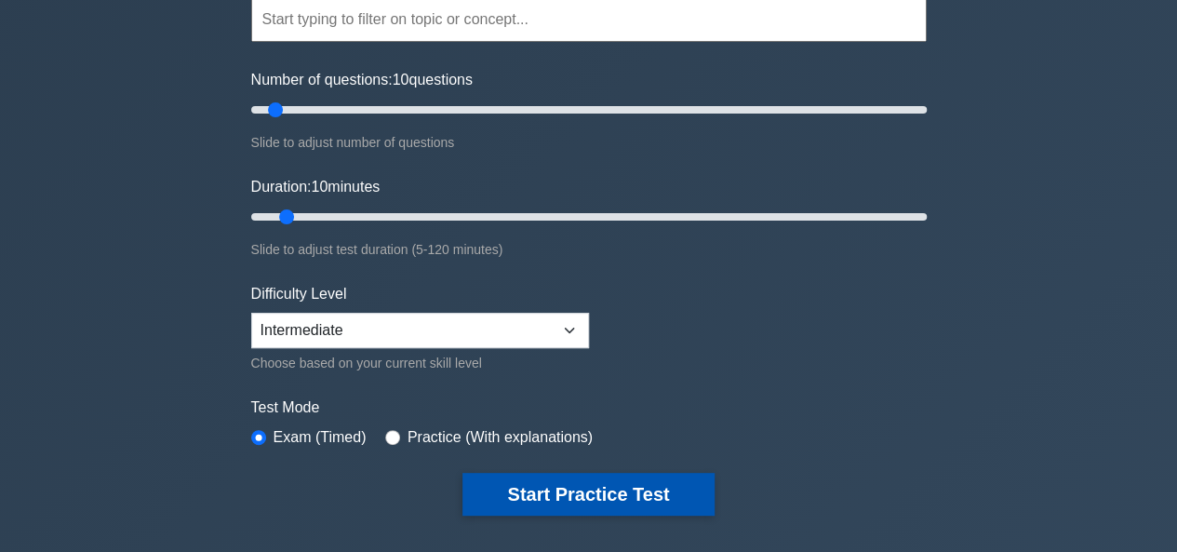
click at [614, 493] on button "Start Practice Test" at bounding box center [587, 494] width 251 height 43
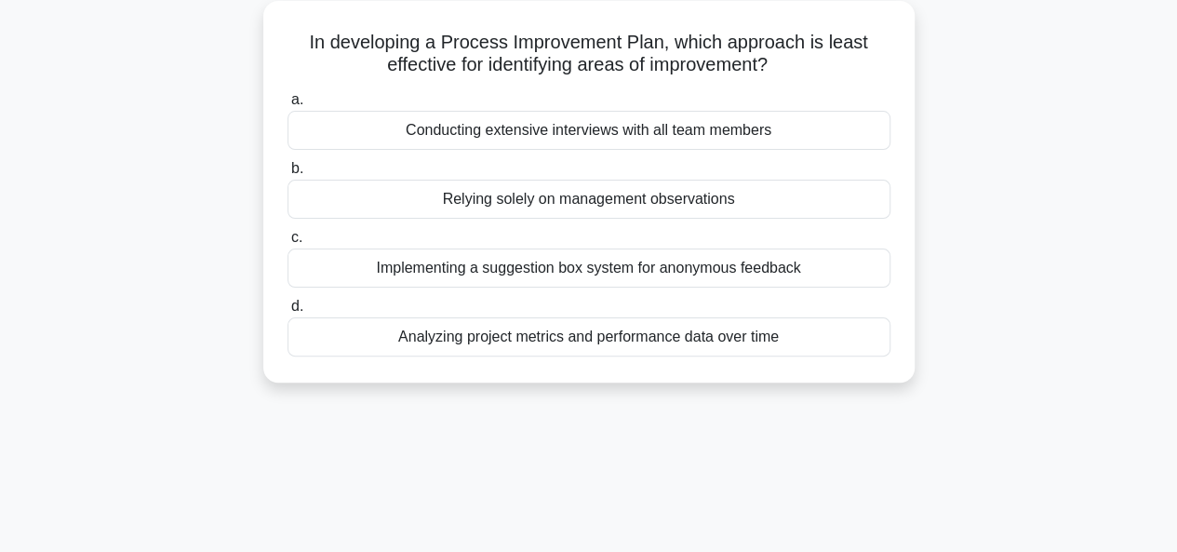
scroll to position [112, 0]
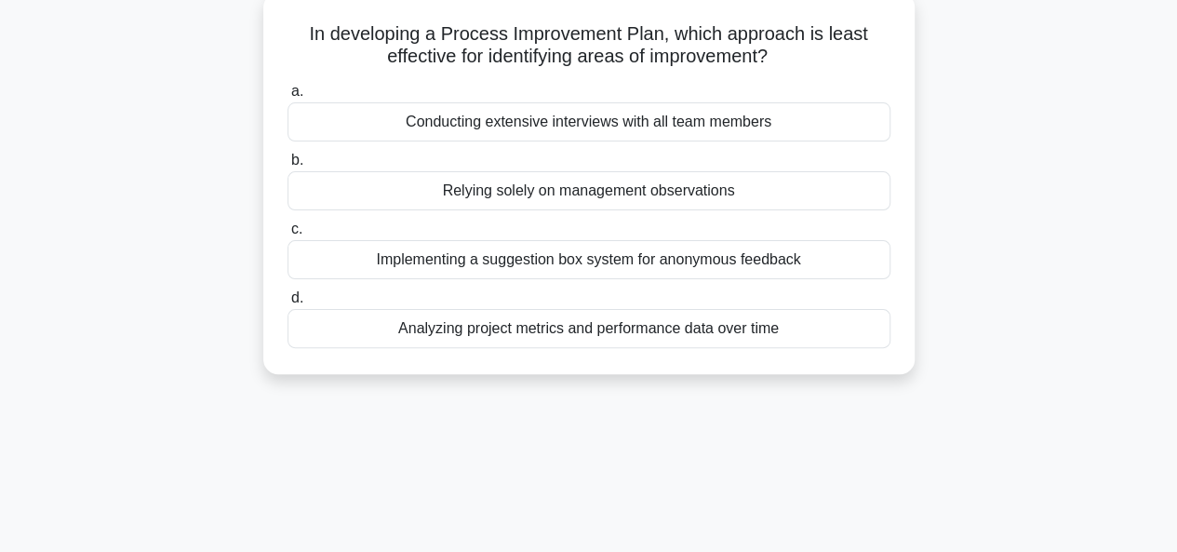
click at [657, 122] on div "Conducting extensive interviews with all team members" at bounding box center [588, 121] width 603 height 39
click at [287, 98] on input "a. Conducting extensive interviews with all team members" at bounding box center [287, 92] width 0 height 12
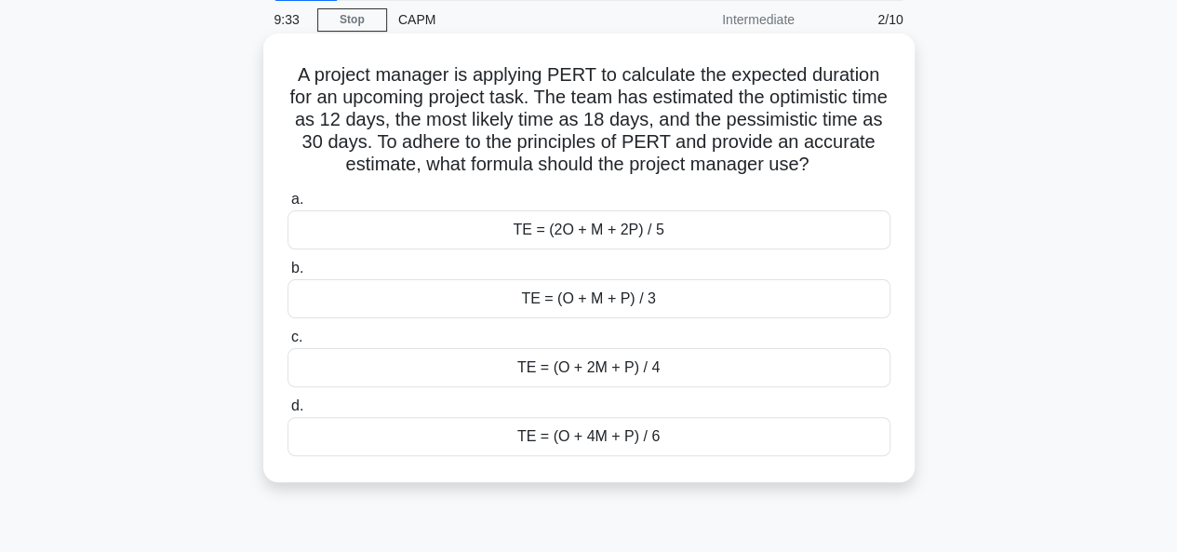
scroll to position [74, 0]
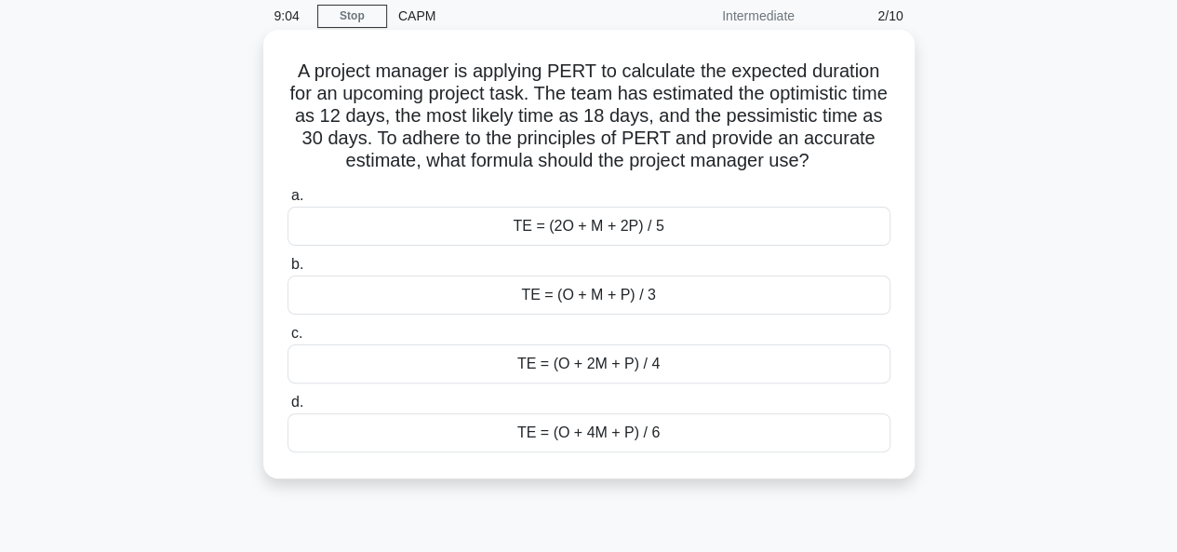
click at [594, 302] on div "TE = (O + M + P) / 3" at bounding box center [588, 294] width 603 height 39
click at [287, 271] on input "b. TE = (O + M + P) / 3" at bounding box center [287, 265] width 0 height 12
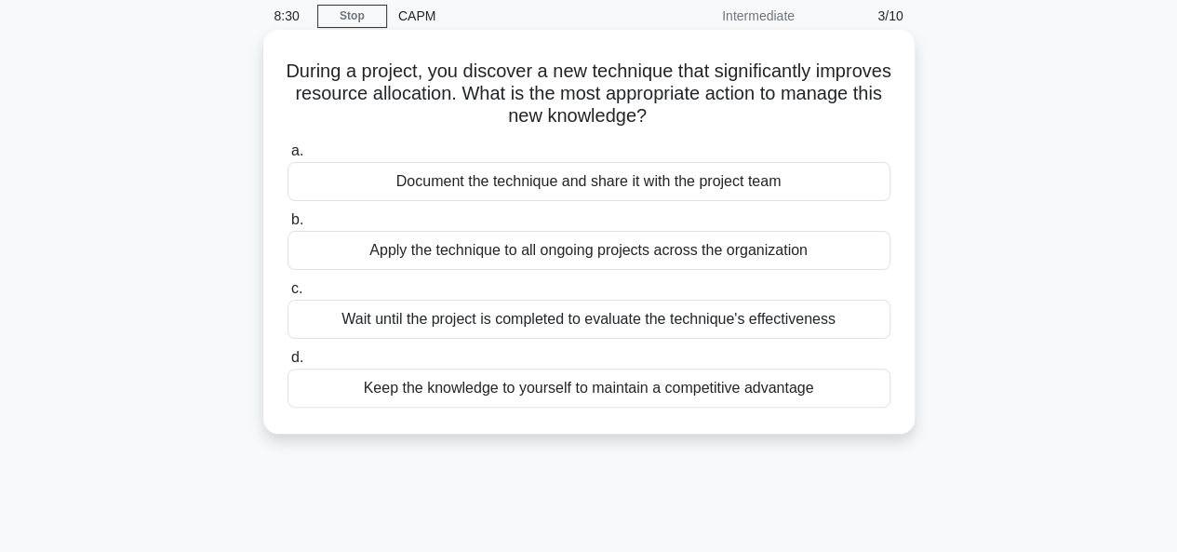
click at [642, 167] on div "Document the technique and share it with the project team" at bounding box center [588, 181] width 603 height 39
click at [287, 157] on input "a. Document the technique and share it with the project team" at bounding box center [287, 151] width 0 height 12
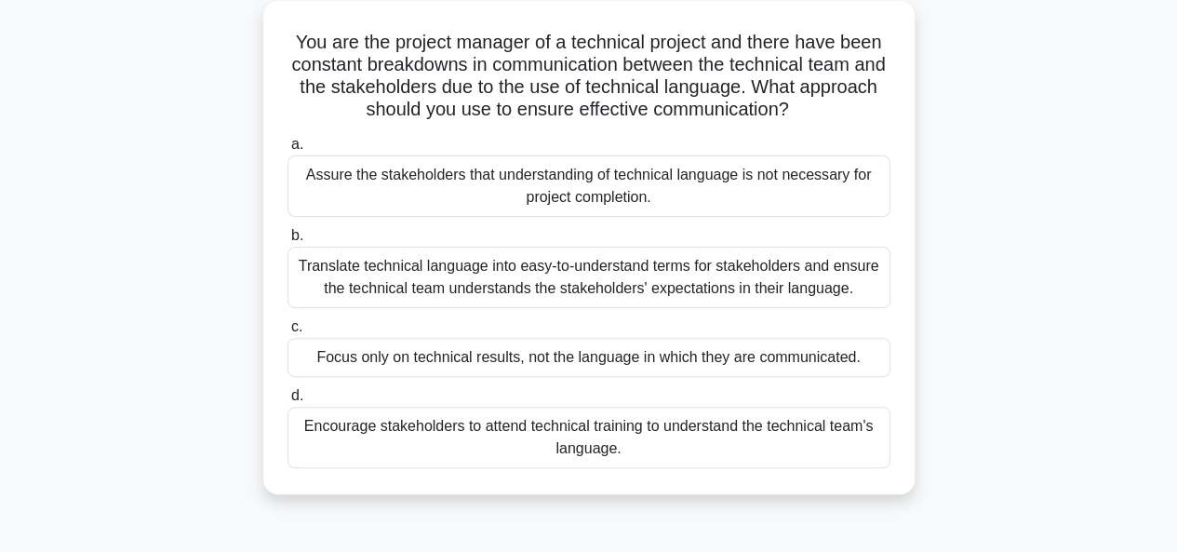
scroll to position [112, 0]
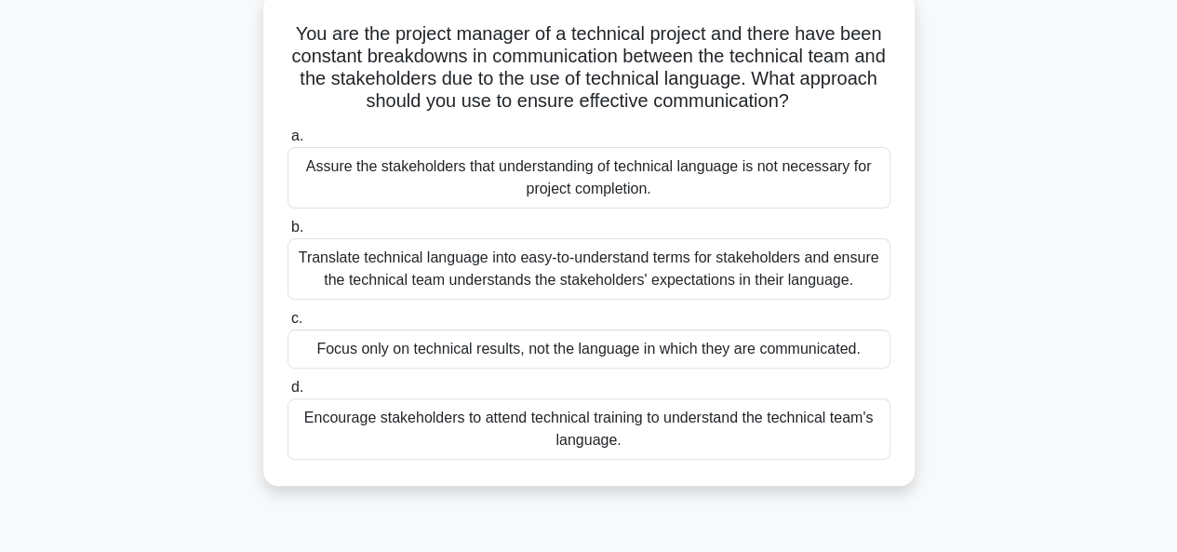
click at [581, 269] on div "Translate technical language into easy-to-understand terms for stakeholders and…" at bounding box center [588, 268] width 603 height 61
click at [287, 234] on input "b. Translate technical language into easy-to-understand terms for stakeholders …" at bounding box center [287, 227] width 0 height 12
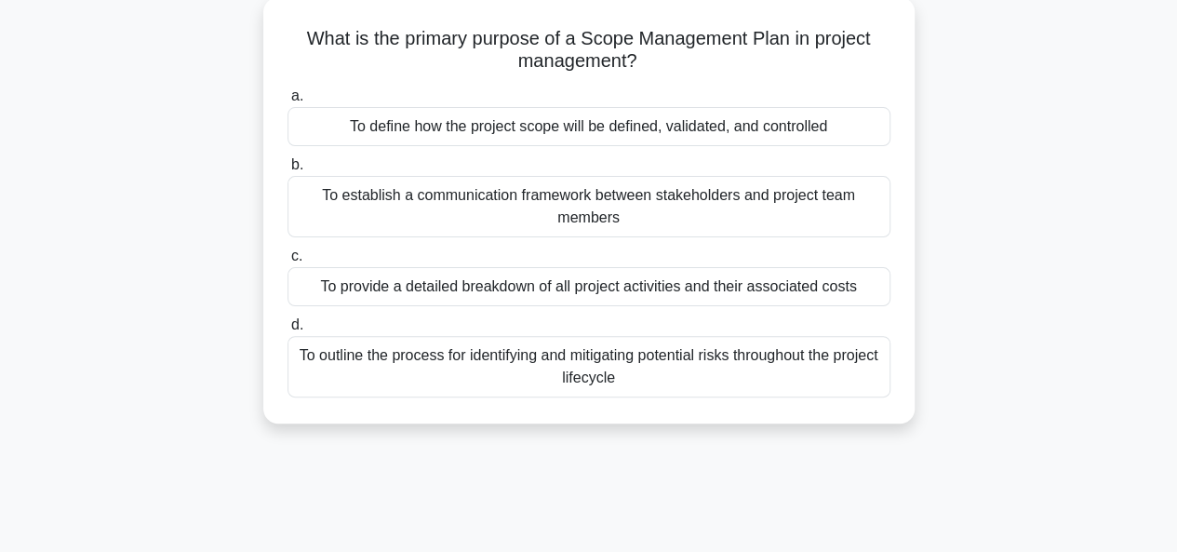
scroll to position [0, 0]
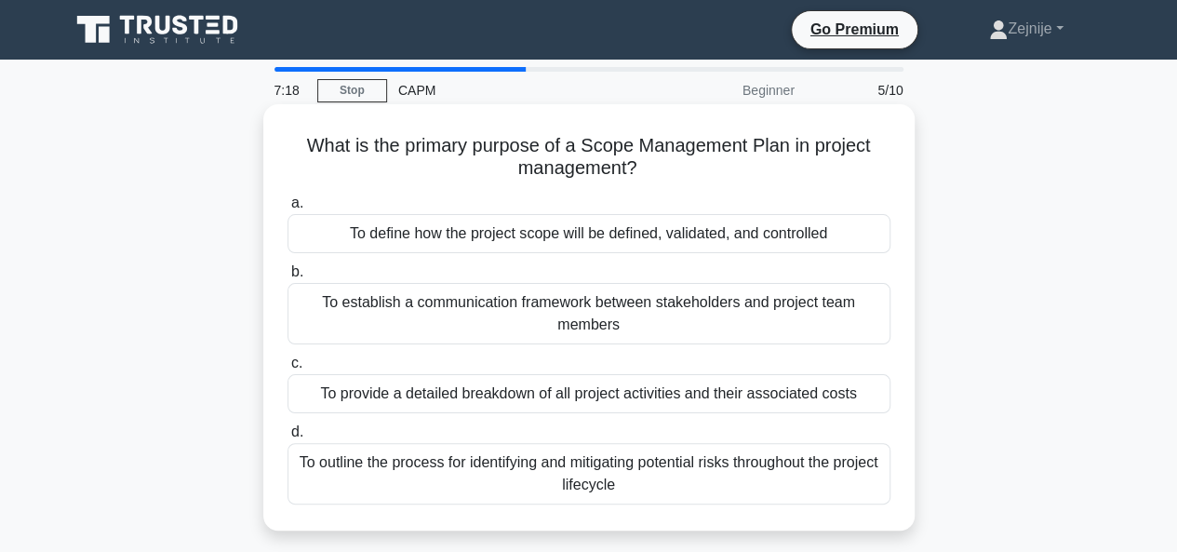
click at [625, 236] on div "To define how the project scope will be defined, validated, and controlled" at bounding box center [588, 233] width 603 height 39
click at [287, 209] on input "a. To define how the project scope will be defined, validated, and controlled" at bounding box center [287, 203] width 0 height 12
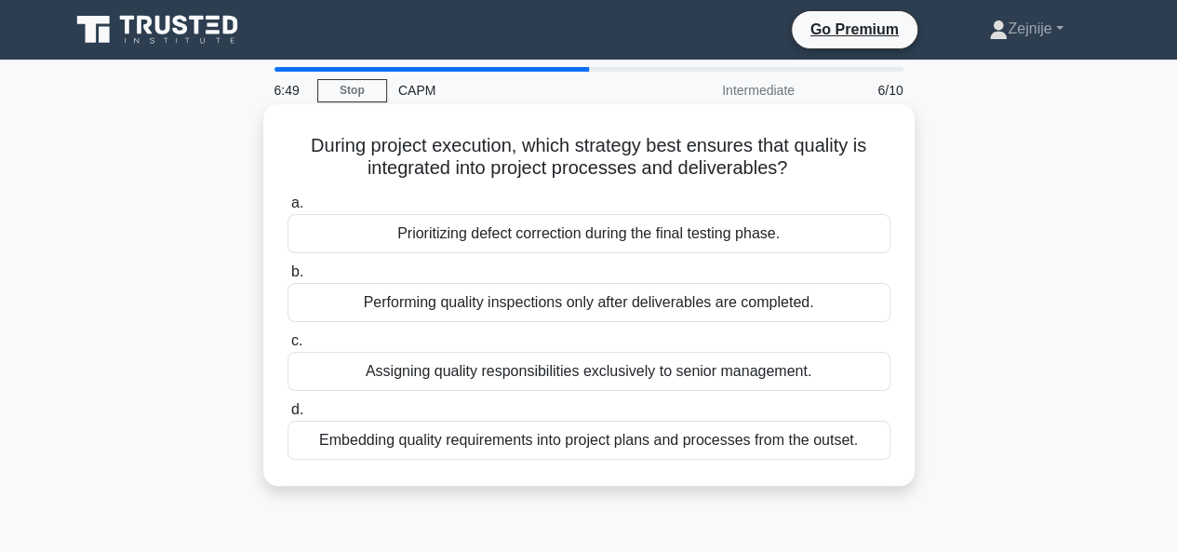
click at [568, 375] on div "Assigning quality responsibilities exclusively to senior management." at bounding box center [588, 371] width 603 height 39
click at [287, 347] on input "c. Assigning quality responsibilities exclusively to senior management." at bounding box center [287, 341] width 0 height 12
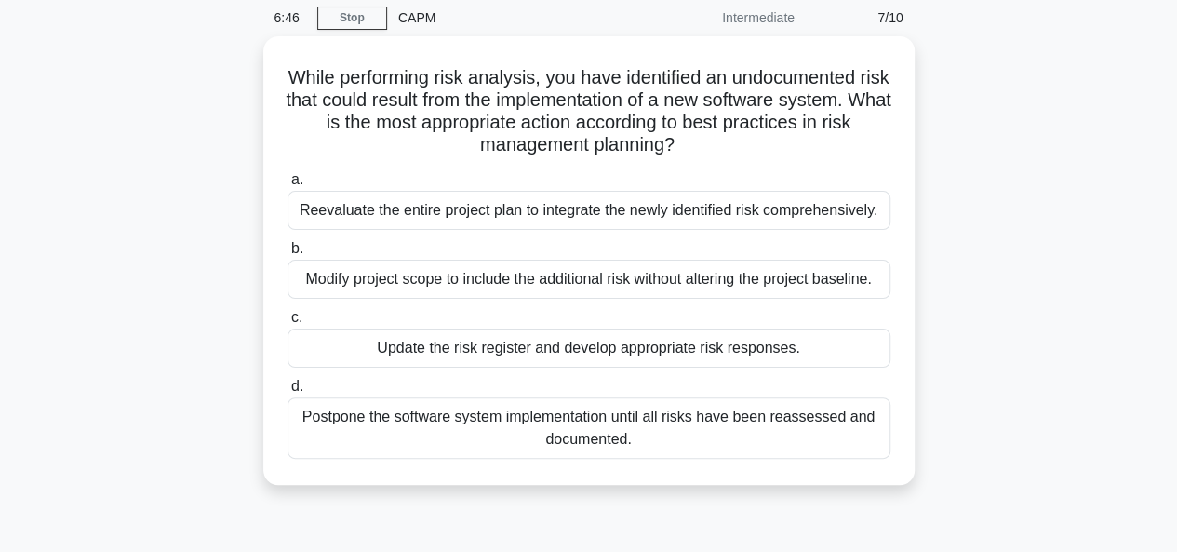
scroll to position [74, 0]
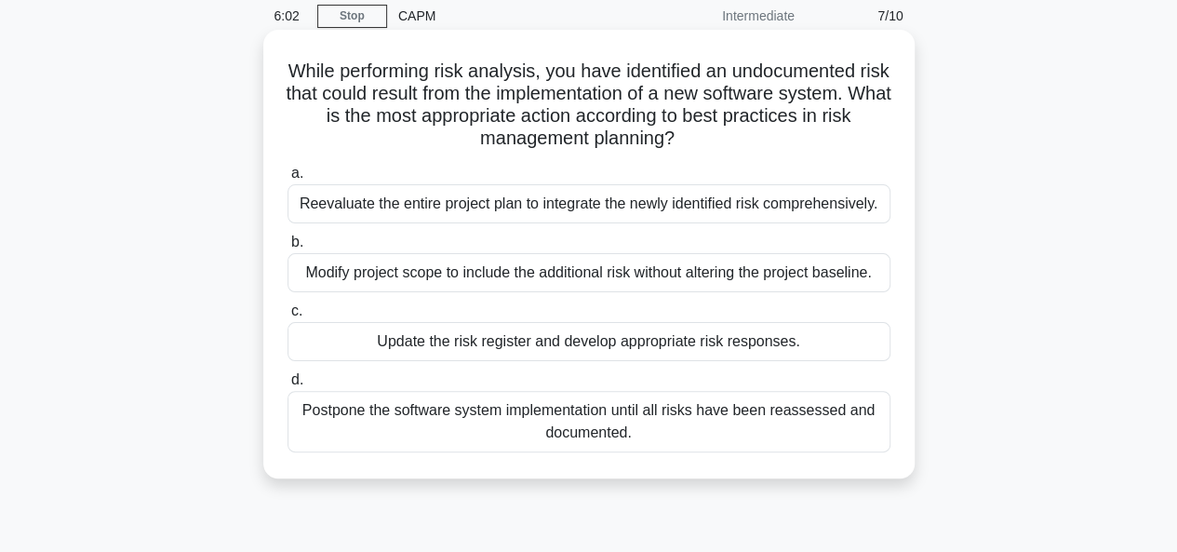
click at [454, 343] on div "Update the risk register and develop appropriate risk responses." at bounding box center [588, 341] width 603 height 39
click at [287, 317] on input "c. Update the risk register and develop appropriate risk responses." at bounding box center [287, 311] width 0 height 12
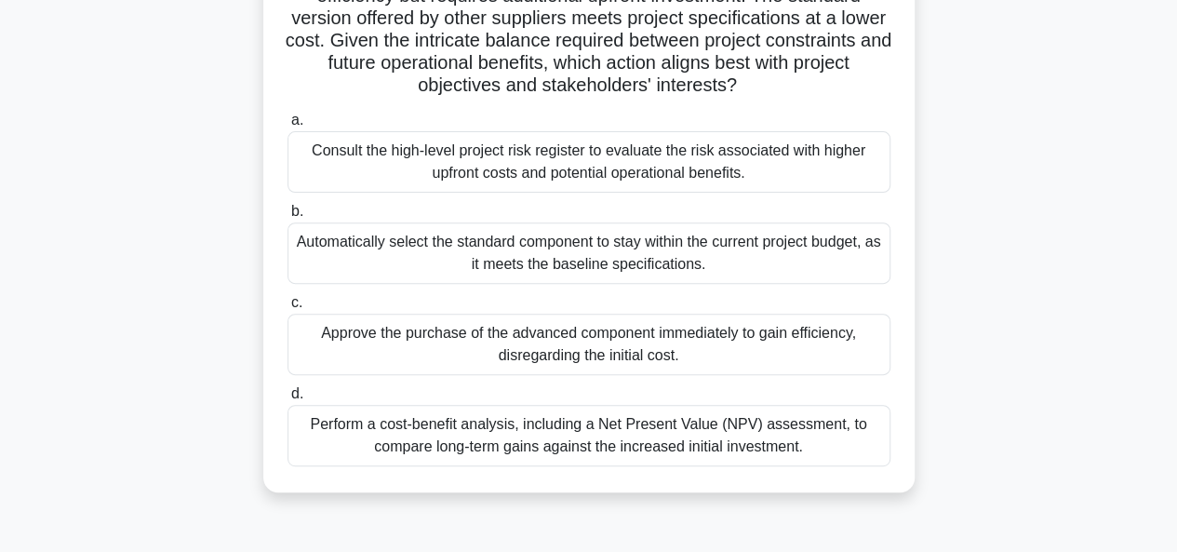
scroll to position [223, 0]
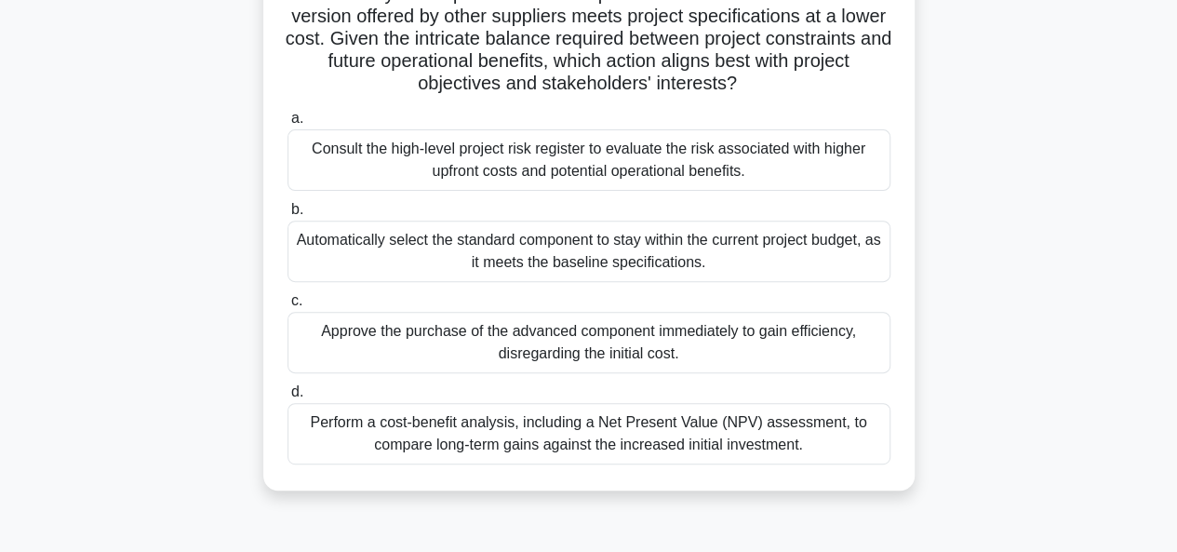
click at [454, 343] on div "Approve the purchase of the advanced component immediately to gain efficiency, …" at bounding box center [588, 342] width 603 height 61
click at [287, 307] on input "c. Approve the purchase of the advanced component immediately to gain efficienc…" at bounding box center [287, 301] width 0 height 12
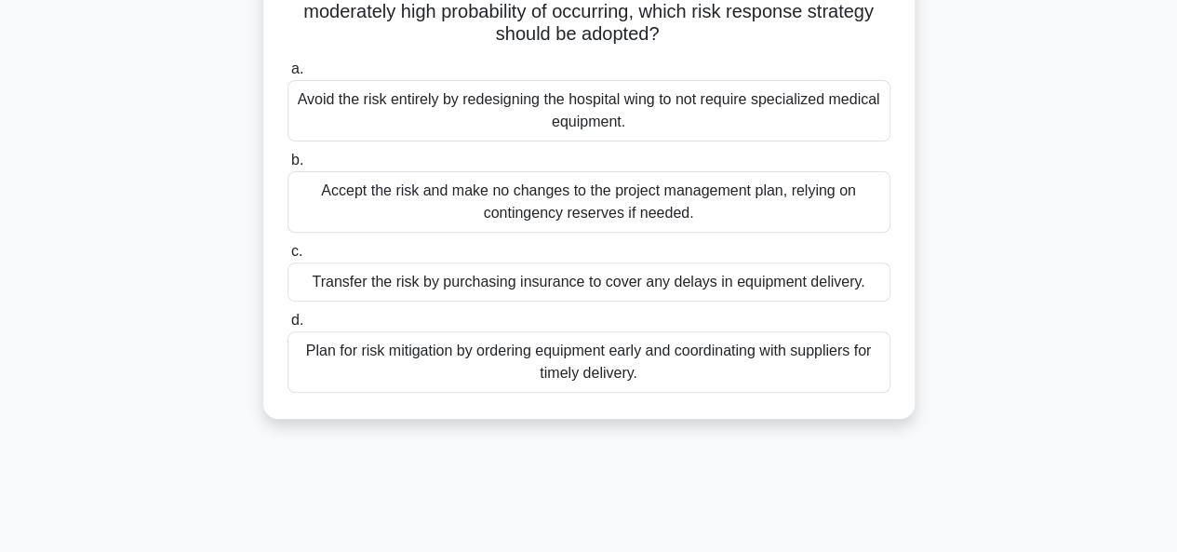
click at [515, 352] on div "Plan for risk mitigation by ordering equipment early and coordinating with supp…" at bounding box center [588, 361] width 603 height 61
click at [287, 327] on input "d. Plan for risk mitigation by ordering equipment early and coordinating with s…" at bounding box center [287, 320] width 0 height 12
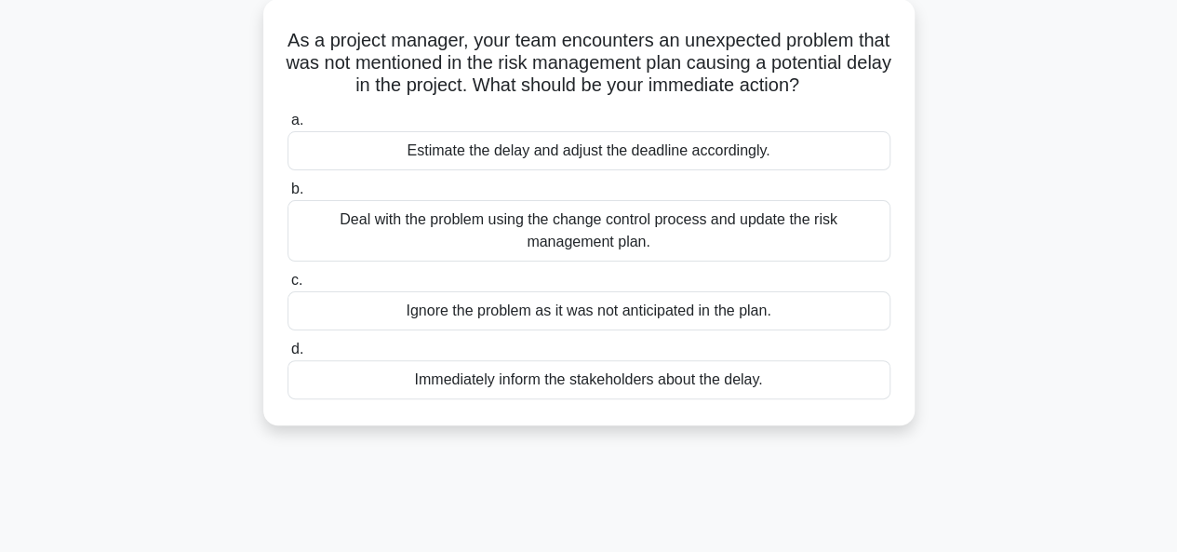
scroll to position [112, 0]
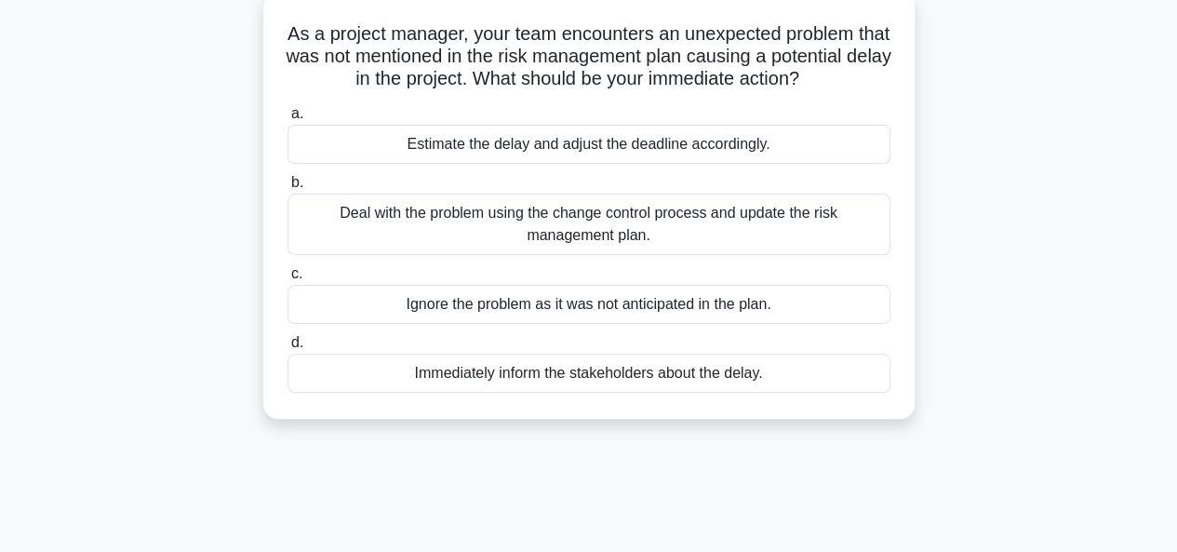
click at [563, 386] on div "Immediately inform the stakeholders about the delay." at bounding box center [588, 373] width 603 height 39
click at [287, 349] on input "d. Immediately inform the stakeholders about the delay." at bounding box center [287, 343] width 0 height 12
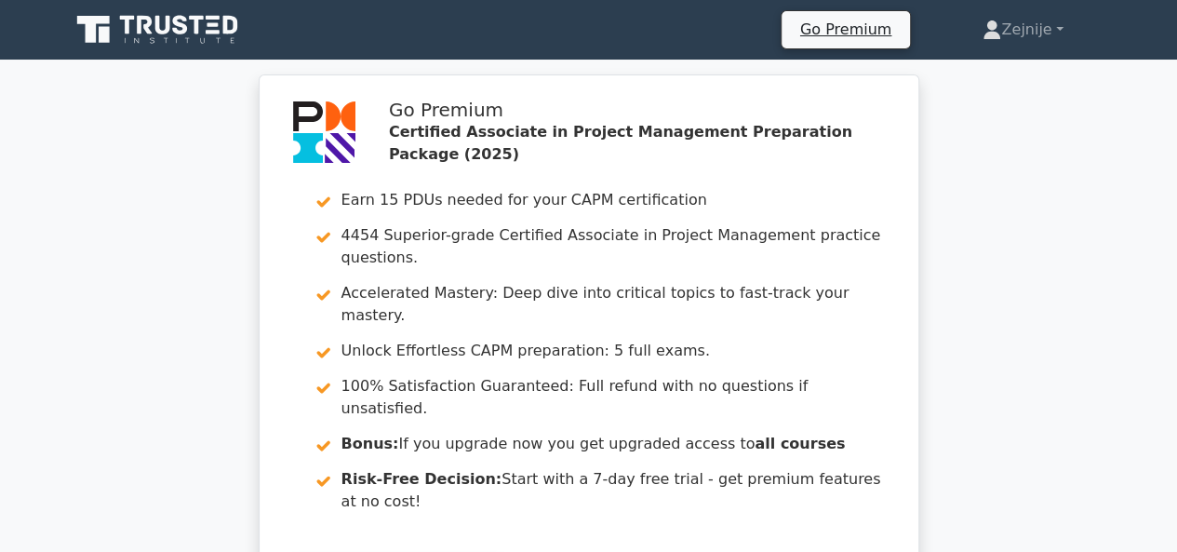
click at [171, 21] on icon at bounding box center [159, 29] width 179 height 35
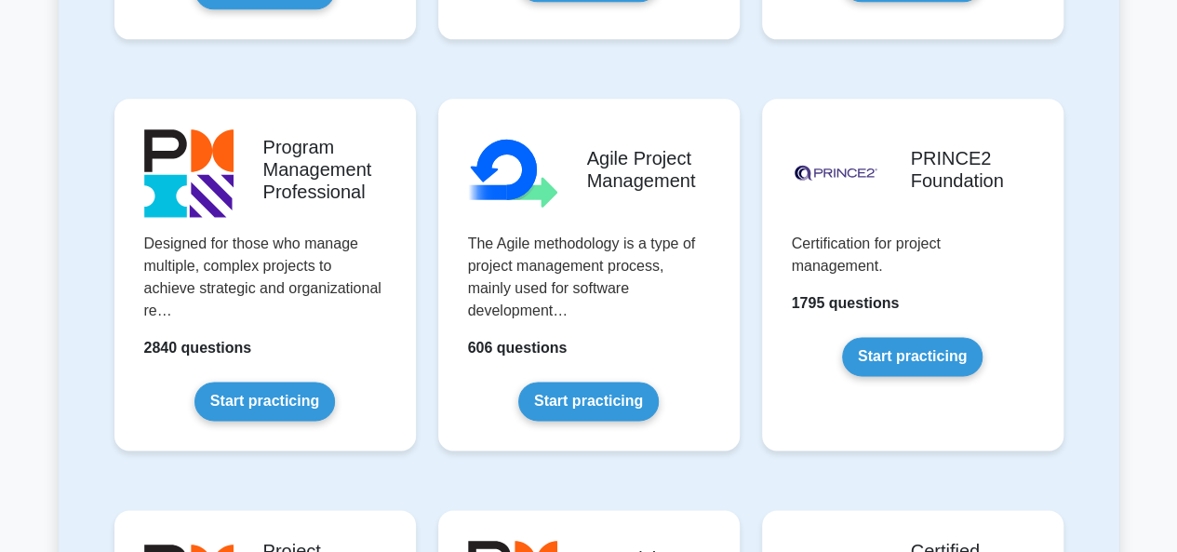
scroll to position [1154, 0]
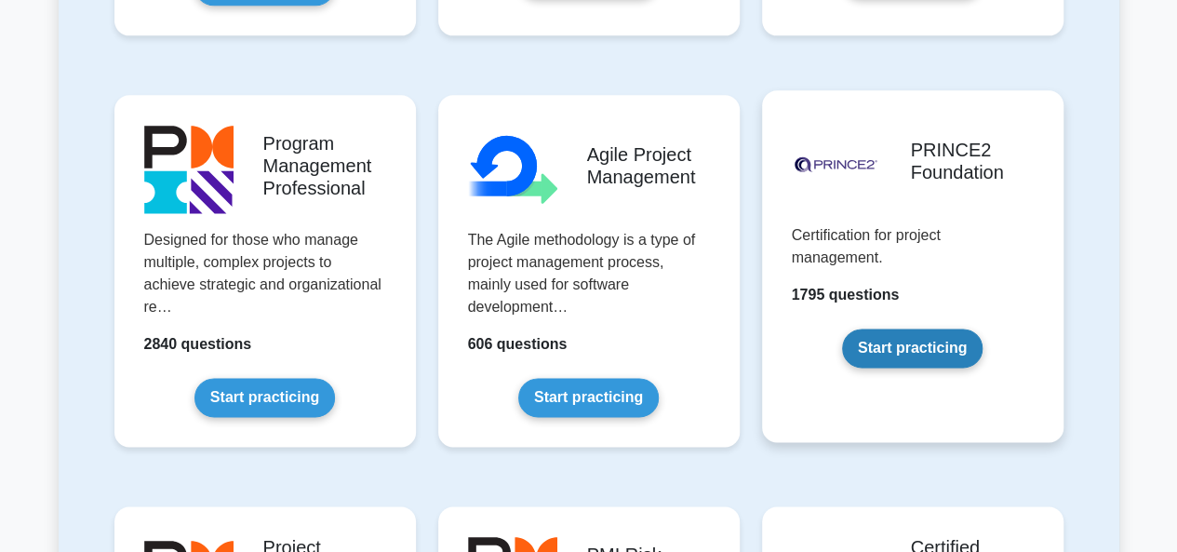
click at [901, 352] on link "Start practicing" at bounding box center [912, 347] width 140 height 39
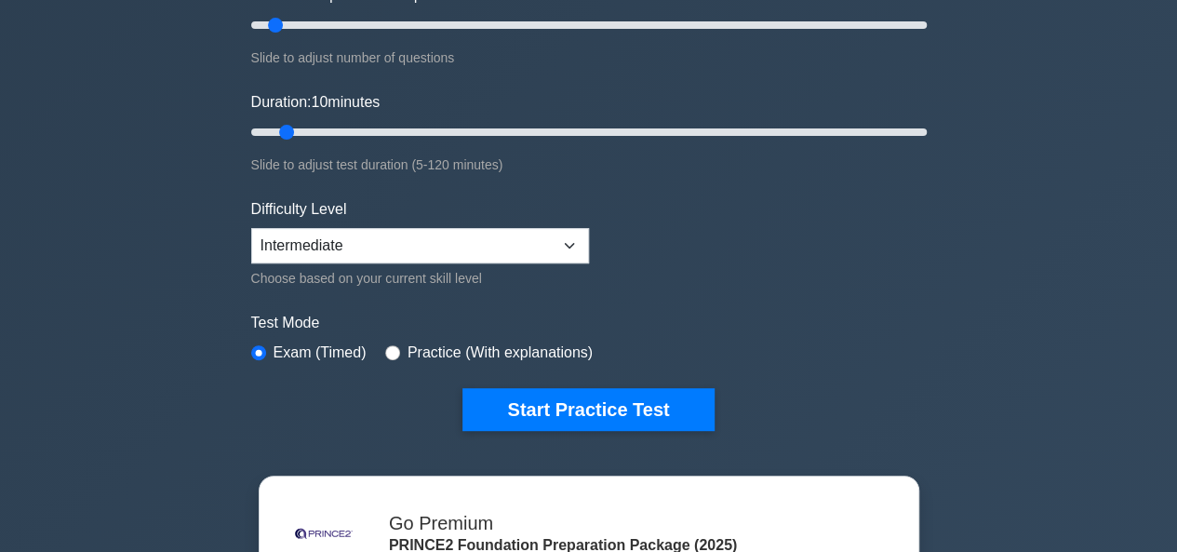
scroll to position [298, 0]
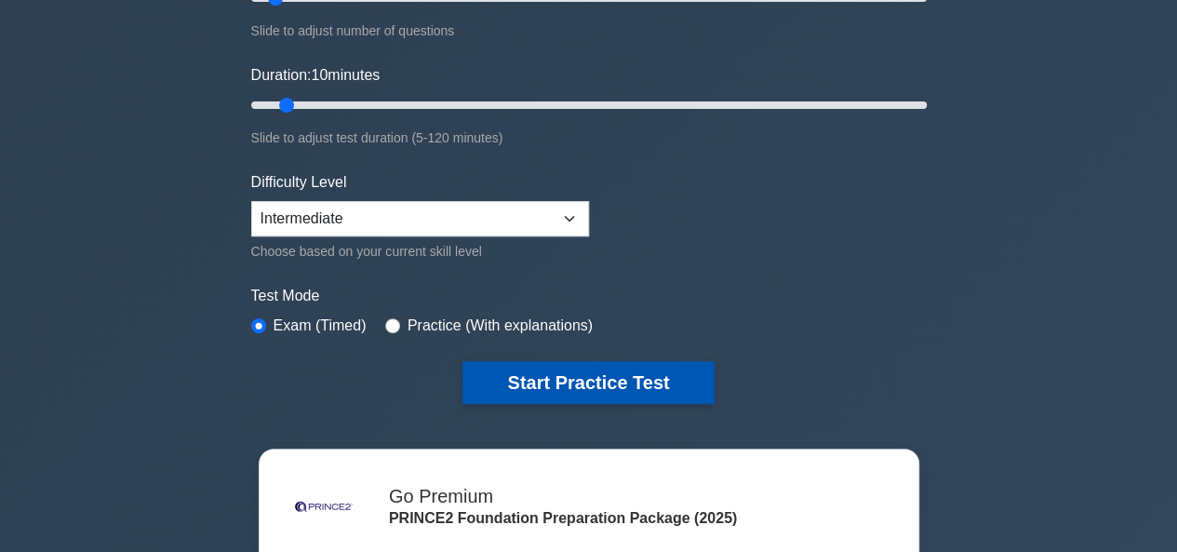
click at [632, 369] on button "Start Practice Test" at bounding box center [587, 382] width 251 height 43
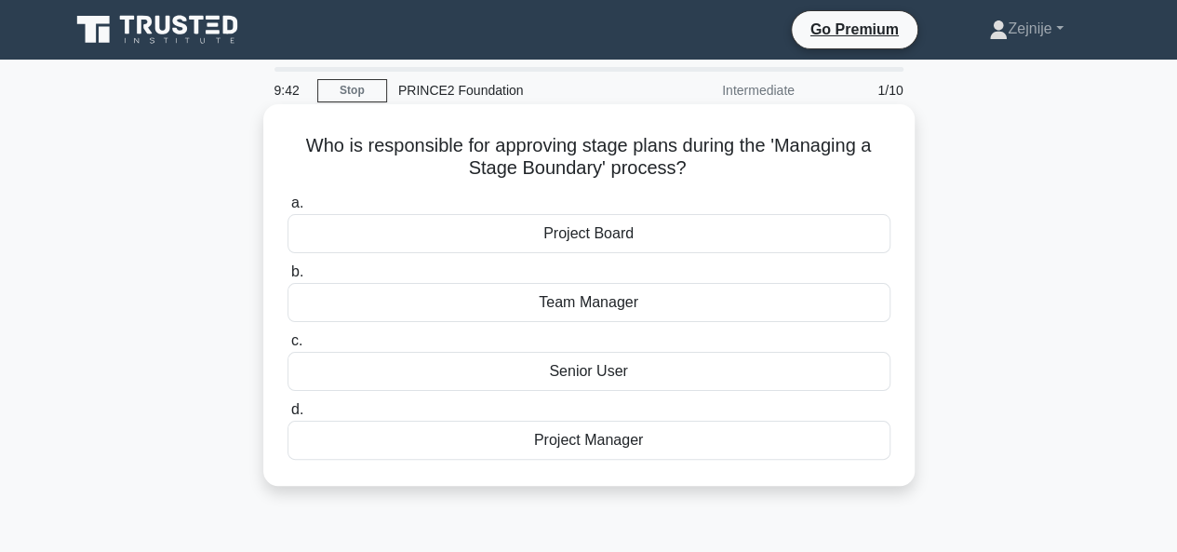
click at [594, 450] on div "Project Manager" at bounding box center [588, 440] width 603 height 39
click at [287, 416] on input "d. Project Manager" at bounding box center [287, 410] width 0 height 12
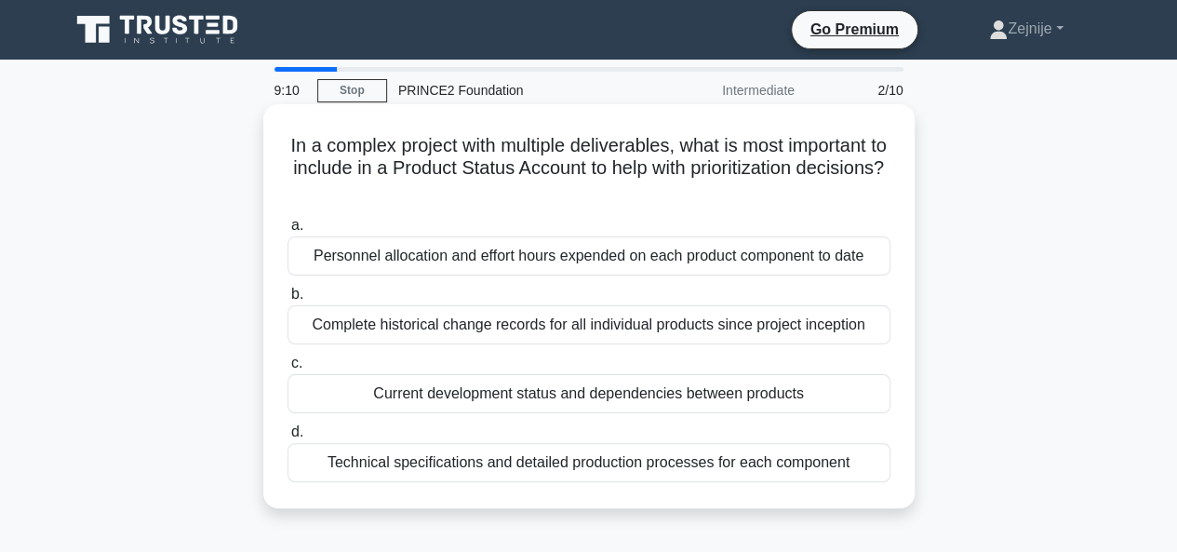
click at [734, 326] on div "Complete historical change records for all individual products since project in…" at bounding box center [588, 324] width 603 height 39
click at [287, 301] on input "b. Complete historical change records for all individual products since project…" at bounding box center [287, 294] width 0 height 12
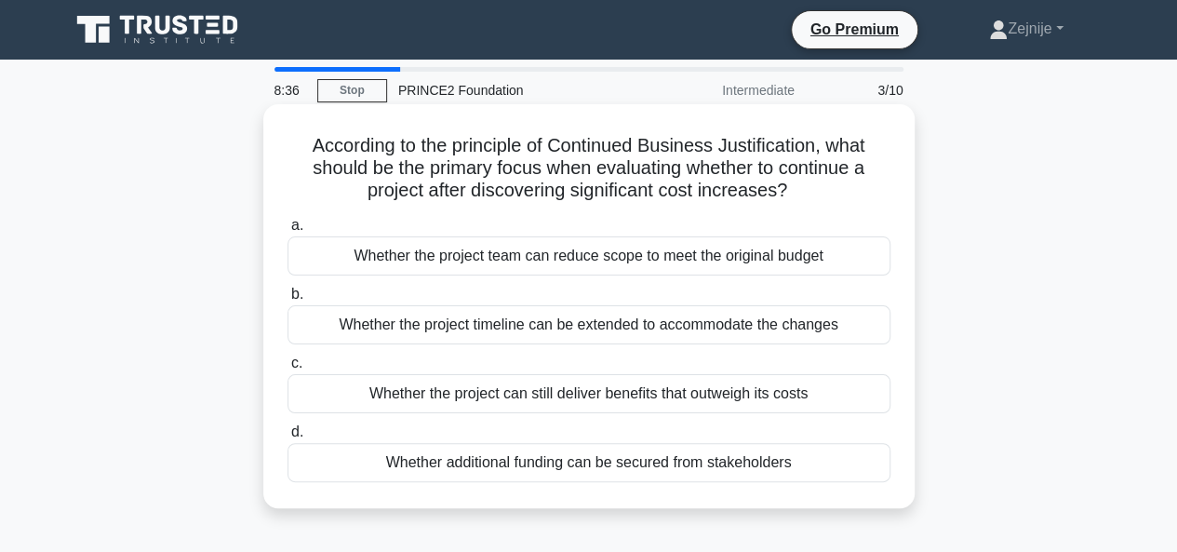
click at [569, 464] on div "Whether additional funding can be secured from stakeholders" at bounding box center [588, 462] width 603 height 39
click at [287, 438] on input "d. Whether additional funding can be secured from stakeholders" at bounding box center [287, 432] width 0 height 12
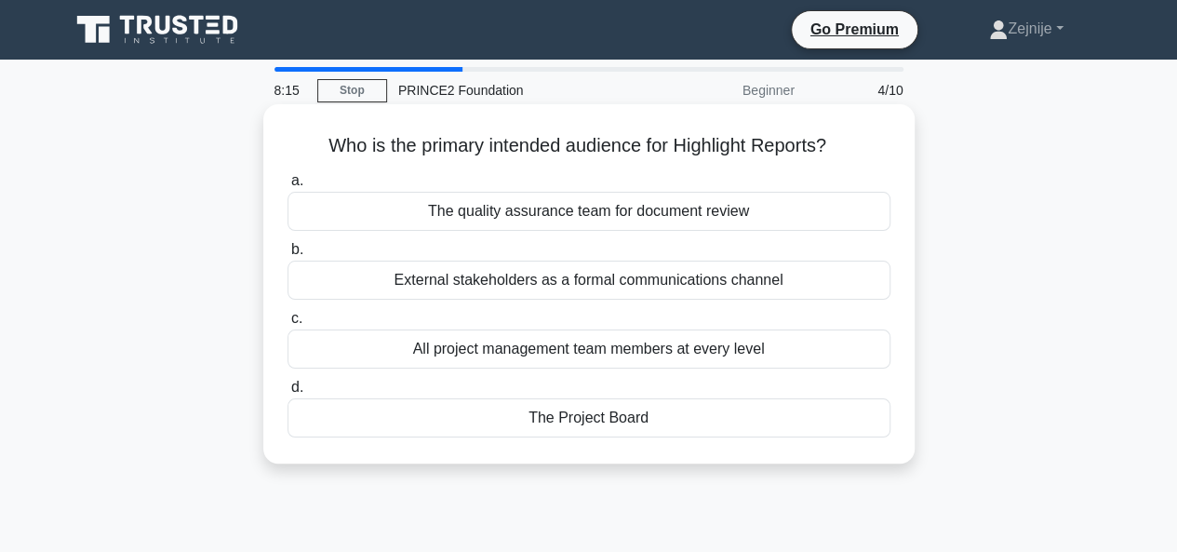
click at [599, 418] on div "The Project Board" at bounding box center [588, 417] width 603 height 39
click at [287, 394] on input "d. The Project Board" at bounding box center [287, 387] width 0 height 12
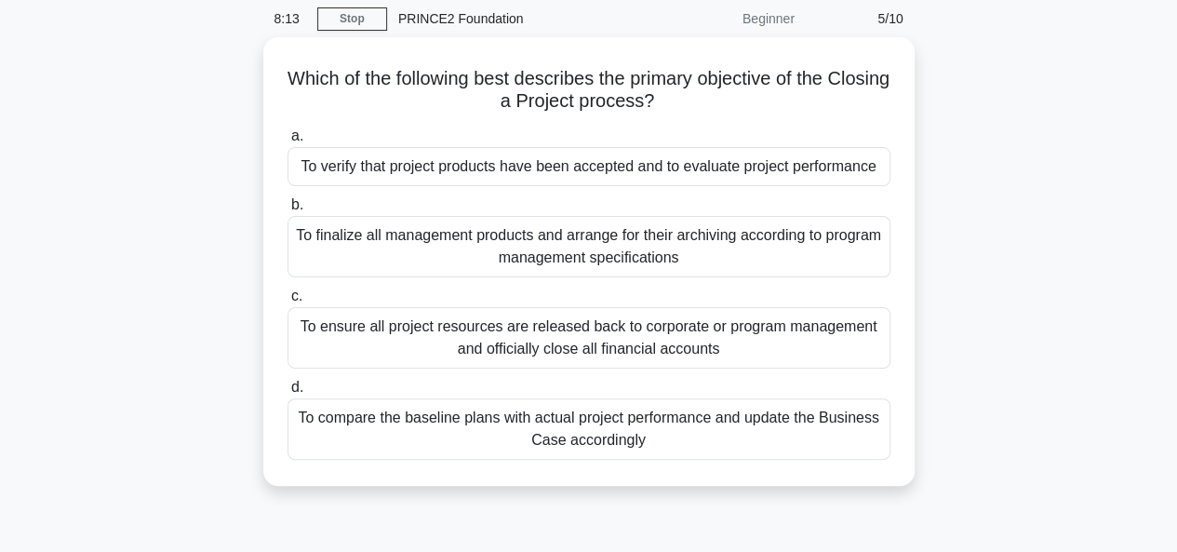
scroll to position [74, 0]
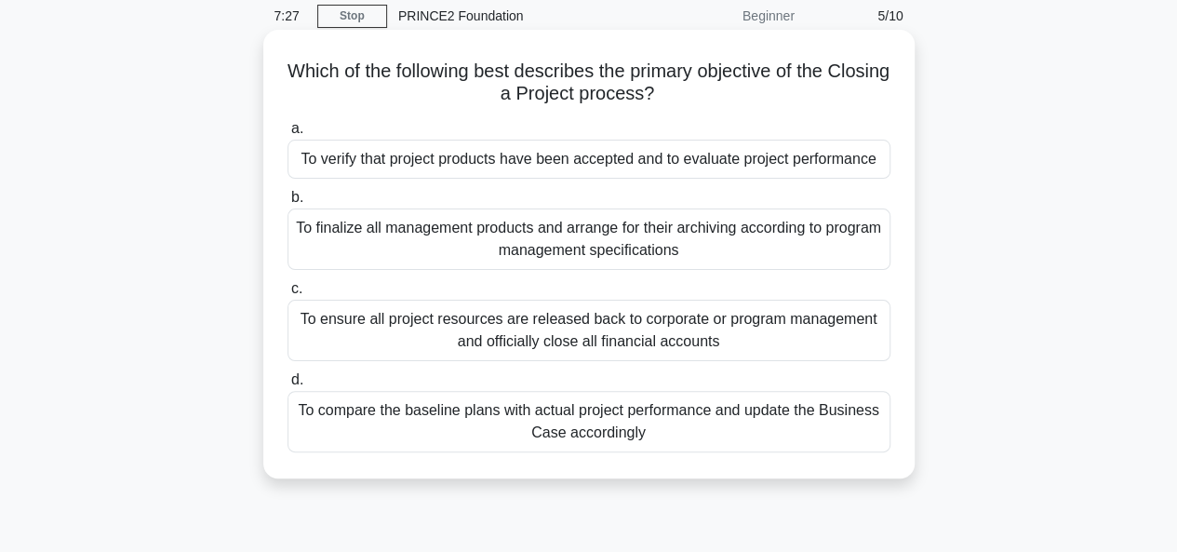
click at [605, 157] on div "To verify that project products have been accepted and to evaluate project perf…" at bounding box center [588, 159] width 603 height 39
click at [287, 135] on input "a. To verify that project products have been accepted and to evaluate project p…" at bounding box center [287, 129] width 0 height 12
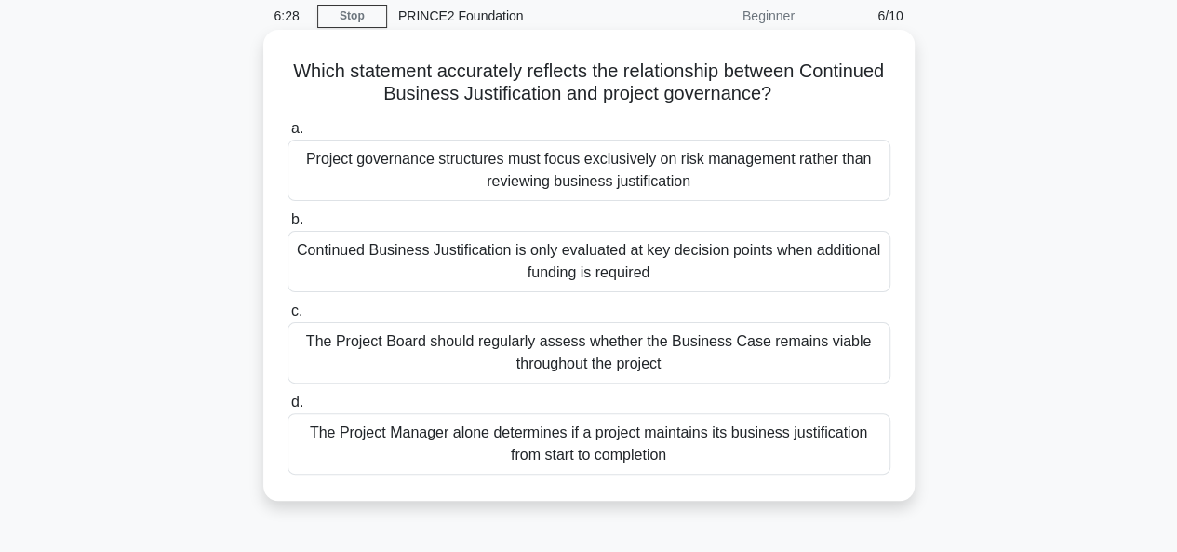
click at [679, 173] on div "Project governance structures must focus exclusively on risk management rather …" at bounding box center [588, 170] width 603 height 61
click at [287, 135] on input "a. Project governance structures must focus exclusively on risk management rath…" at bounding box center [287, 129] width 0 height 12
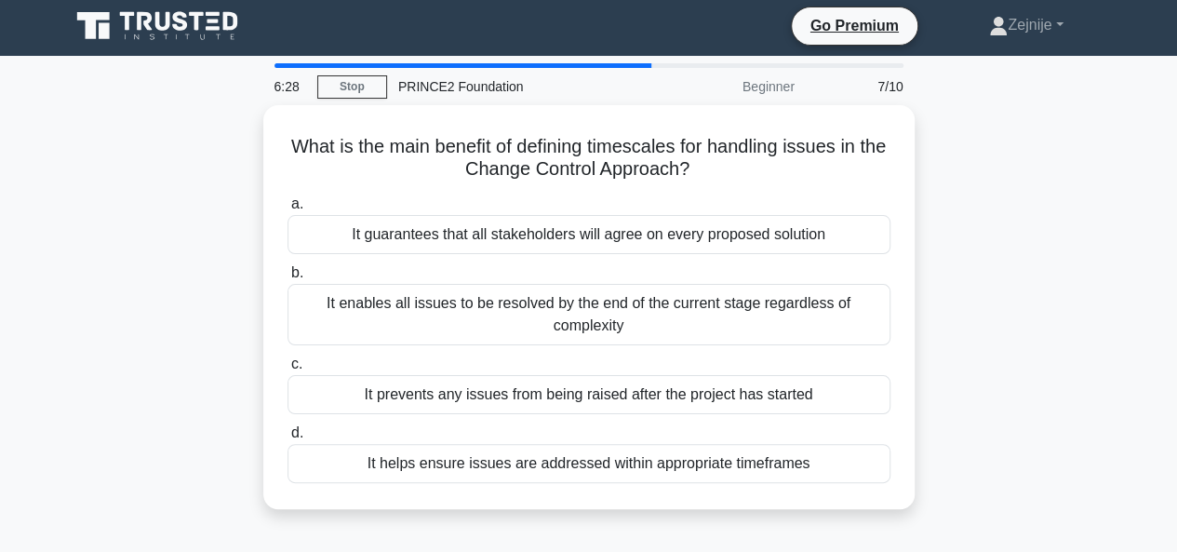
scroll to position [0, 0]
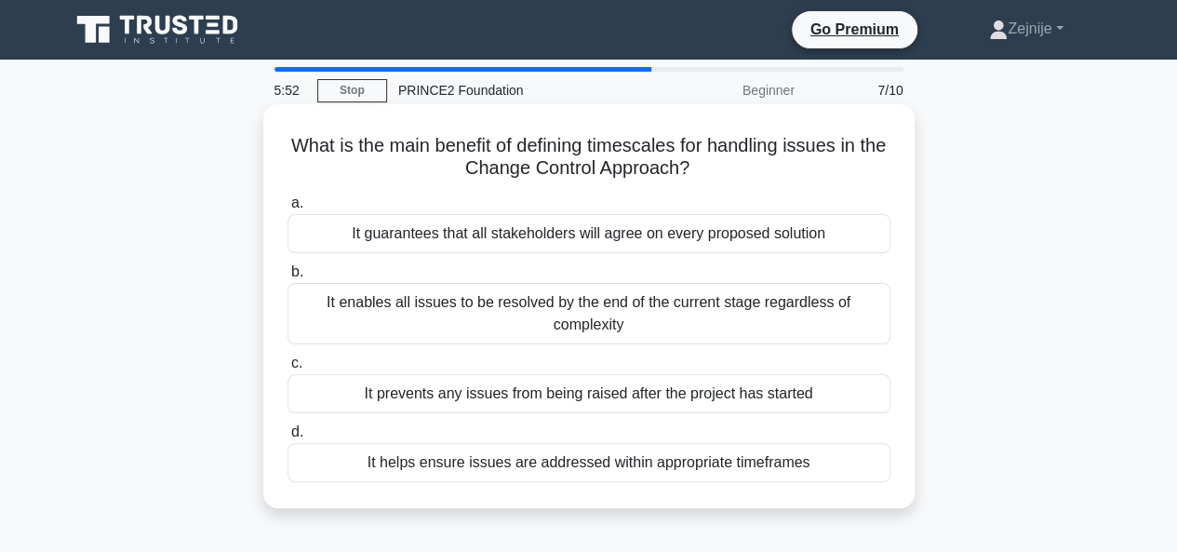
click at [607, 237] on div "It guarantees that all stakeholders will agree on every proposed solution" at bounding box center [588, 233] width 603 height 39
click at [287, 209] on input "a. It guarantees that all stakeholders will agree on every proposed solution" at bounding box center [287, 203] width 0 height 12
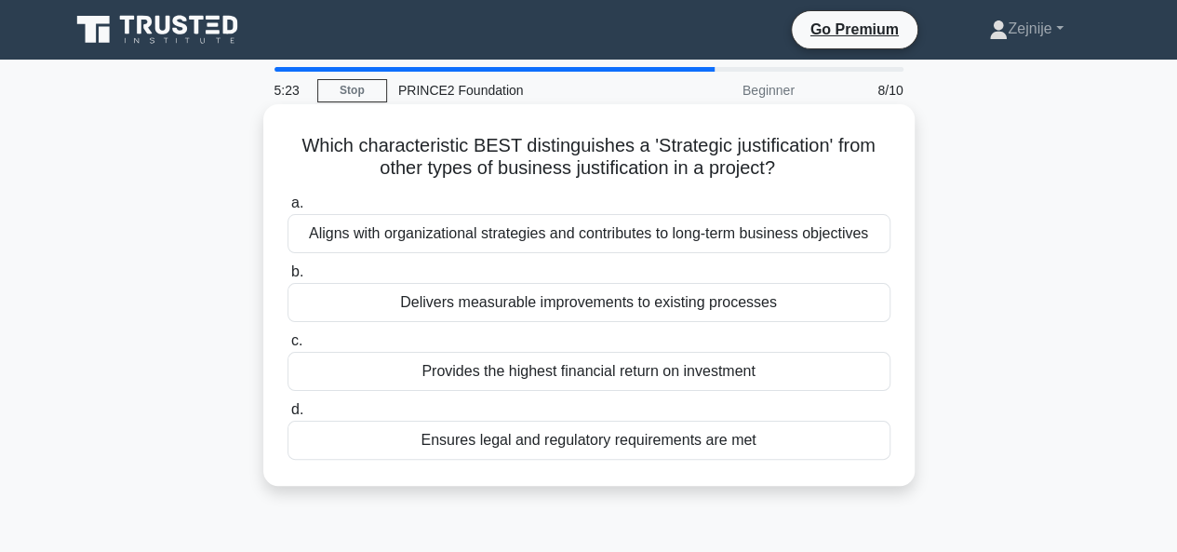
click at [556, 443] on div "Ensures legal and regulatory requirements are met" at bounding box center [588, 440] width 603 height 39
click at [287, 416] on input "d. Ensures legal and regulatory requirements are met" at bounding box center [287, 410] width 0 height 12
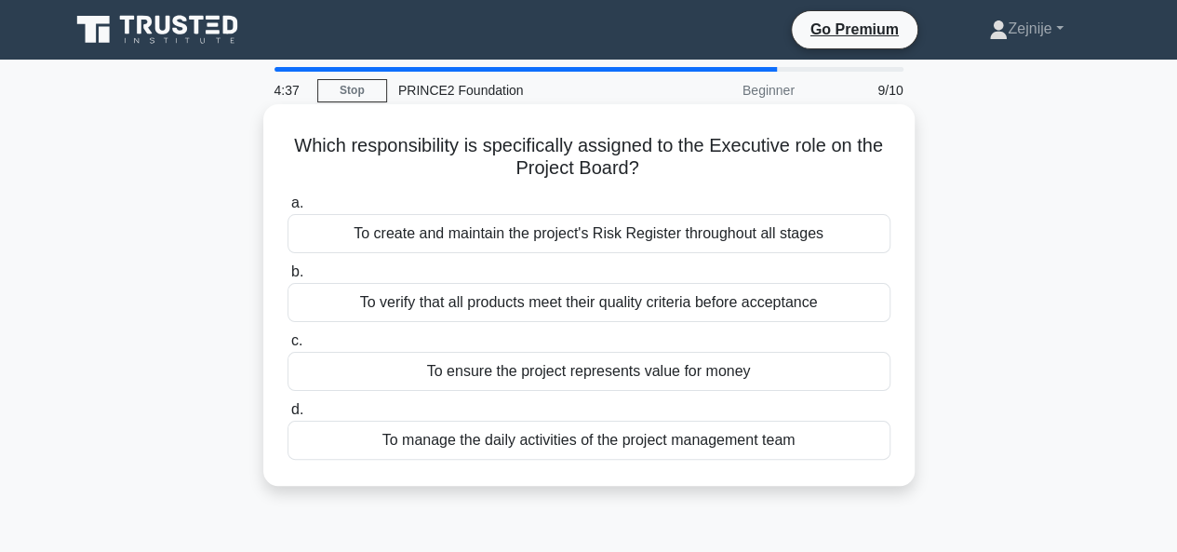
click at [575, 444] on div "To manage the daily activities of the project management team" at bounding box center [588, 440] width 603 height 39
click at [287, 416] on input "d. To manage the daily activities of the project management team" at bounding box center [287, 410] width 0 height 12
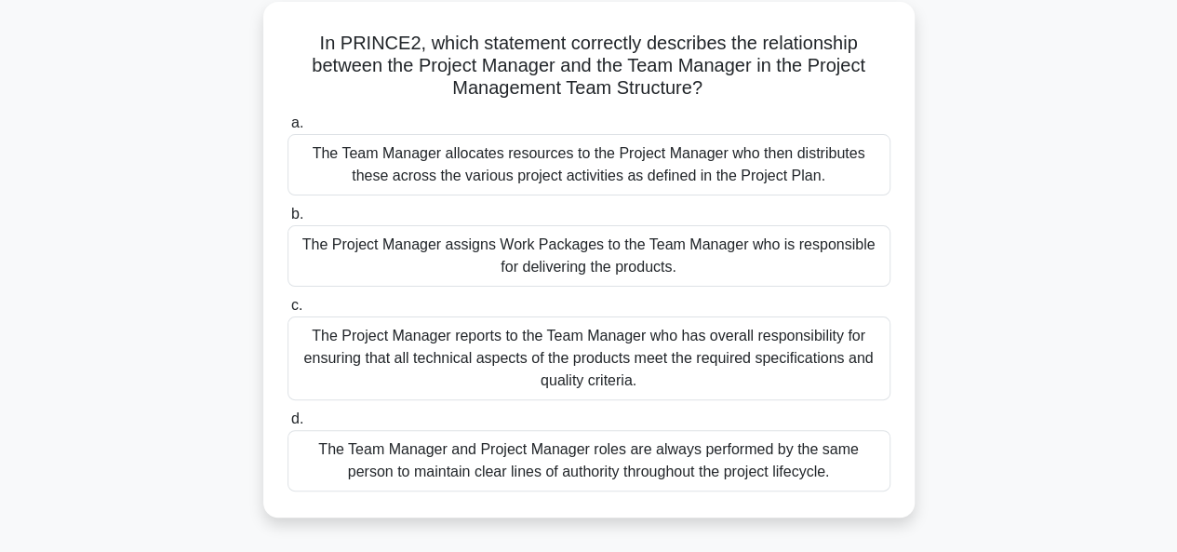
scroll to position [112, 0]
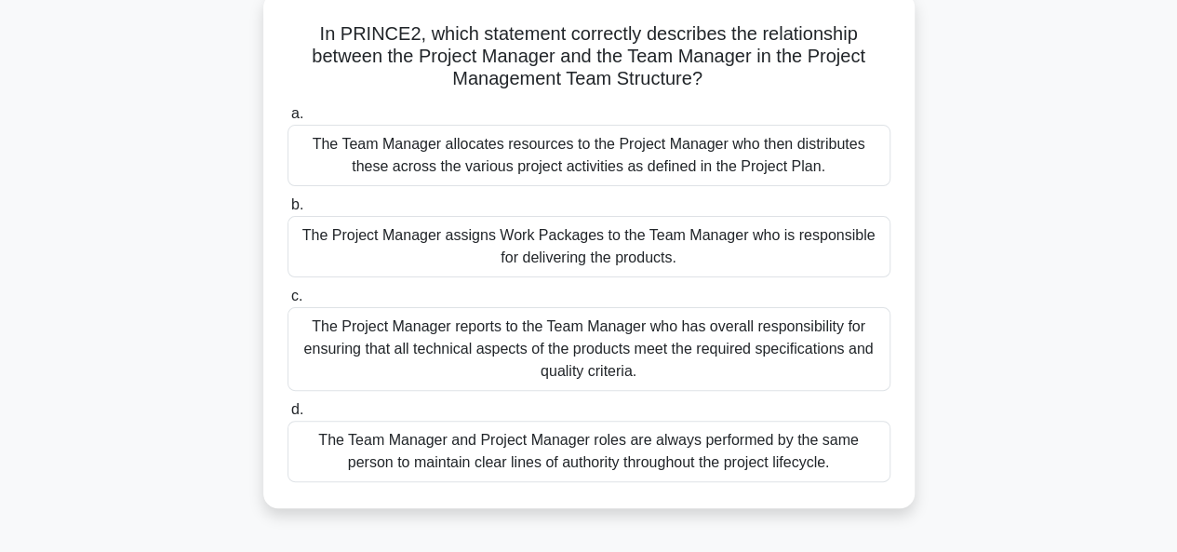
click at [657, 248] on div "The Project Manager assigns Work Packages to the Team Manager who is responsibl…" at bounding box center [588, 246] width 603 height 61
click at [287, 211] on input "b. The Project Manager assigns Work Packages to the Team Manager who is respons…" at bounding box center [287, 205] width 0 height 12
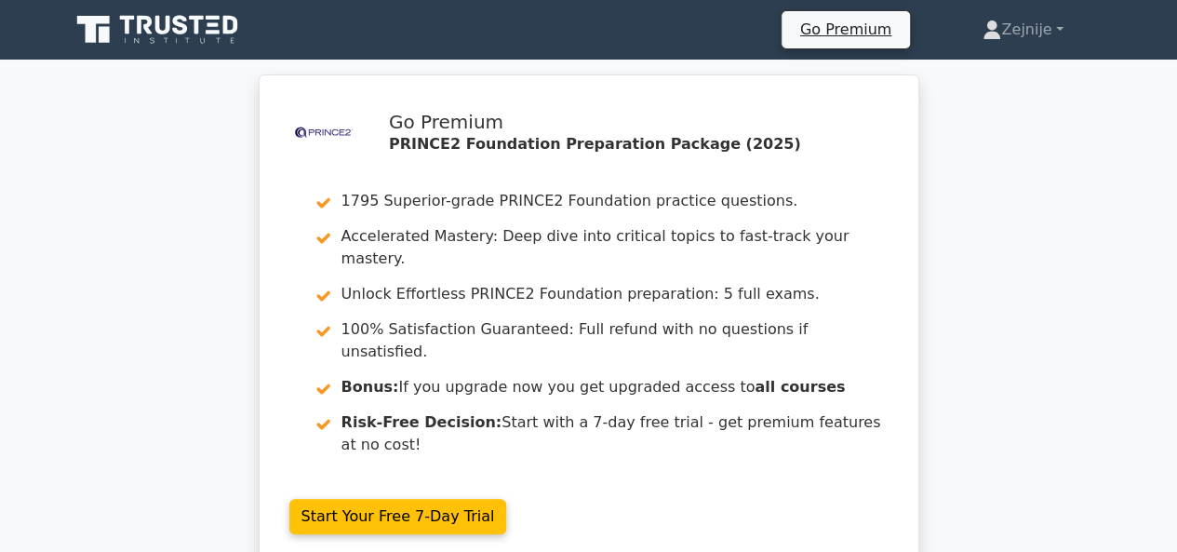
click at [153, 21] on icon at bounding box center [159, 29] width 179 height 35
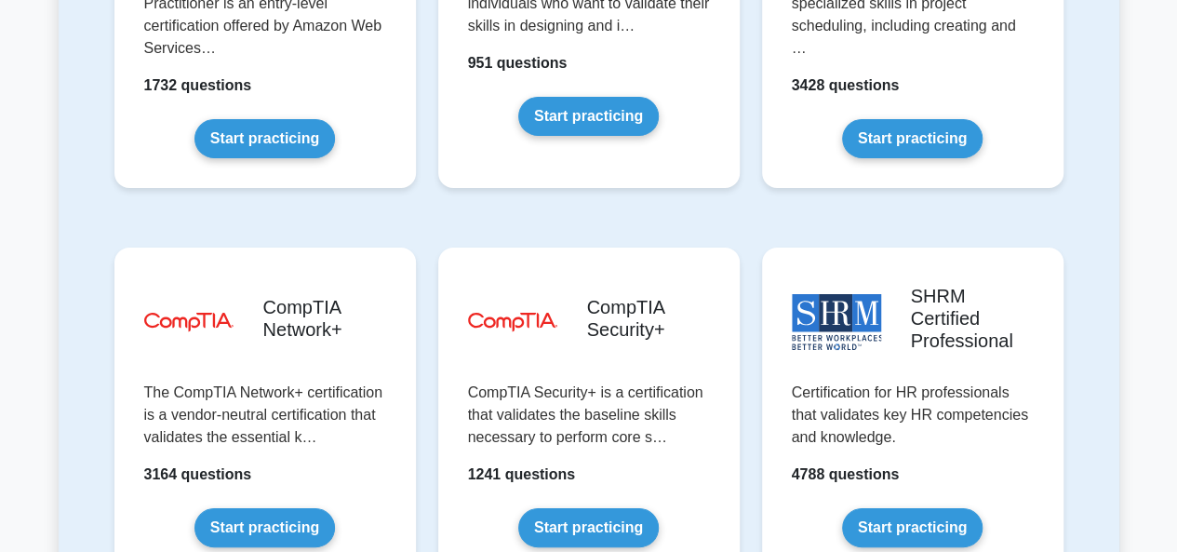
scroll to position [3498, 0]
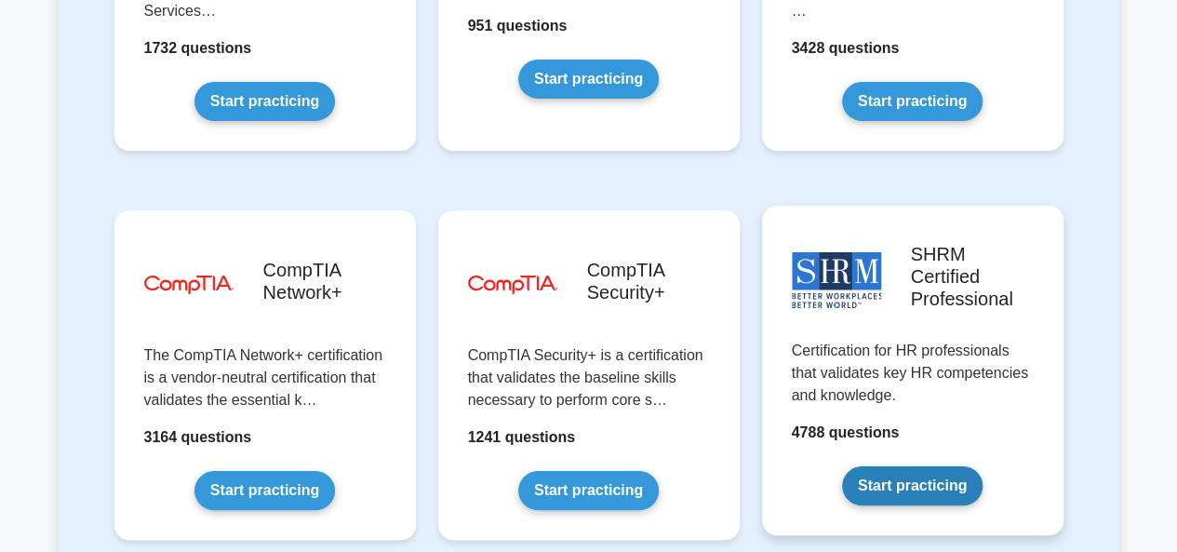
click at [892, 466] on link "Start practicing" at bounding box center [912, 485] width 140 height 39
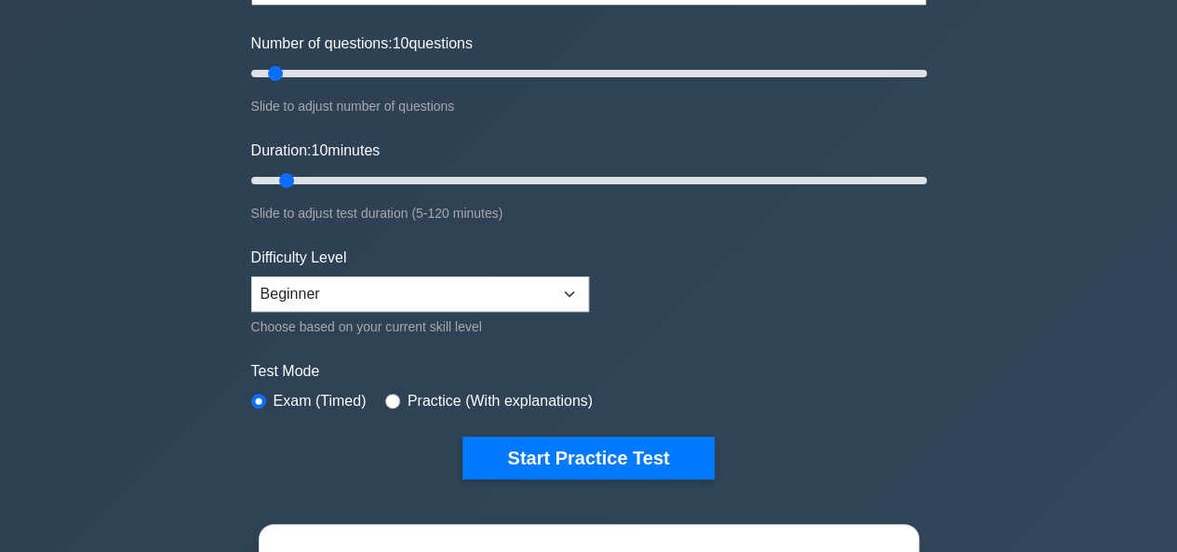
scroll to position [223, 0]
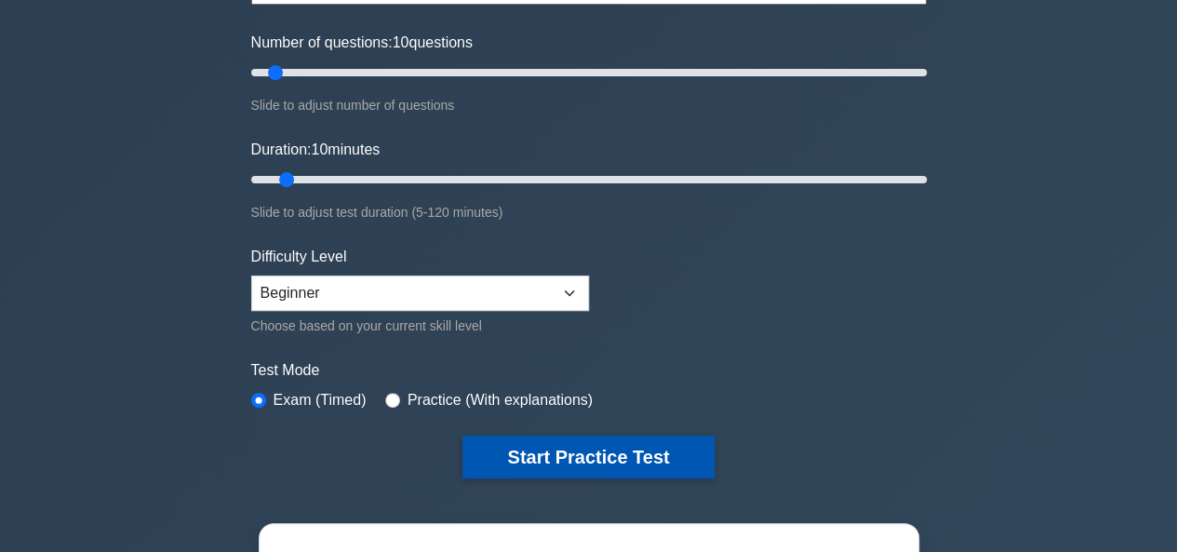
click at [622, 451] on button "Start Practice Test" at bounding box center [587, 456] width 251 height 43
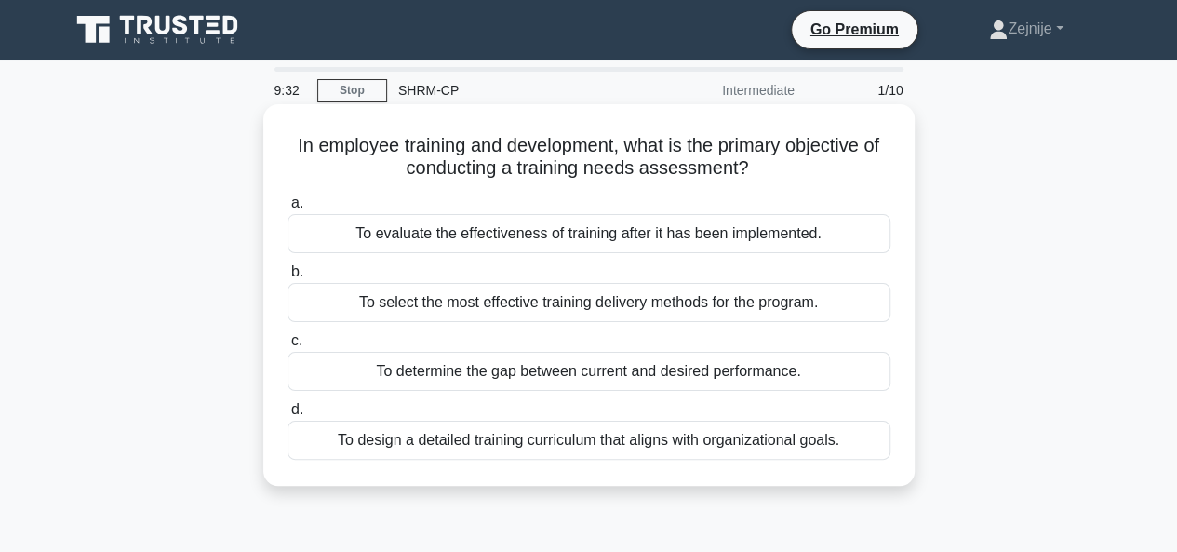
click at [689, 446] on div "To design a detailed training curriculum that aligns with organizational goals." at bounding box center [588, 440] width 603 height 39
click at [287, 416] on input "d. To design a detailed training curriculum that aligns with organizational goa…" at bounding box center [287, 410] width 0 height 12
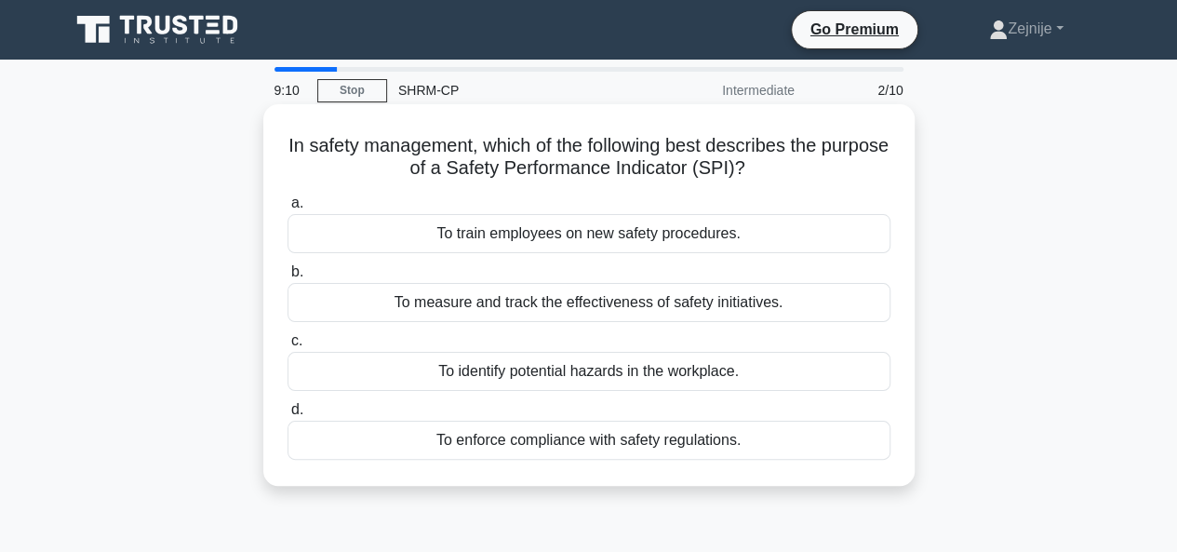
click at [614, 369] on div "To identify potential hazards in the workplace." at bounding box center [588, 371] width 603 height 39
click at [287, 347] on input "c. To identify potential hazards in the workplace." at bounding box center [287, 341] width 0 height 12
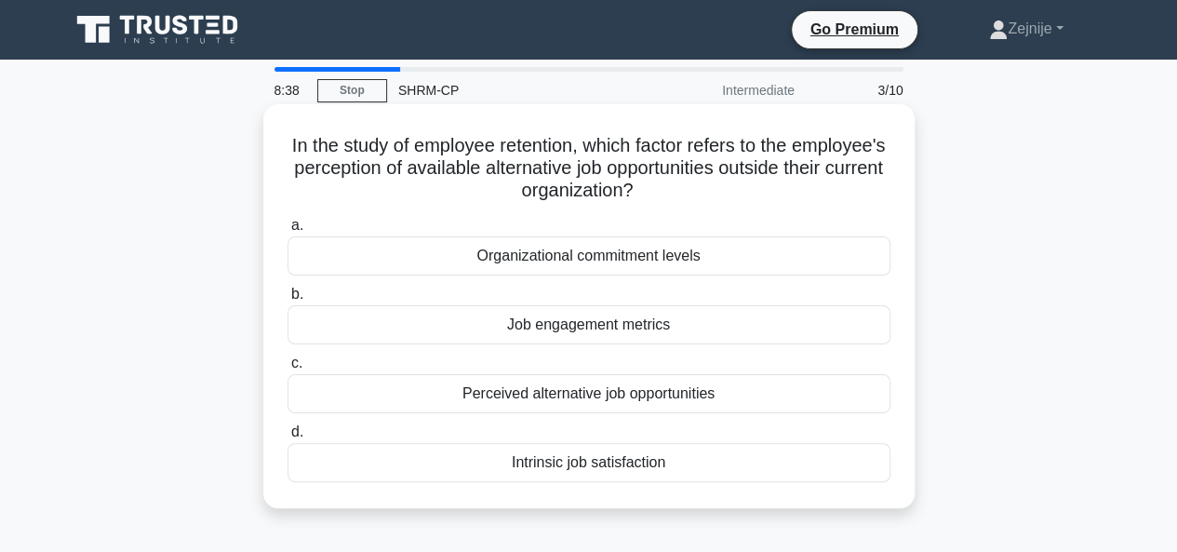
click at [588, 259] on div "Organizational commitment levels" at bounding box center [588, 255] width 603 height 39
click at [287, 232] on input "a. Organizational commitment levels" at bounding box center [287, 226] width 0 height 12
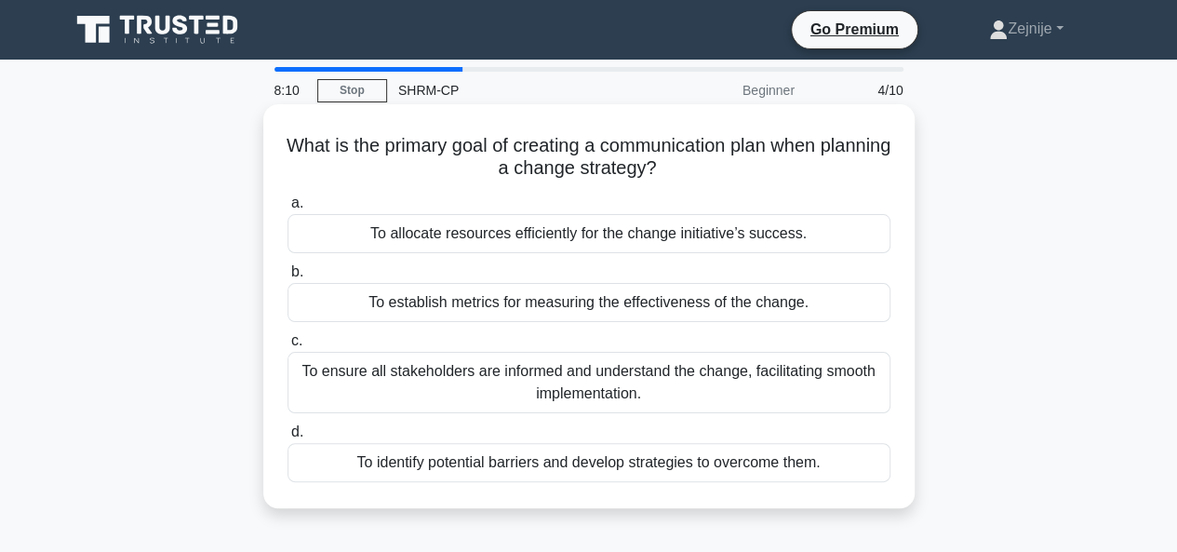
click at [581, 381] on div "To ensure all stakeholders are informed and understand the change, facilitating…" at bounding box center [588, 382] width 603 height 61
click at [287, 347] on input "c. To ensure all stakeholders are informed and understand the change, facilitat…" at bounding box center [287, 341] width 0 height 12
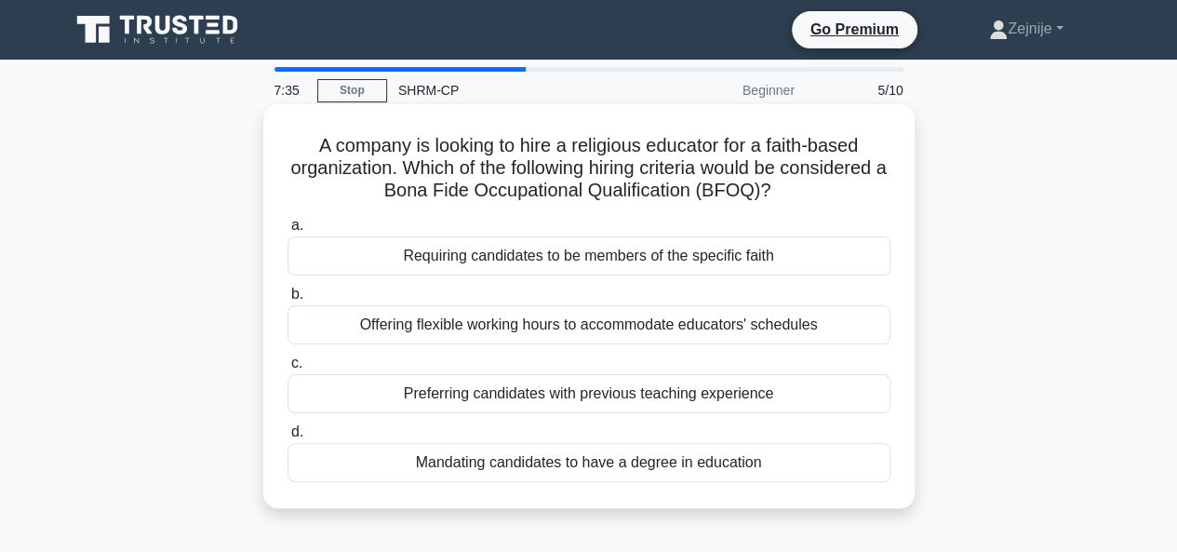
click at [676, 461] on div "Mandating candidates to have a degree in education" at bounding box center [588, 462] width 603 height 39
click at [287, 438] on input "d. Mandating candidates to have a degree in education" at bounding box center [287, 432] width 0 height 12
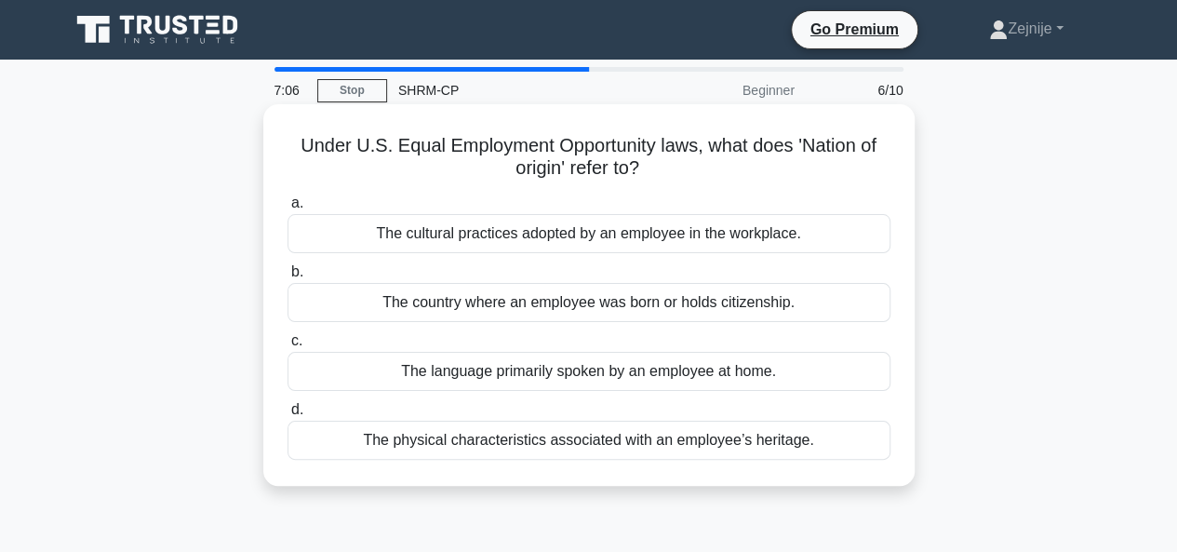
click at [647, 226] on div "The cultural practices adopted by an employee in the workplace." at bounding box center [588, 233] width 603 height 39
click at [287, 209] on input "a. The cultural practices adopted by an employee in the workplace." at bounding box center [287, 203] width 0 height 12
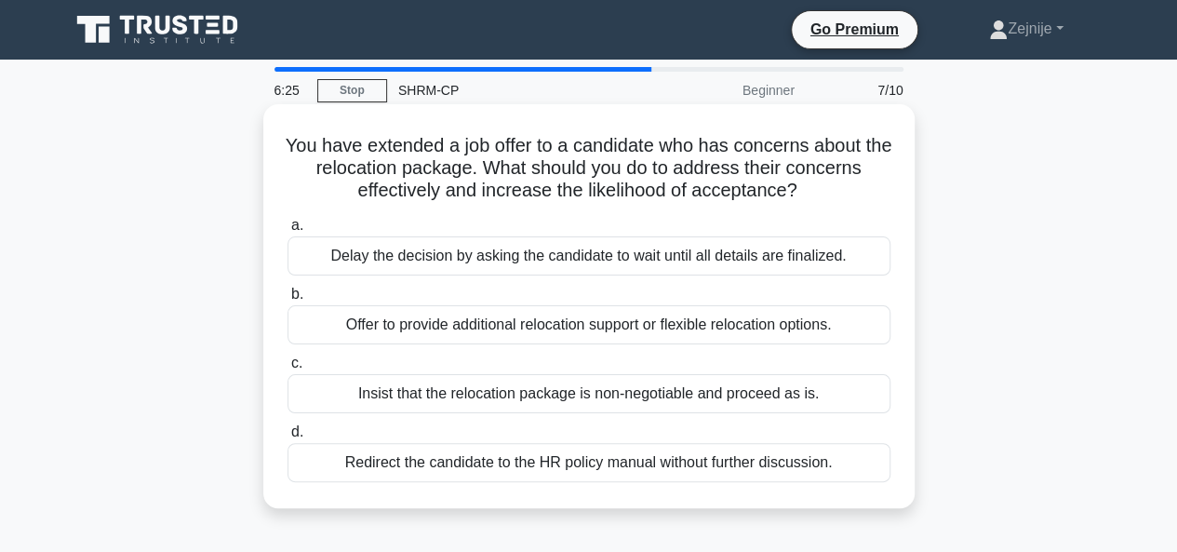
click at [539, 325] on div "Offer to provide additional relocation support or flexible relocation options." at bounding box center [588, 324] width 603 height 39
click at [287, 301] on input "b. Offer to provide additional relocation support or flexible relocation option…" at bounding box center [287, 294] width 0 height 12
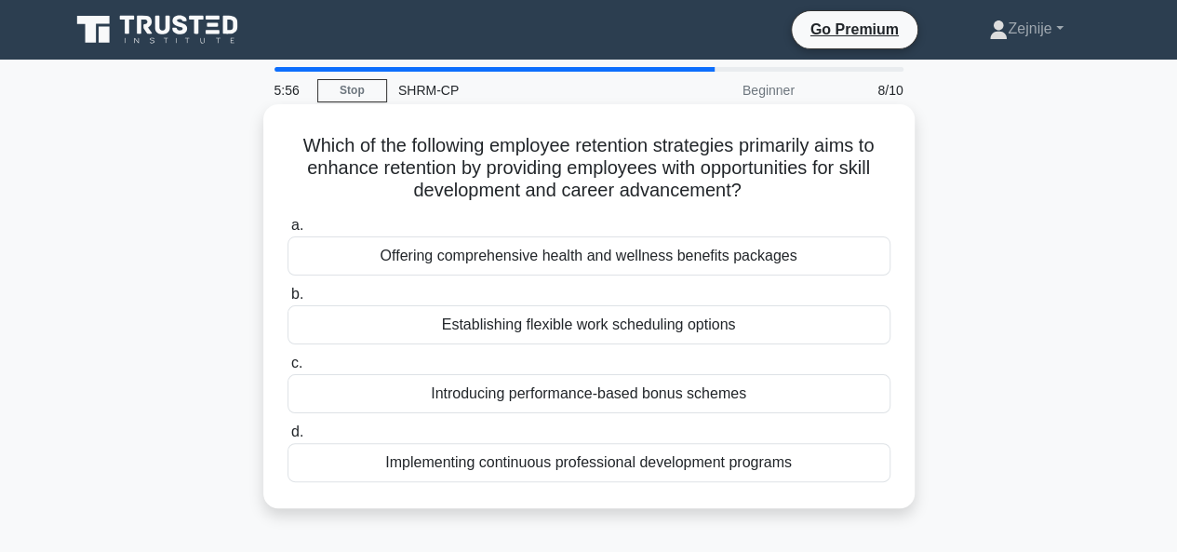
click at [484, 460] on div "Implementing continuous professional development programs" at bounding box center [588, 462] width 603 height 39
click at [287, 438] on input "d. Implementing continuous professional development programs" at bounding box center [287, 432] width 0 height 12
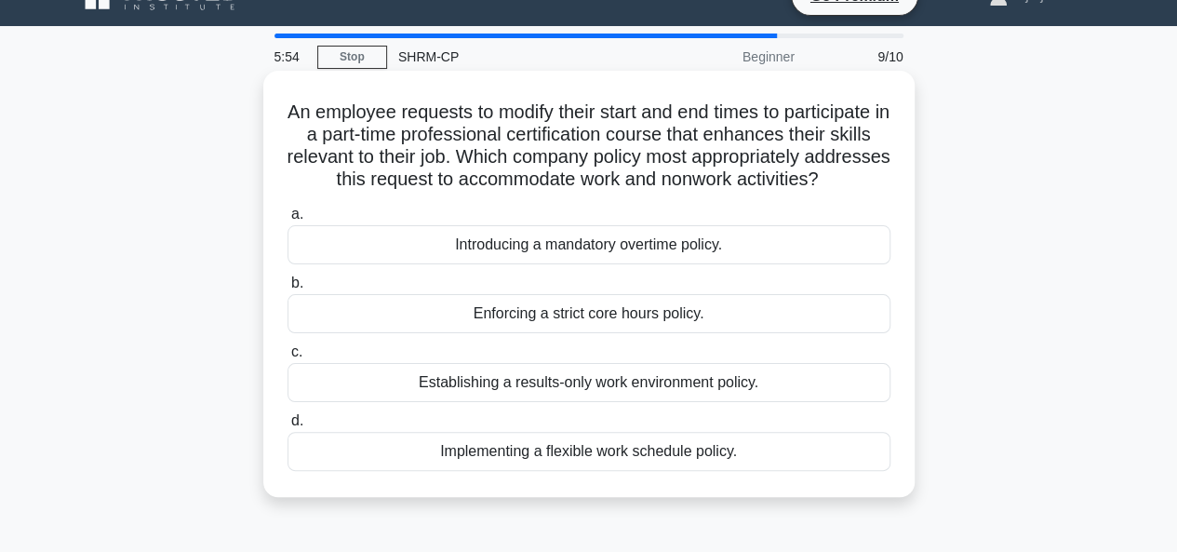
scroll to position [37, 0]
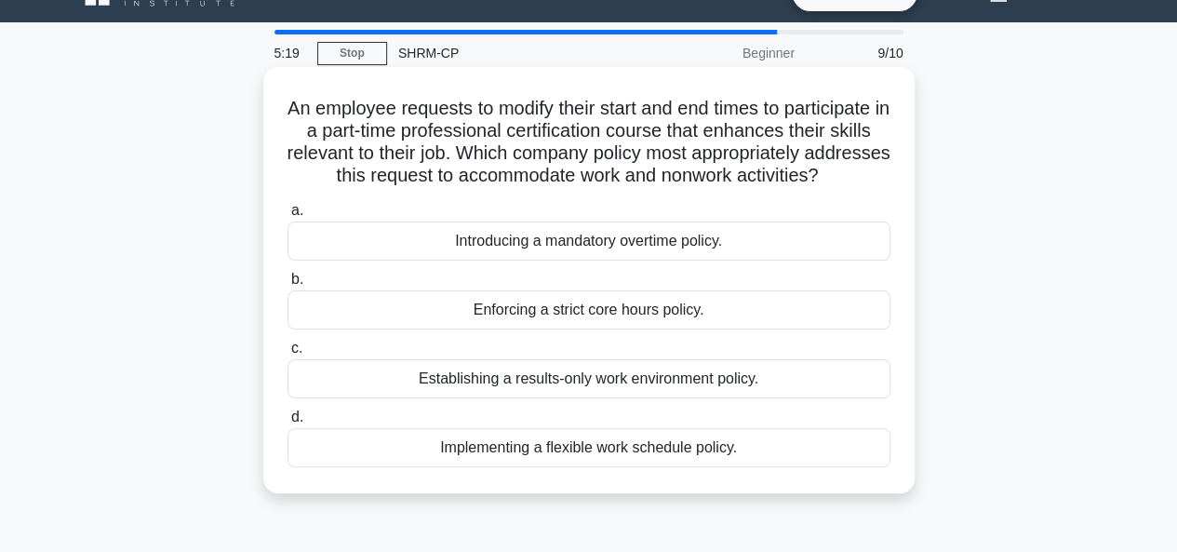
click at [617, 465] on div "Implementing a flexible work schedule policy." at bounding box center [588, 447] width 603 height 39
click at [287, 423] on input "d. Implementing a flexible work schedule policy." at bounding box center [287, 417] width 0 height 12
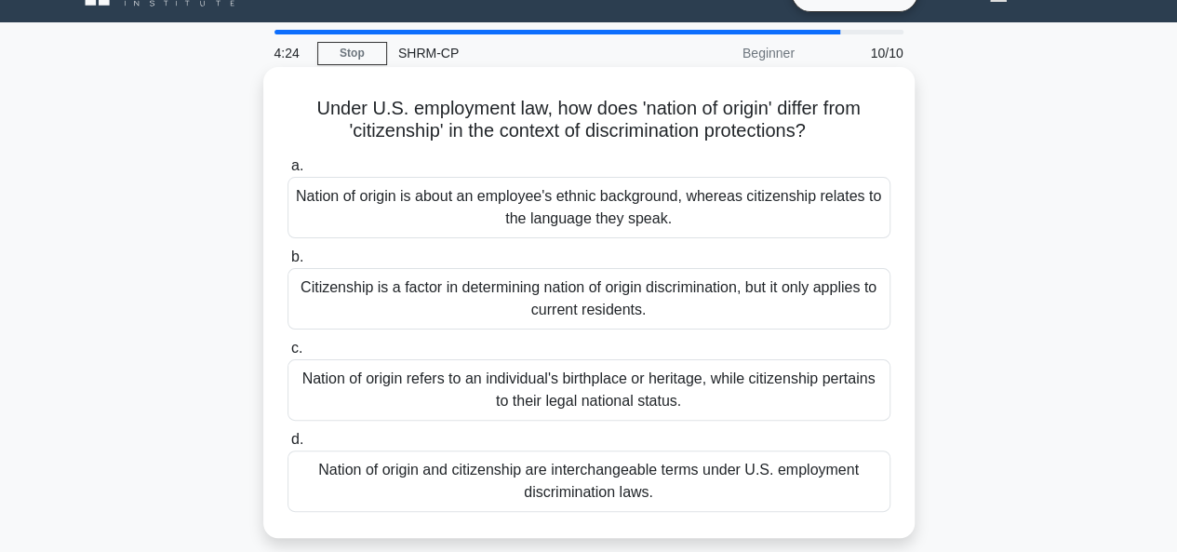
click at [645, 392] on div "Nation of origin refers to an individual's birthplace or heritage, while citize…" at bounding box center [588, 389] width 603 height 61
click at [287, 354] on input "c. Nation of origin refers to an individual's birthplace or heritage, while cit…" at bounding box center [287, 348] width 0 height 12
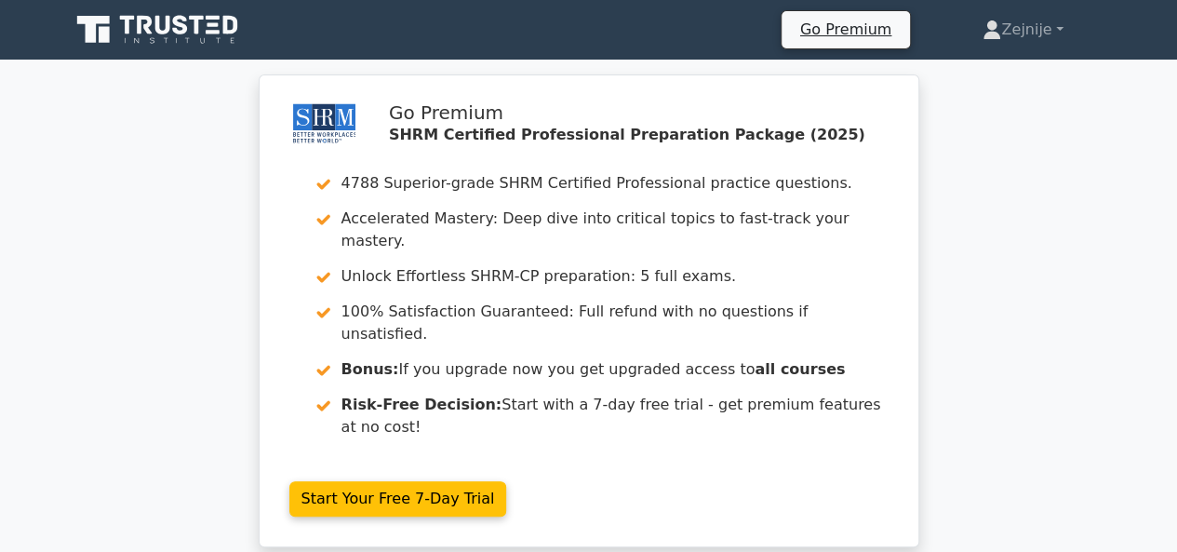
click at [177, 23] on icon at bounding box center [180, 25] width 15 height 20
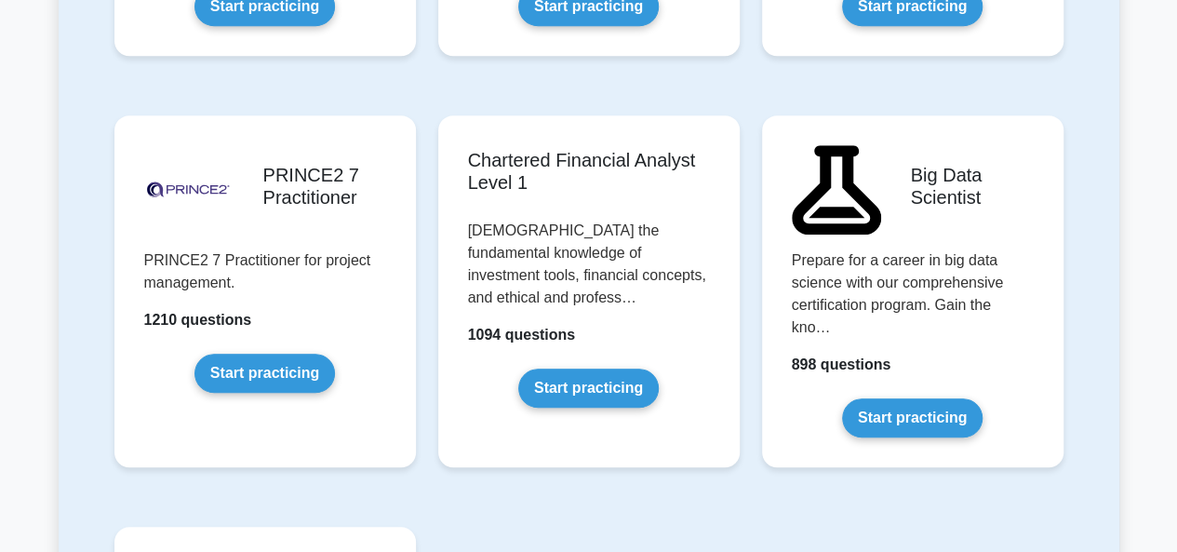
scroll to position [4019, 0]
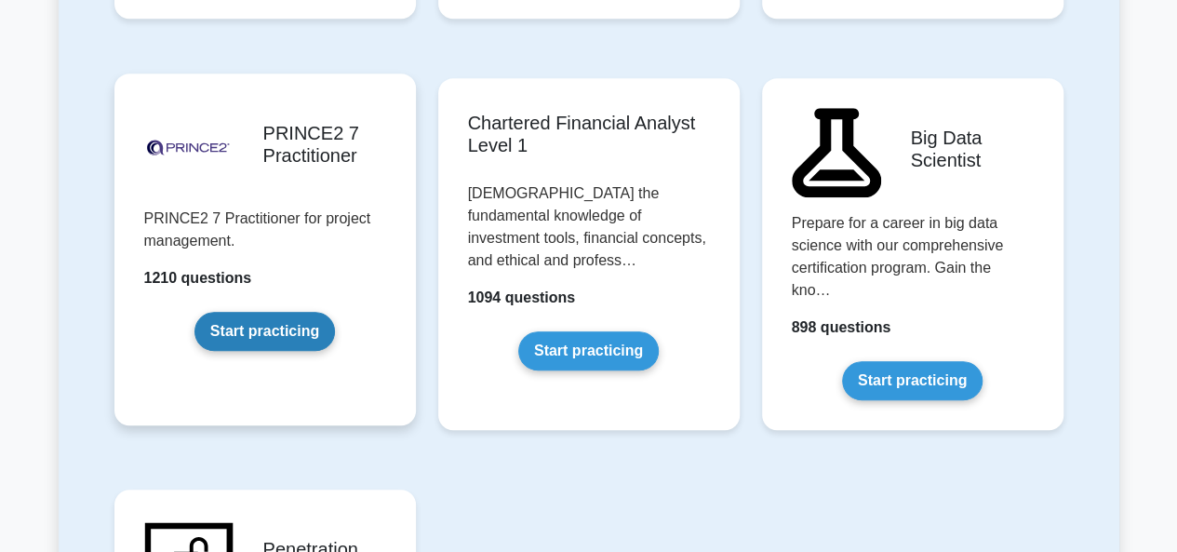
click at [253, 312] on link "Start practicing" at bounding box center [264, 331] width 140 height 39
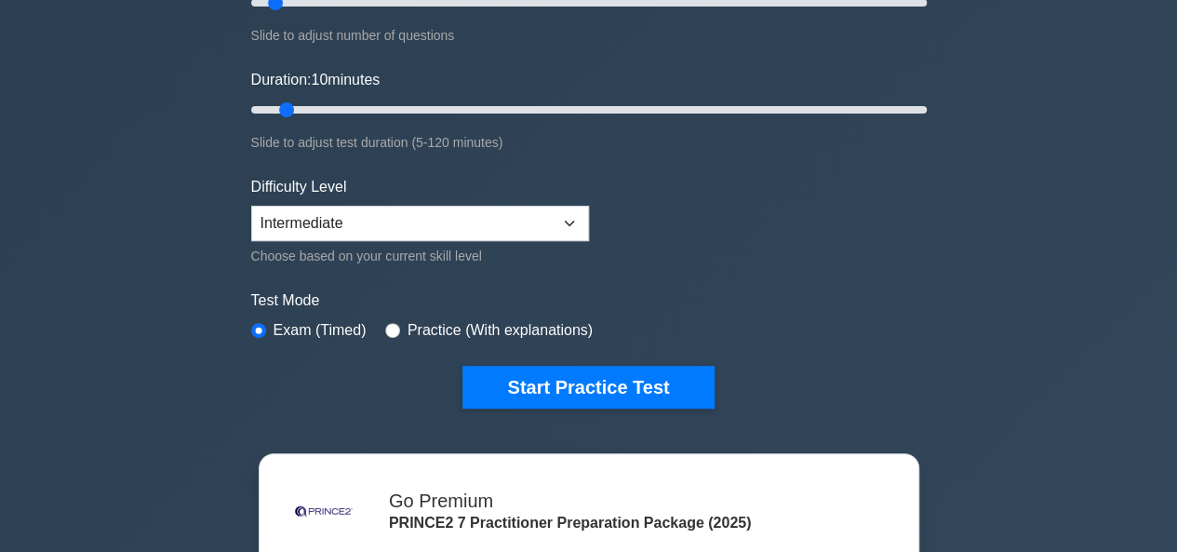
scroll to position [298, 0]
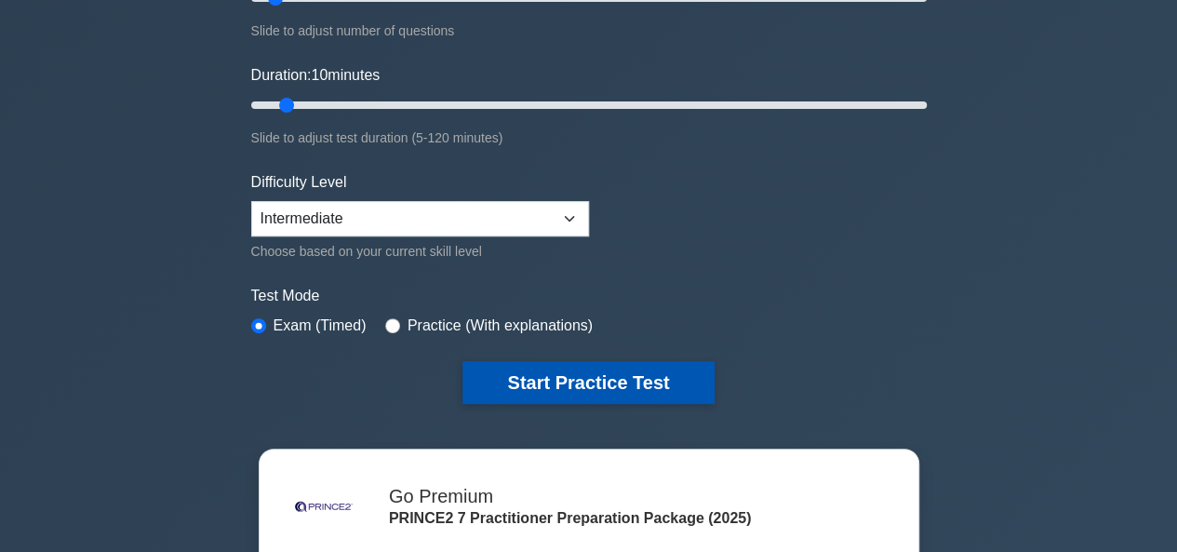
click at [520, 375] on button "Start Practice Test" at bounding box center [587, 382] width 251 height 43
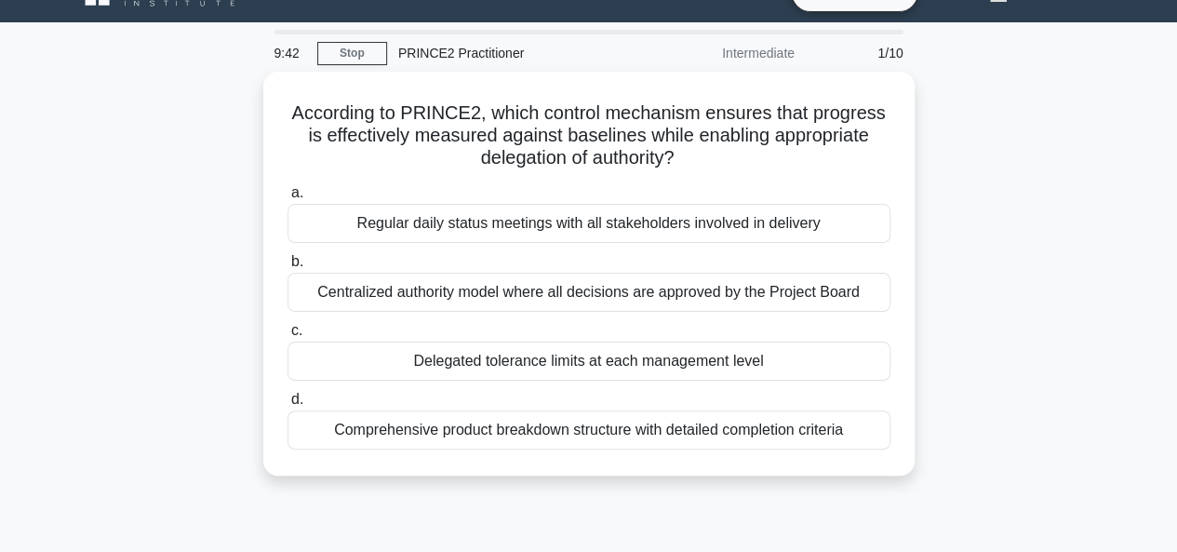
scroll to position [74, 0]
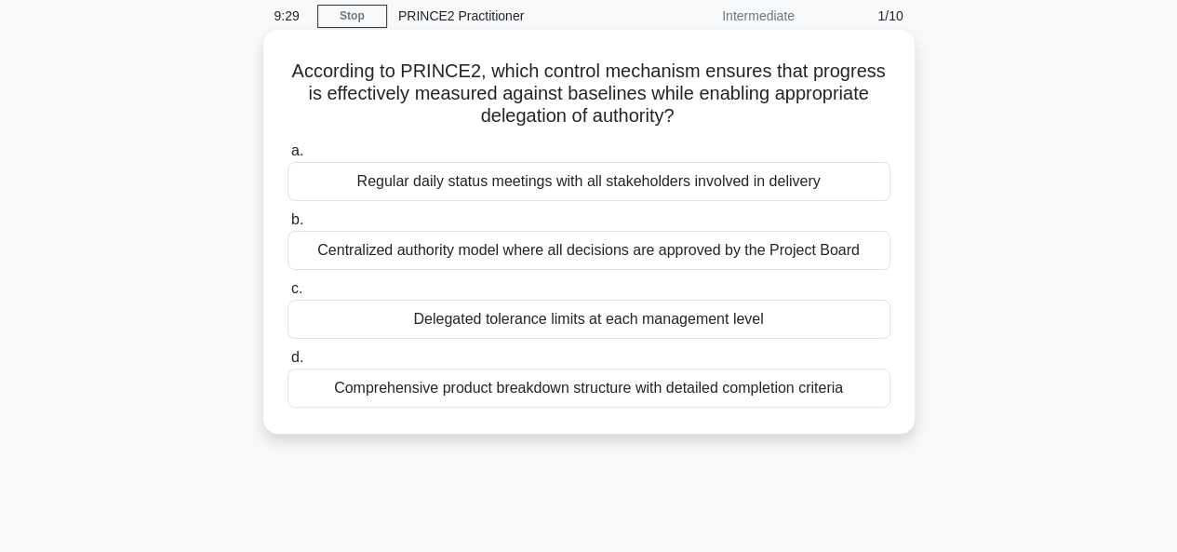
click at [606, 176] on div "Regular daily status meetings with all stakeholders involved in delivery" at bounding box center [588, 181] width 603 height 39
click at [287, 157] on input "a. Regular daily status meetings with all stakeholders involved in delivery" at bounding box center [287, 151] width 0 height 12
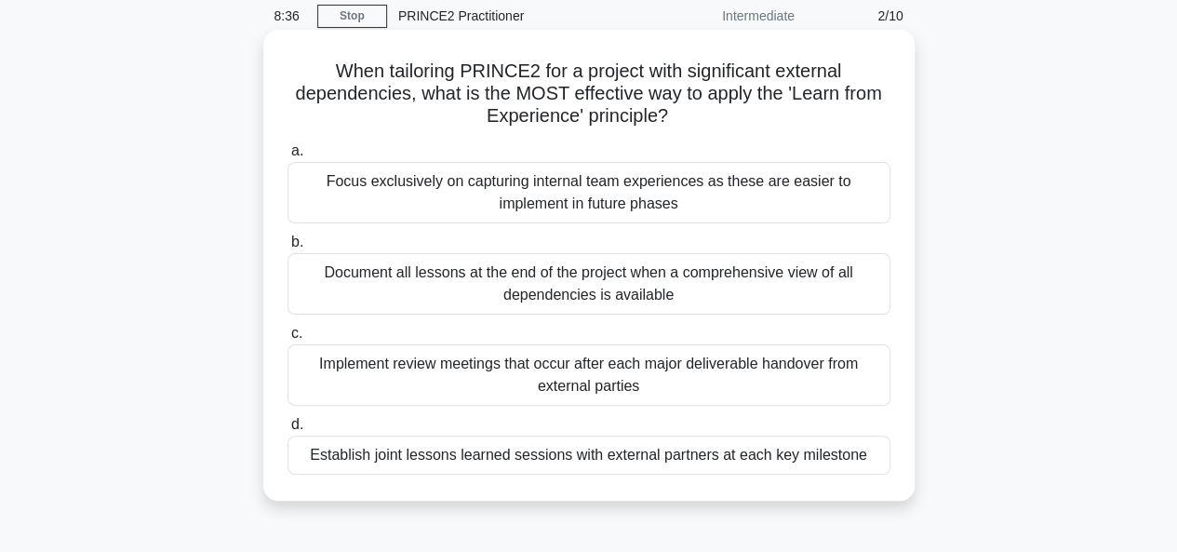
click at [629, 368] on div "Implement review meetings that occur after each major deliverable handover from…" at bounding box center [588, 374] width 603 height 61
click at [287, 340] on input "c. Implement review meetings that occur after each major deliverable handover f…" at bounding box center [287, 333] width 0 height 12
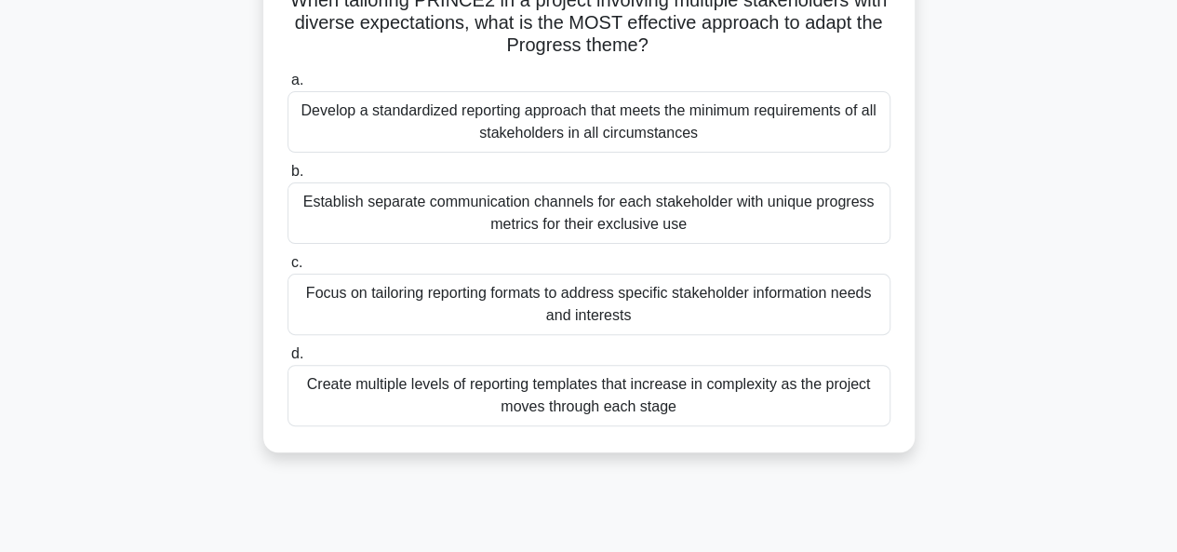
scroll to position [149, 0]
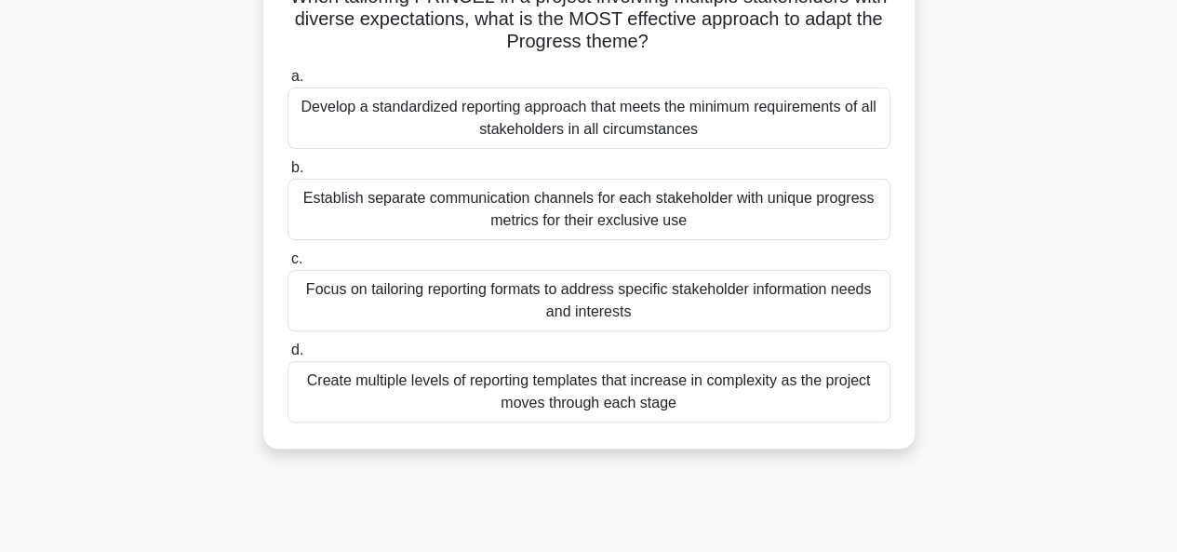
click at [738, 114] on div "Develop a standardized reporting approach that meets the minimum requirements o…" at bounding box center [588, 117] width 603 height 61
click at [287, 83] on input "a. Develop a standardized reporting approach that meets the minimum requirement…" at bounding box center [287, 77] width 0 height 12
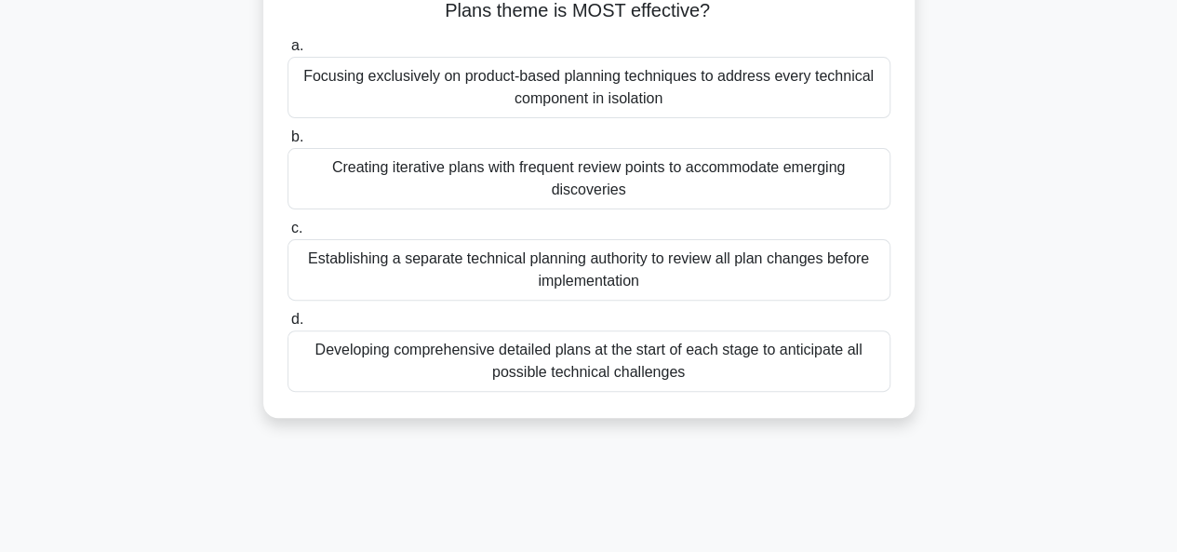
scroll to position [186, 0]
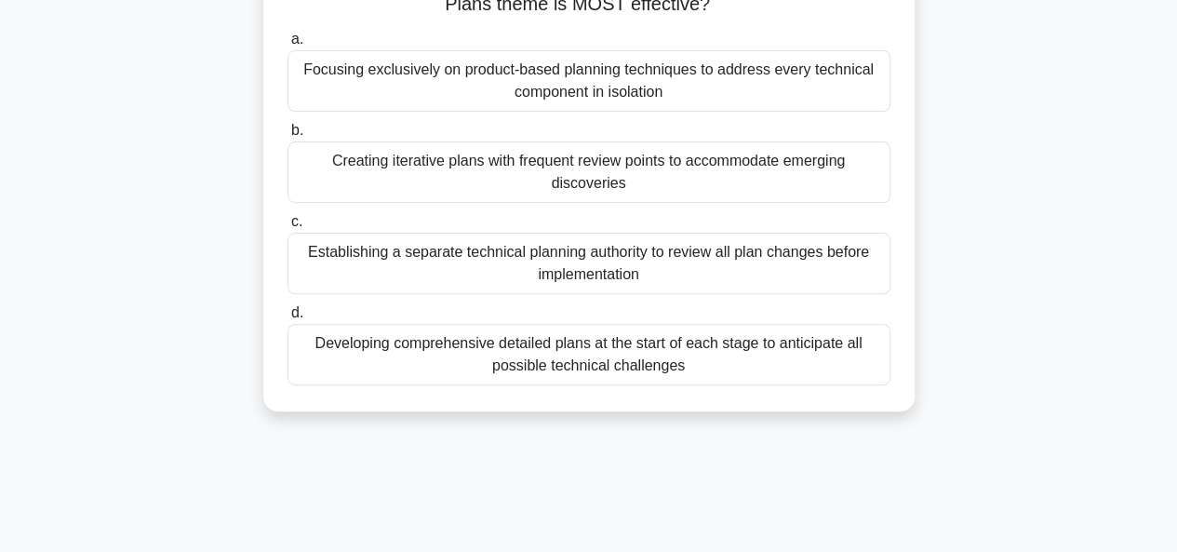
click at [665, 341] on div "Developing comprehensive detailed plans at the start of each stage to anticipat…" at bounding box center [588, 354] width 603 height 61
click at [287, 319] on input "d. Developing comprehensive detailed plans at the start of each stage to antici…" at bounding box center [287, 313] width 0 height 12
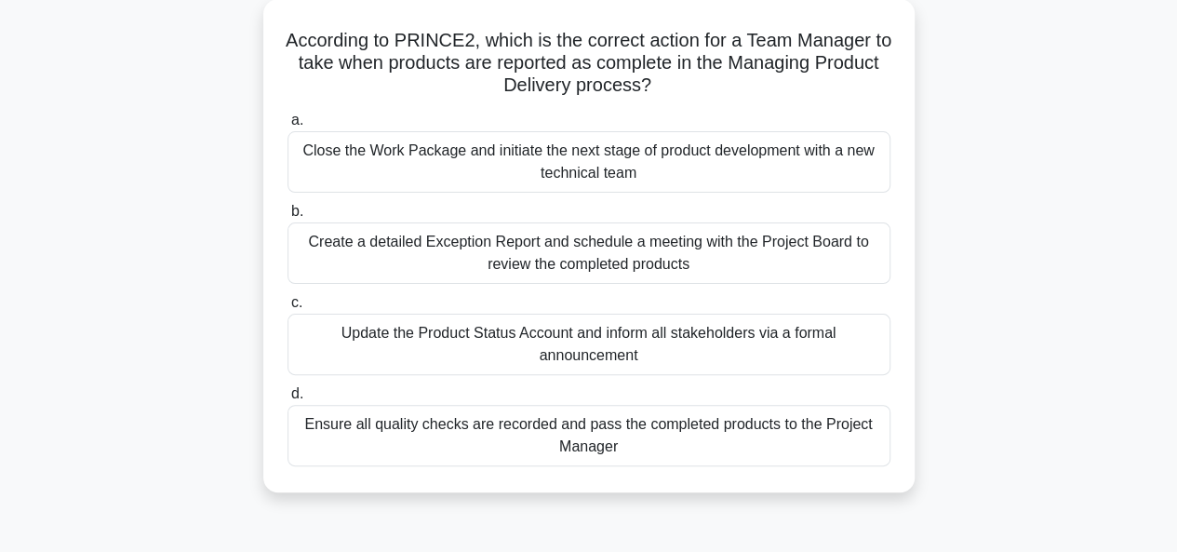
scroll to position [112, 0]
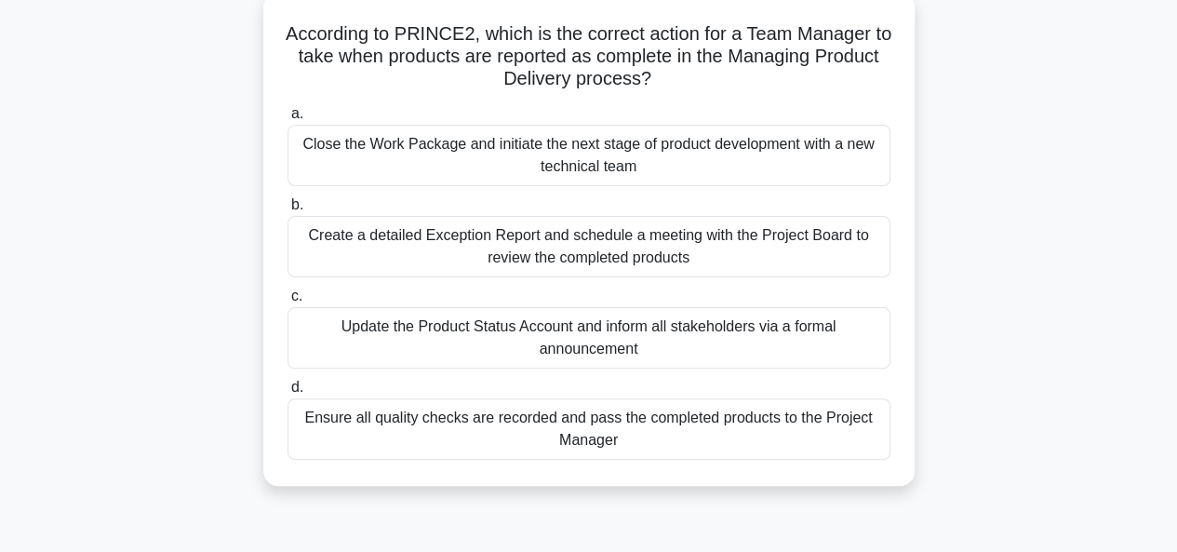
click at [661, 274] on div "Create a detailed Exception Report and schedule a meeting with the Project Boar…" at bounding box center [588, 246] width 603 height 61
click at [287, 211] on input "b. Create a detailed Exception Report and schedule a meeting with the Project B…" at bounding box center [287, 205] width 0 height 12
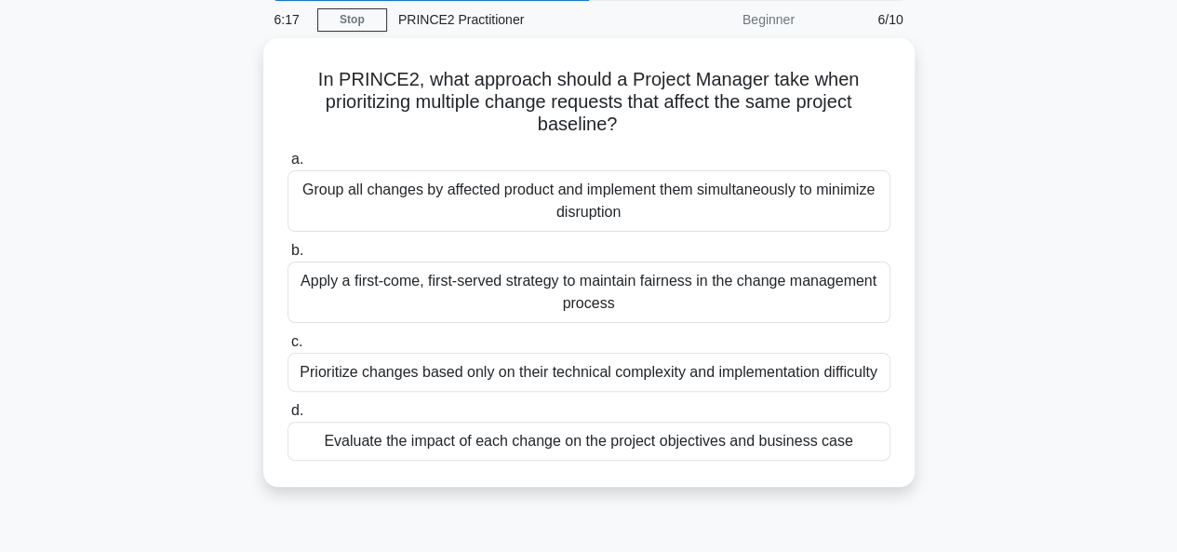
scroll to position [74, 0]
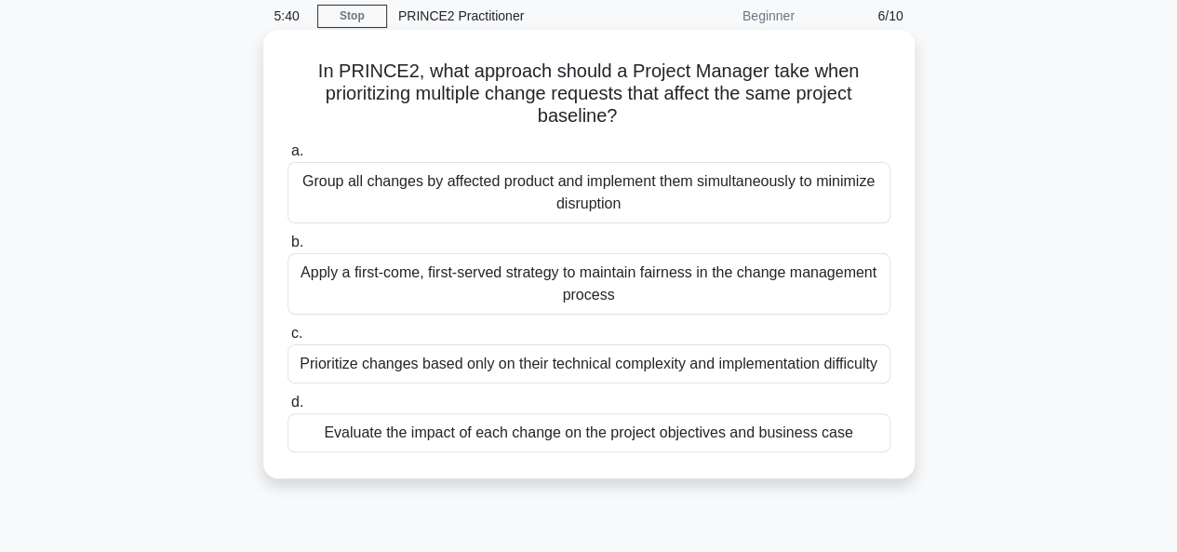
click at [674, 194] on div "Group all changes by affected product and implement them simultaneously to mini…" at bounding box center [588, 192] width 603 height 61
click at [287, 157] on input "a. Group all changes by affected product and implement them simultaneously to m…" at bounding box center [287, 151] width 0 height 12
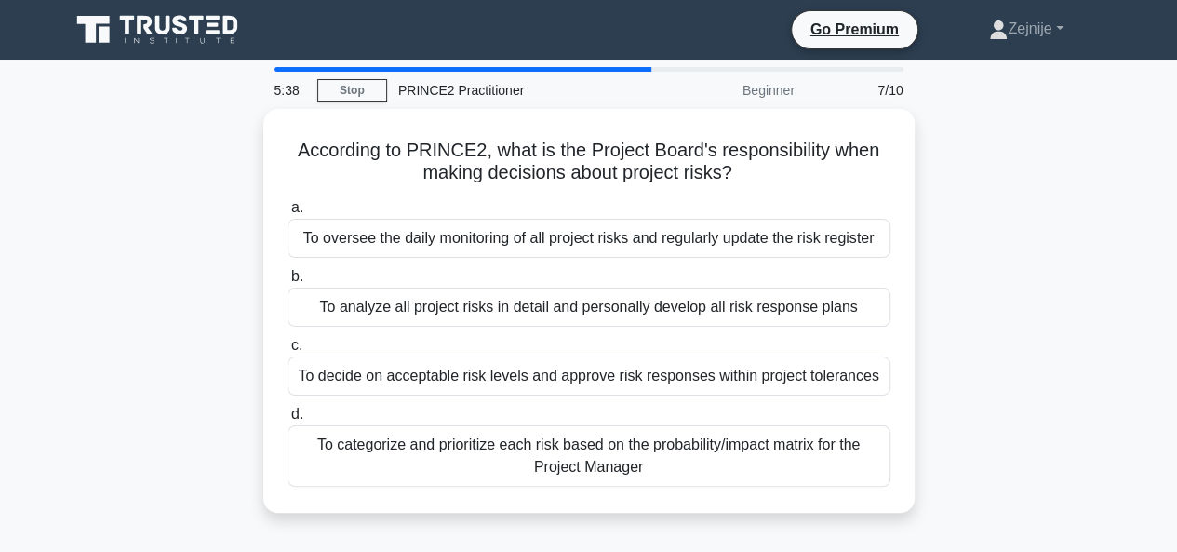
scroll to position [37, 0]
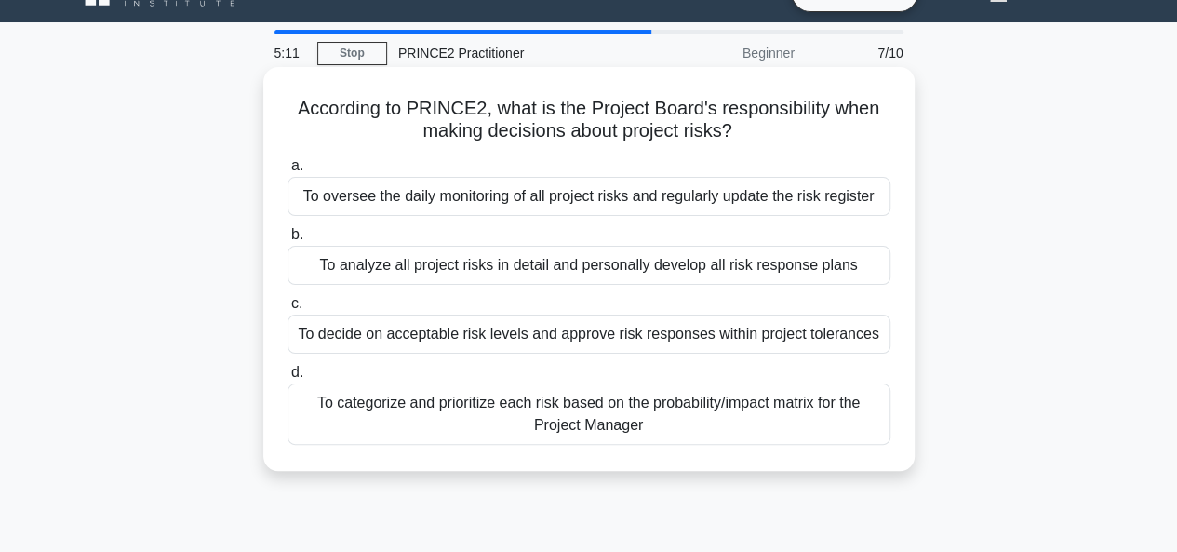
click at [601, 273] on div "To analyze all project risks in detail and personally develop all risk response…" at bounding box center [588, 265] width 603 height 39
click at [287, 241] on input "b. To analyze all project risks in detail and personally develop all risk respo…" at bounding box center [287, 235] width 0 height 12
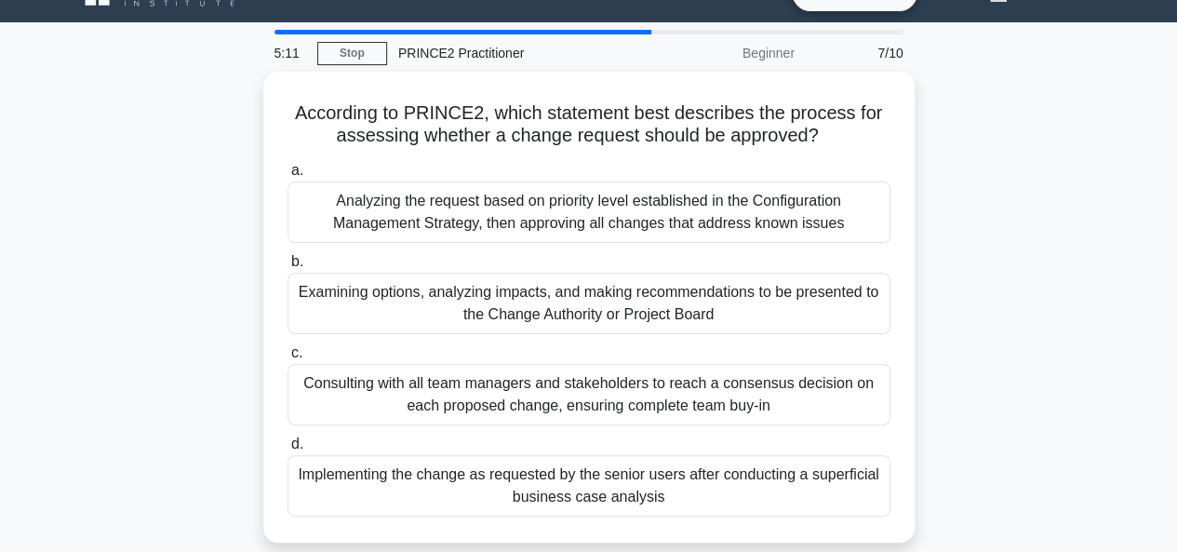
scroll to position [0, 0]
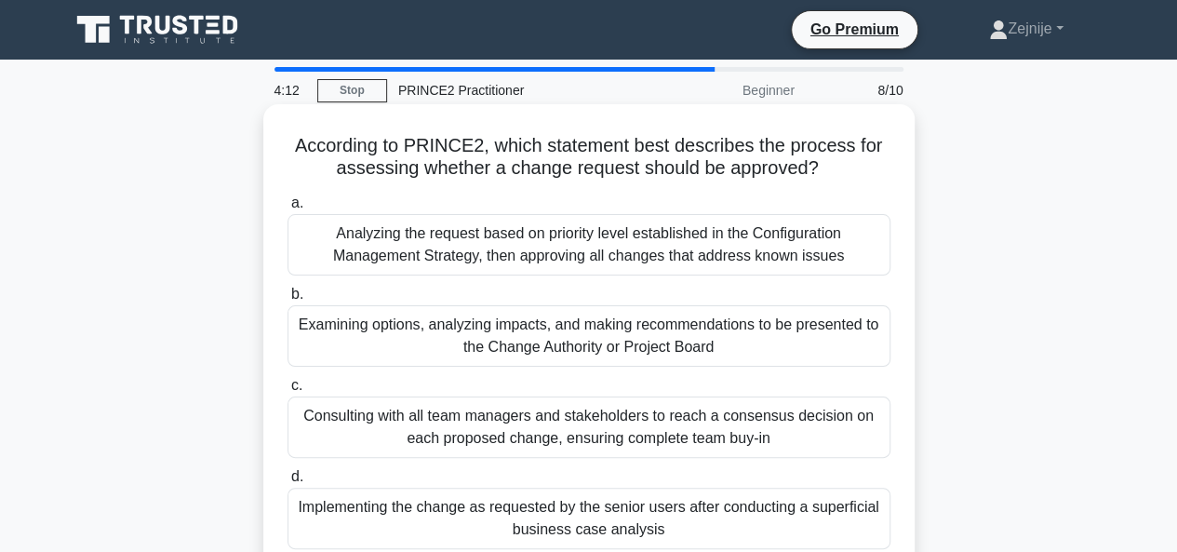
click at [569, 328] on div "Examining options, analyzing impacts, and making recommendations to be presente…" at bounding box center [588, 335] width 603 height 61
click at [287, 301] on input "b. Examining options, analyzing impacts, and making recommendations to be prese…" at bounding box center [287, 294] width 0 height 12
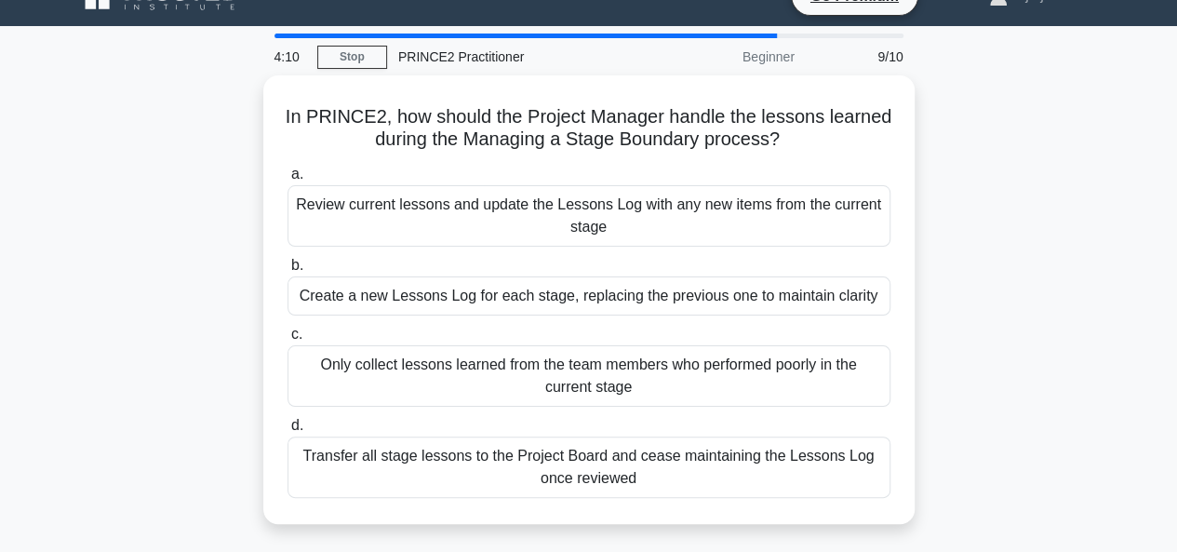
scroll to position [37, 0]
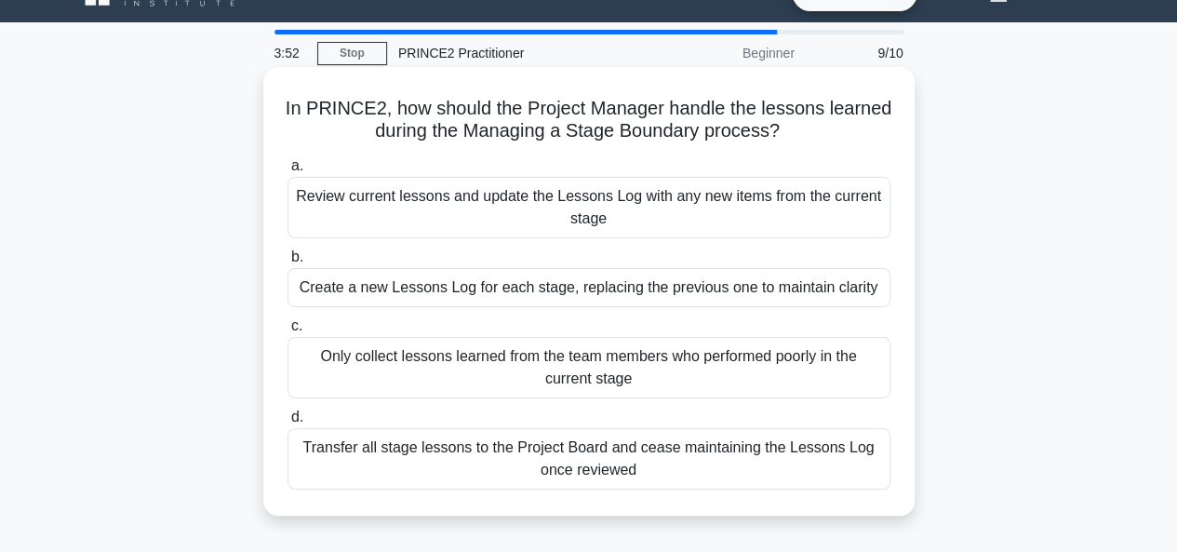
click at [631, 189] on div "Review current lessons and update the Lessons Log with any new items from the c…" at bounding box center [588, 207] width 603 height 61
click at [287, 172] on input "a. Review current lessons and update the Lessons Log with any new items from th…" at bounding box center [287, 166] width 0 height 12
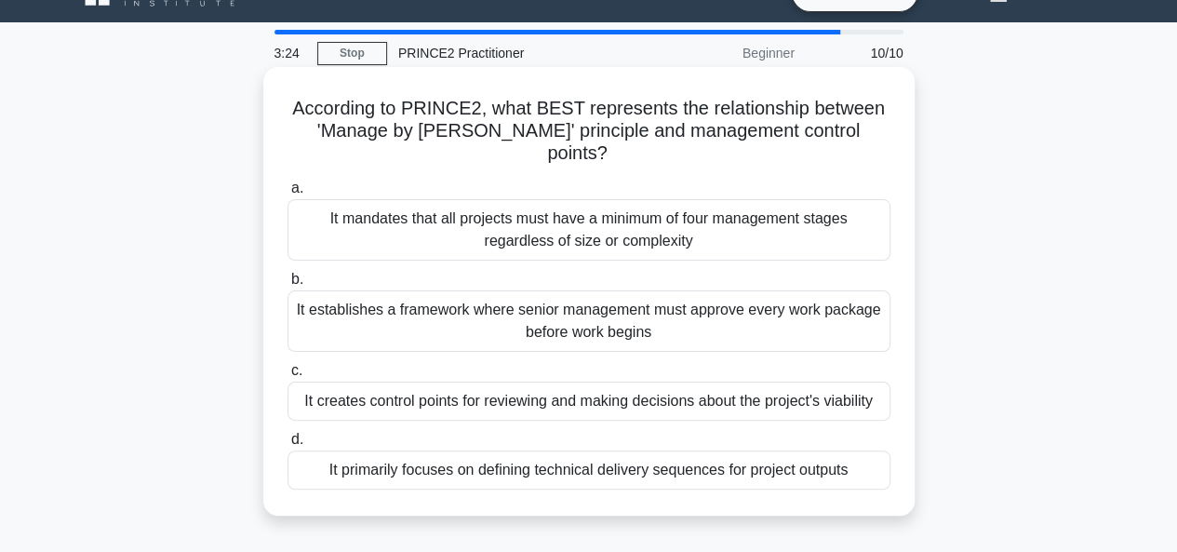
click at [531, 220] on div "It mandates that all projects must have a minimum of four management stages reg…" at bounding box center [588, 229] width 603 height 61
click at [287, 194] on input "a. It mandates that all projects must have a minimum of four management stages …" at bounding box center [287, 188] width 0 height 12
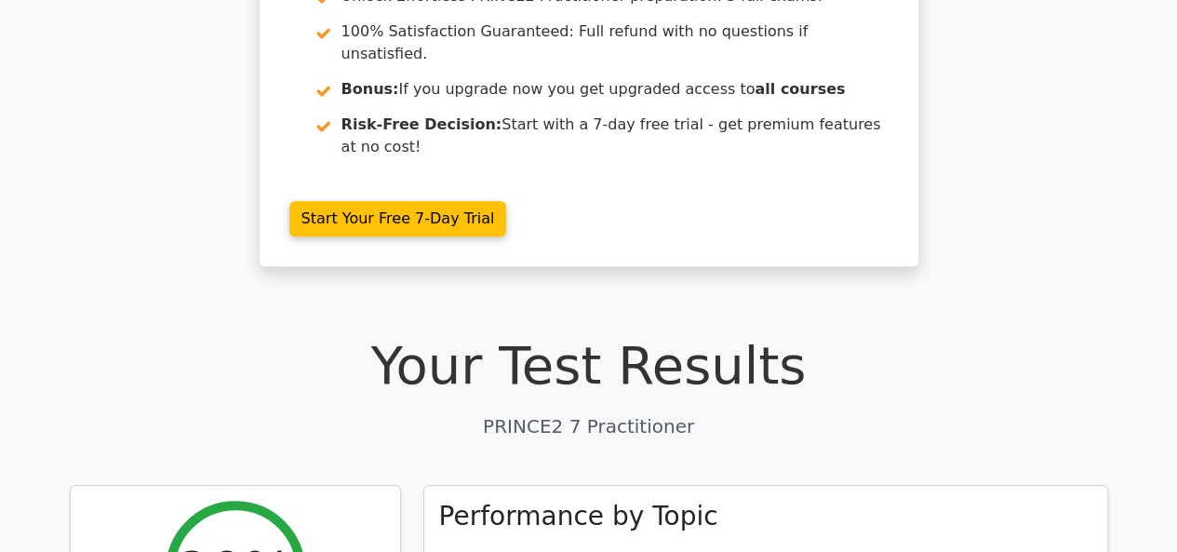
scroll to position [335, 0]
